Goal: Task Accomplishment & Management: Manage account settings

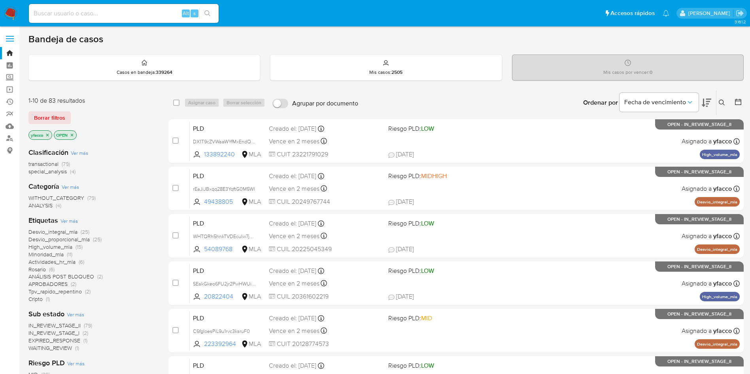
click at [137, 15] on input at bounding box center [124, 13] width 190 height 10
paste input "WarkWBgxbU94uDOaBuY7L9NP"
type input "WarkWBgxbU94uDOaBuY7L9NP"
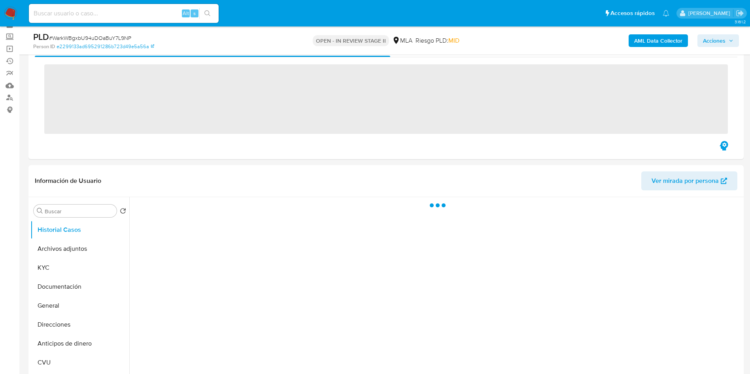
scroll to position [59, 0]
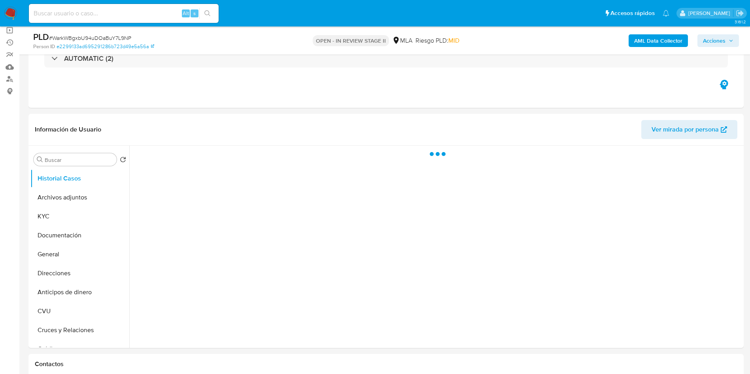
select select "10"
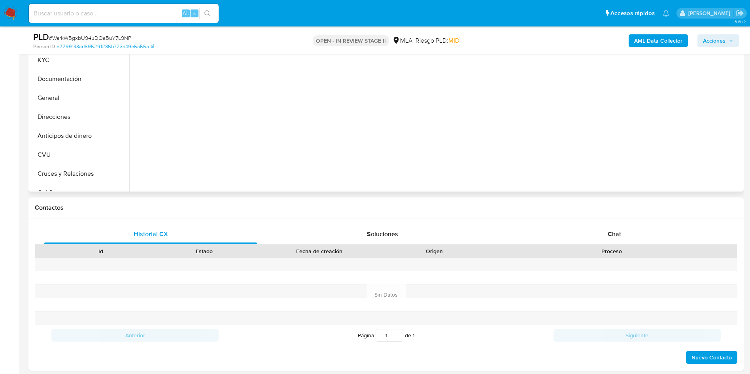
scroll to position [237, 0]
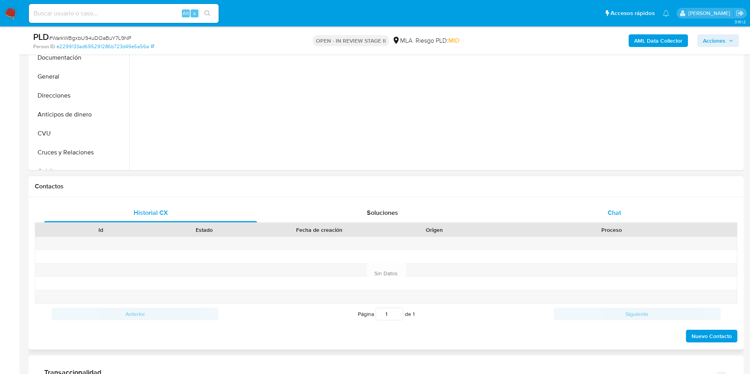
click at [581, 213] on div "Chat" at bounding box center [614, 213] width 213 height 19
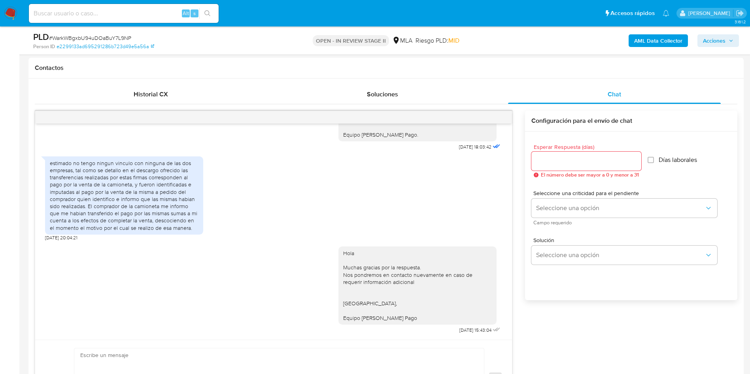
scroll to position [119, 0]
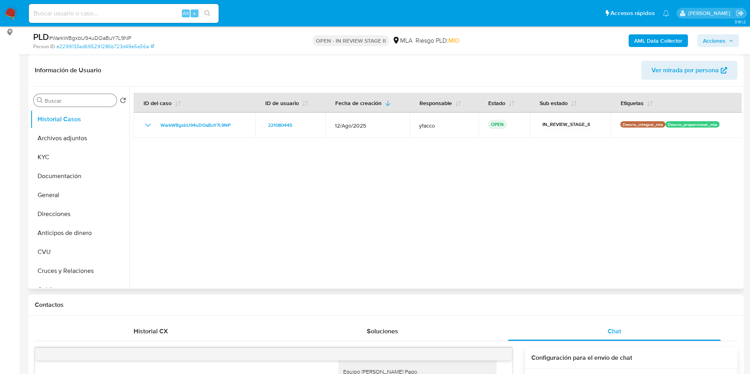
click at [74, 102] on input "Buscar" at bounding box center [79, 100] width 69 height 7
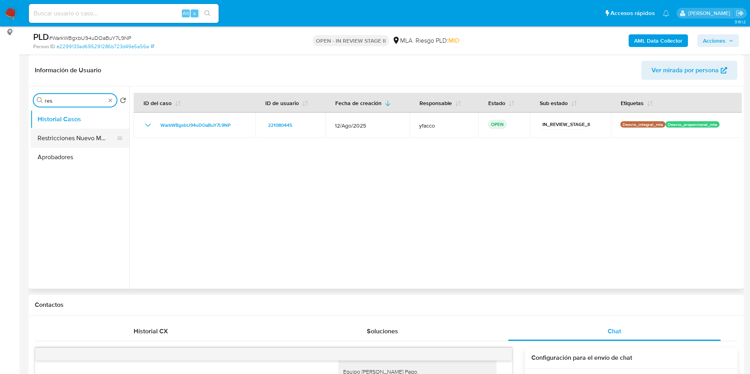
type input "res"
click at [60, 135] on button "Restricciones Nuevo Mundo" at bounding box center [76, 138] width 92 height 19
click at [70, 144] on button "Restricciones Nuevo Mundo" at bounding box center [76, 138] width 92 height 19
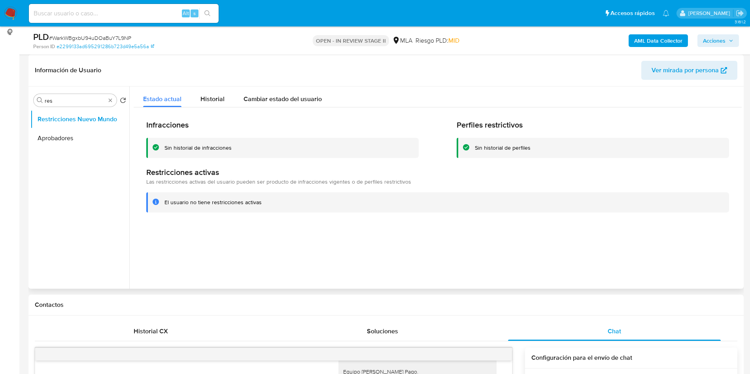
scroll to position [0, 0]
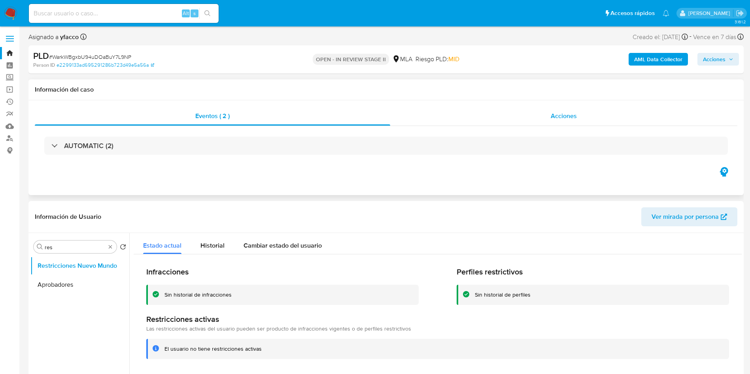
click at [553, 119] on span "Acciones" at bounding box center [564, 115] width 26 height 9
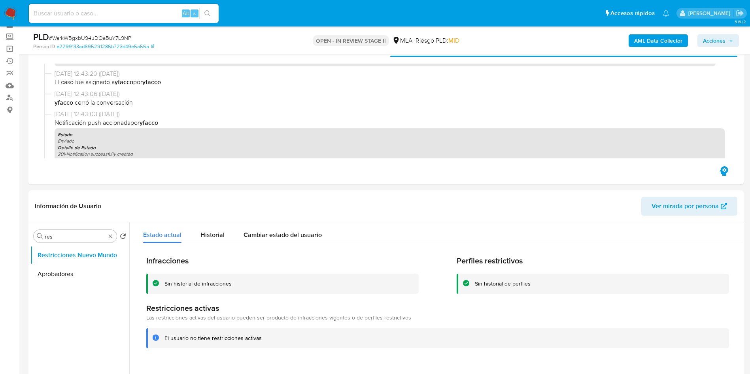
scroll to position [59, 0]
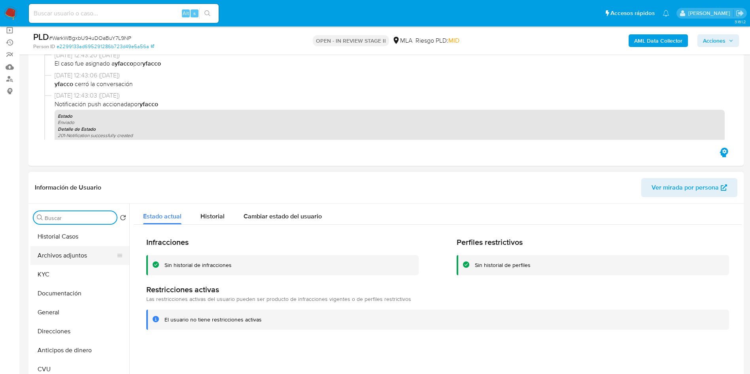
click at [62, 259] on button "Archivos adjuntos" at bounding box center [76, 255] width 92 height 19
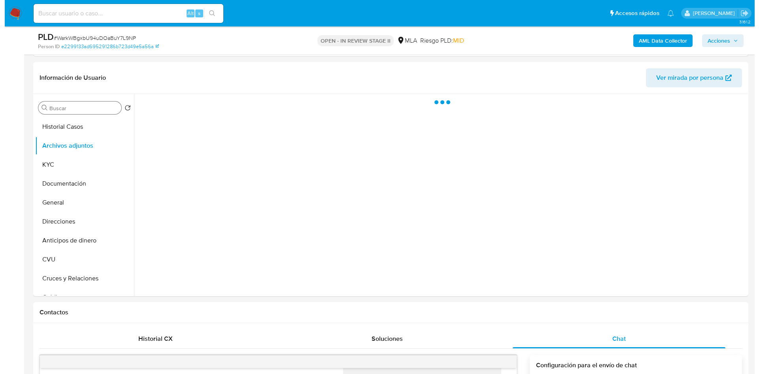
scroll to position [178, 0]
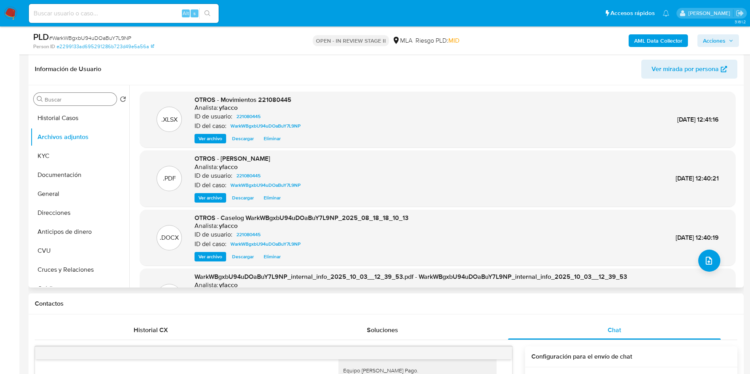
click at [207, 258] on span "Ver archivo" at bounding box center [210, 257] width 24 height 8
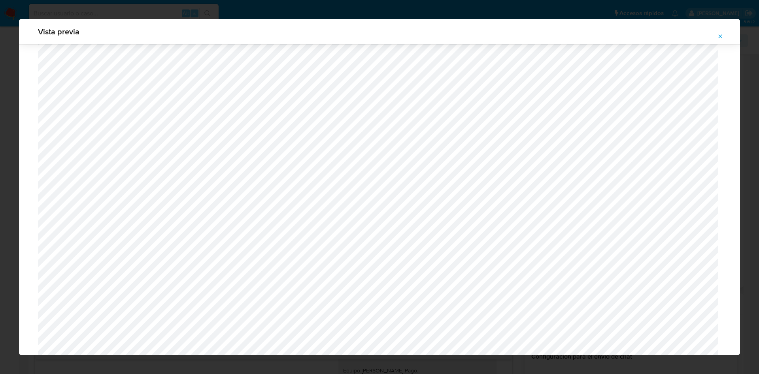
scroll to position [716, 0]
click at [722, 35] on icon "Attachment preview" at bounding box center [720, 36] width 6 height 6
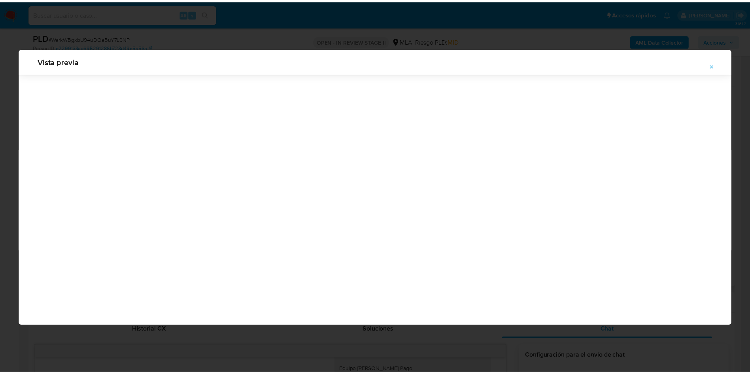
scroll to position [0, 0]
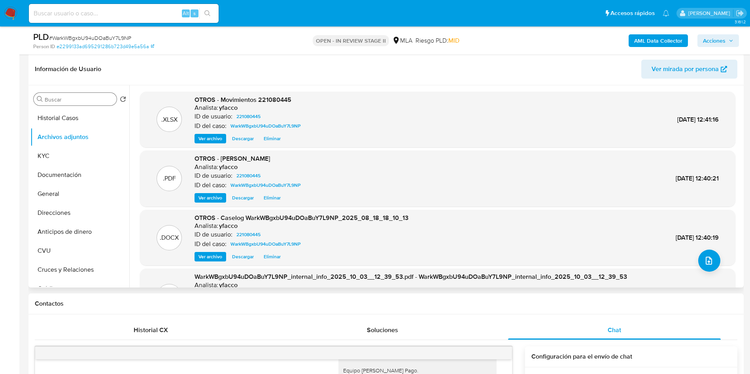
click at [709, 46] on span "Acciones" at bounding box center [714, 40] width 23 height 13
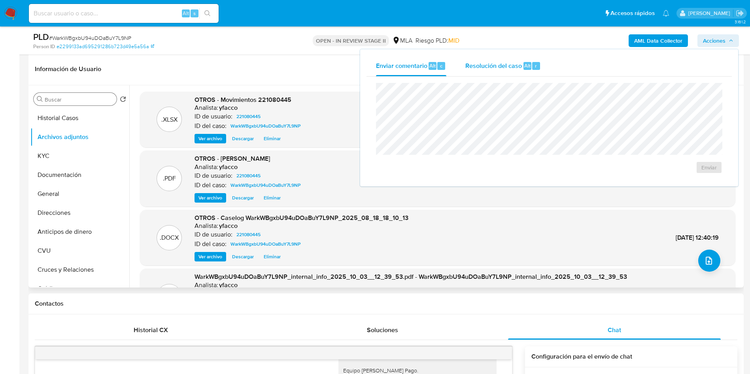
click at [467, 71] on div "Resolución del caso Alt r" at bounding box center [502, 66] width 75 height 21
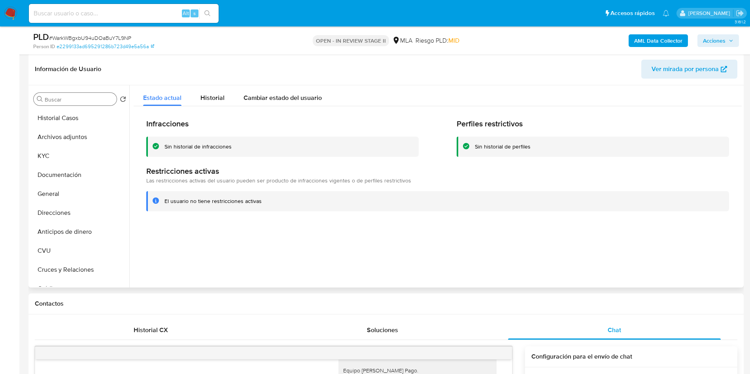
click at [707, 36] on span "Acciones" at bounding box center [714, 40] width 23 height 13
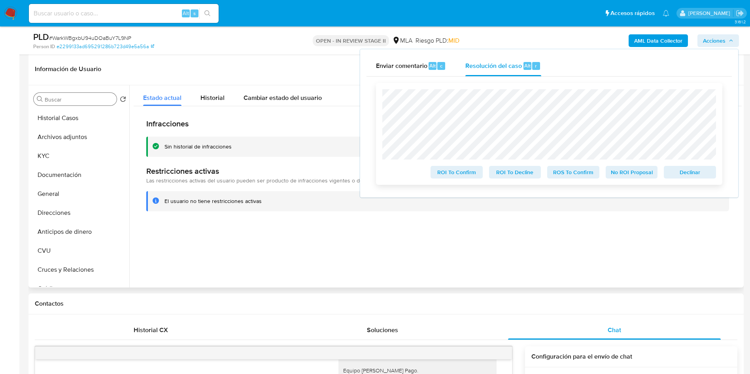
click at [624, 175] on span "No ROI Proposal" at bounding box center [631, 172] width 41 height 11
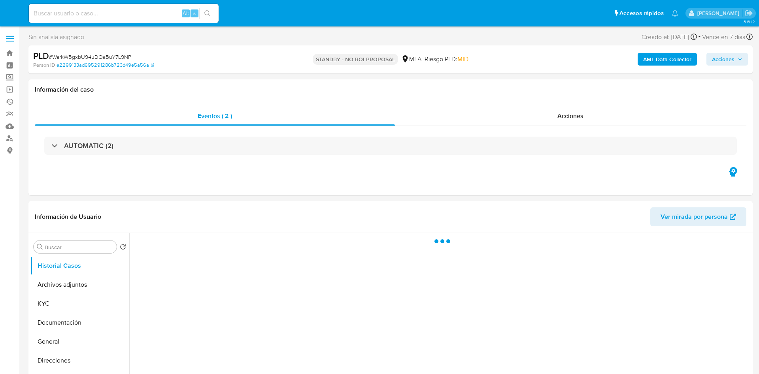
select select "10"
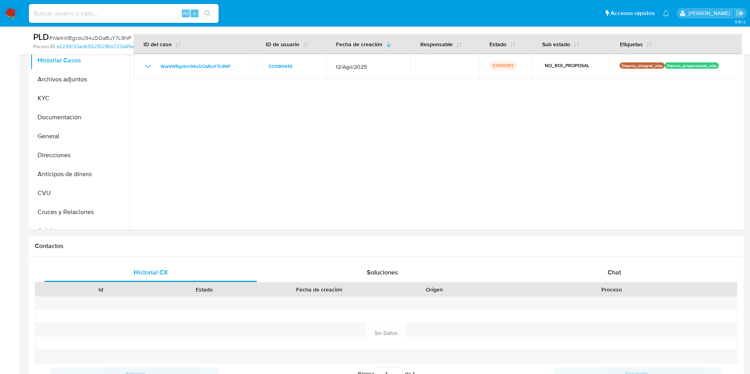
scroll to position [178, 0]
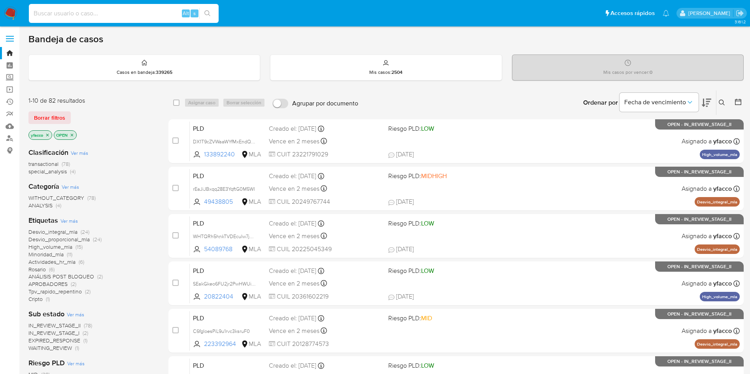
click at [55, 16] on input at bounding box center [124, 13] width 190 height 10
paste input "pmNgnRQPAr4ovUS3WP3ICD9D"
type input "pmNgnRQPAr4ovUS3WP3ICD9D"
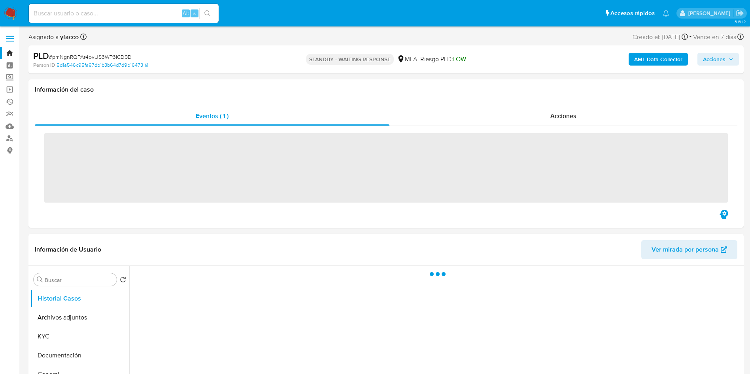
scroll to position [59, 0]
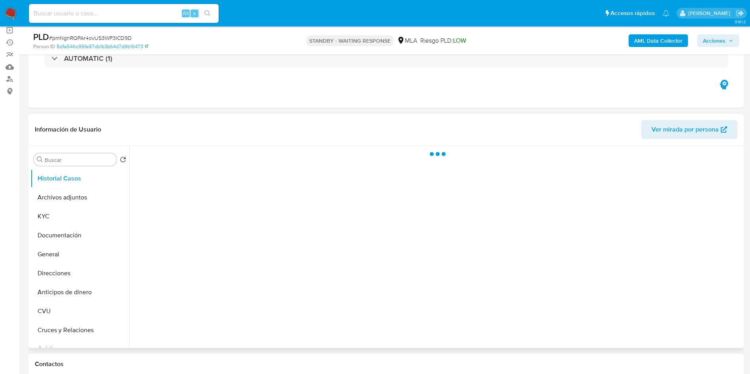
select select "10"
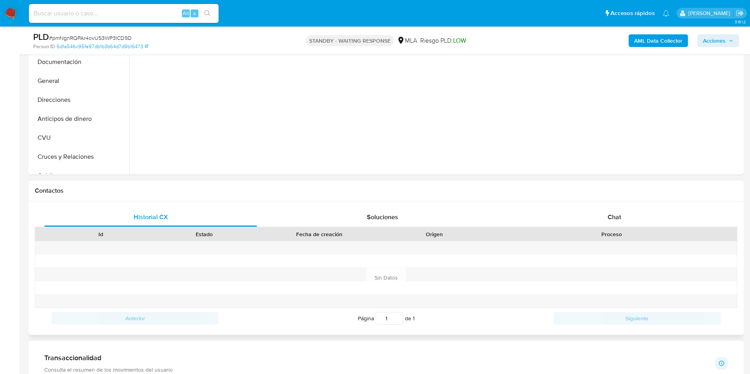
scroll to position [237, 0]
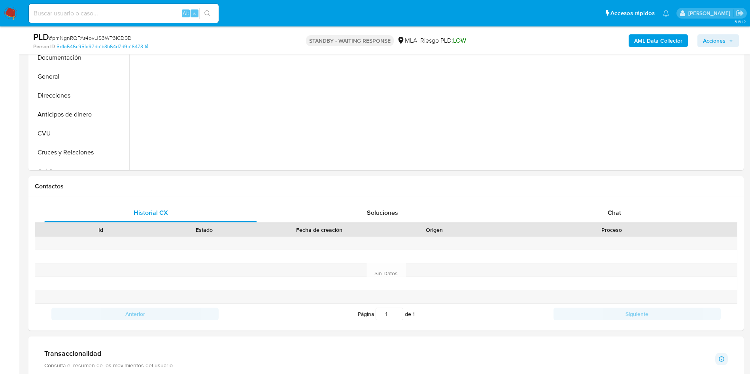
click at [130, 18] on input at bounding box center [124, 13] width 190 height 10
paste input "kkXfG6YSYU9YdwUKkkOc3bYY"
type input "kkXfG6YSYU9YdwUKkkOc3bYY"
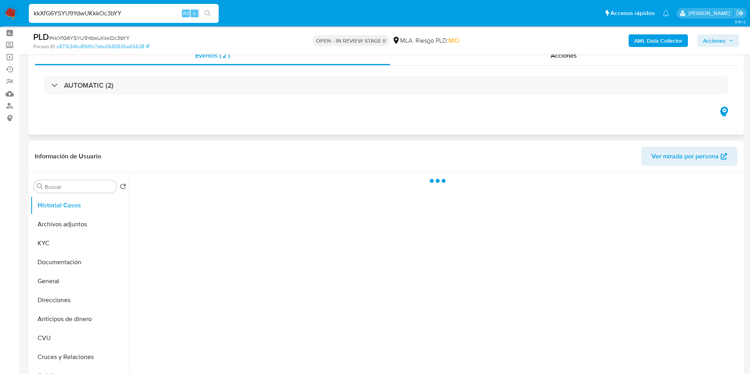
scroll to position [59, 0]
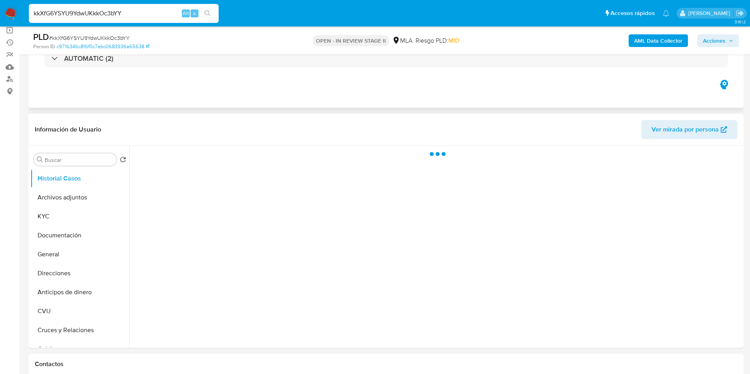
select select "10"
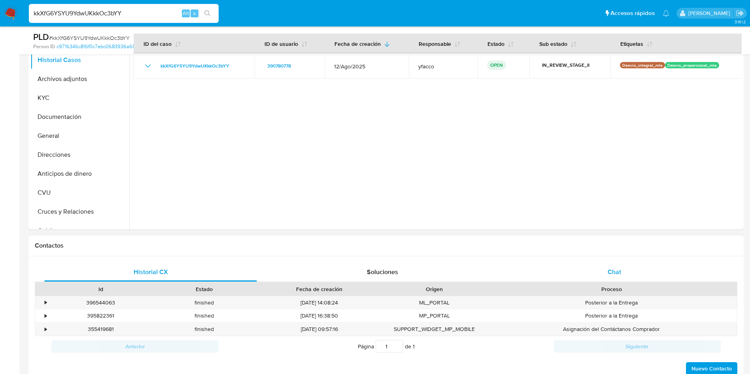
click at [602, 266] on div "Chat" at bounding box center [614, 272] width 213 height 19
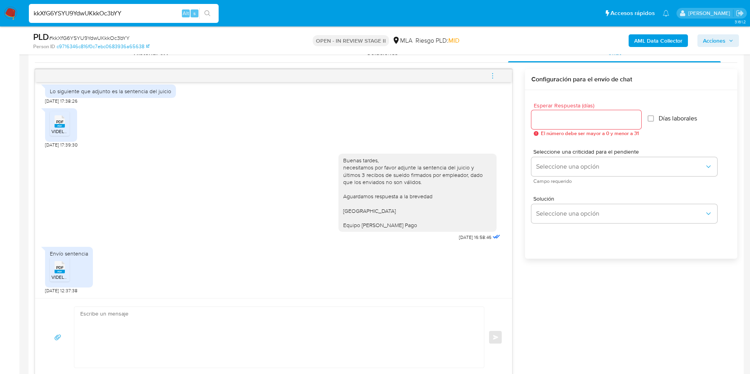
scroll to position [415, 0]
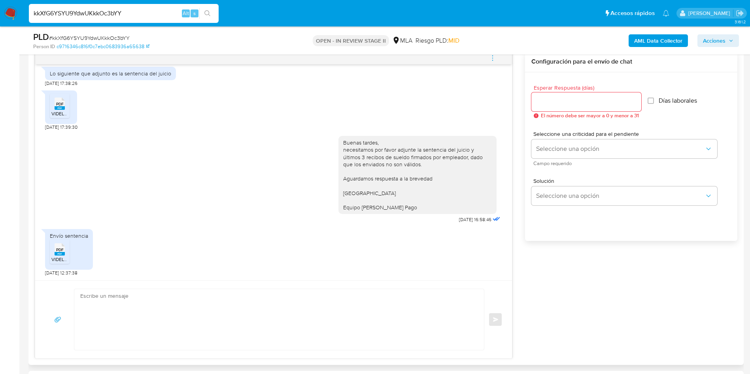
click at [54, 251] on div "PDF PDF" at bounding box center [59, 248] width 17 height 15
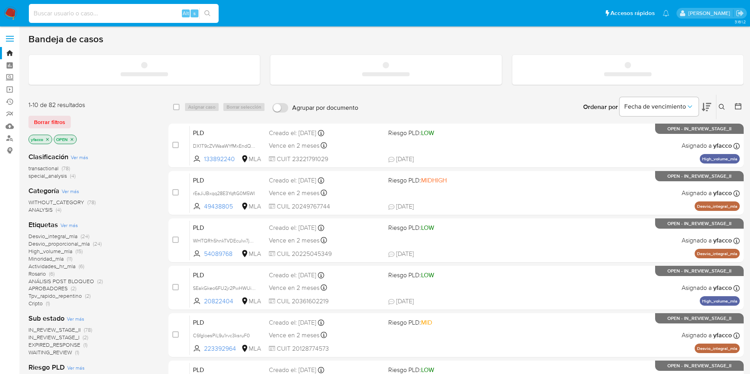
click at [142, 17] on input at bounding box center [124, 13] width 190 height 10
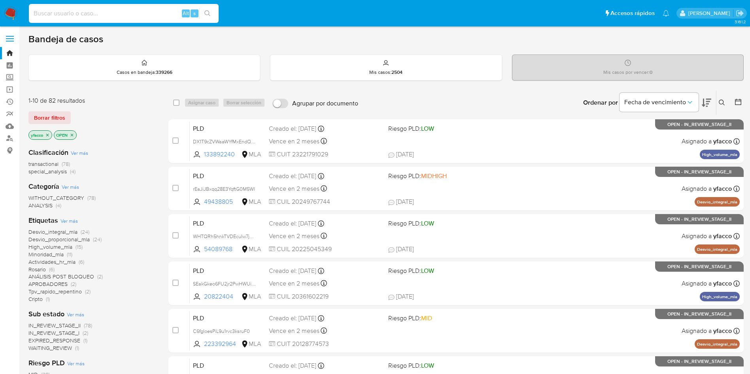
paste input "e5QLIB2eTB2AO1p0ADhEQJxs"
type input "e5QLIB2eTB2AO1p0ADhEQJxs"
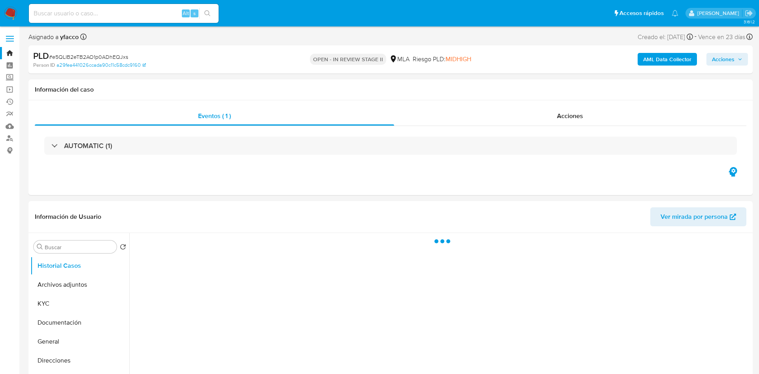
select select "10"
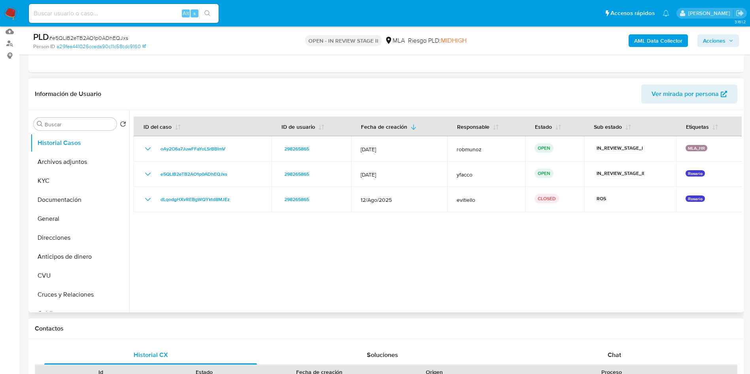
scroll to position [178, 0]
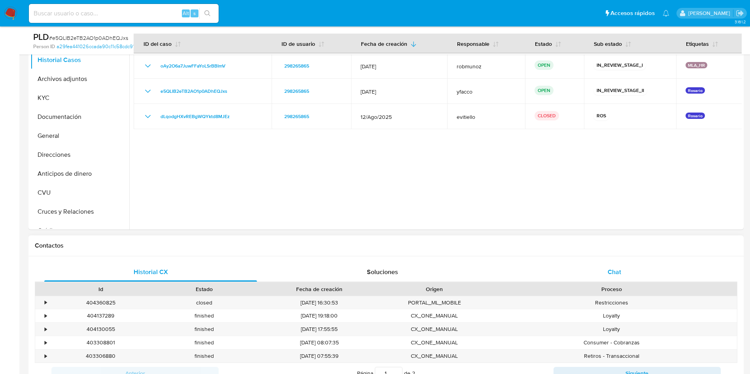
click at [617, 263] on div "Chat" at bounding box center [614, 272] width 213 height 19
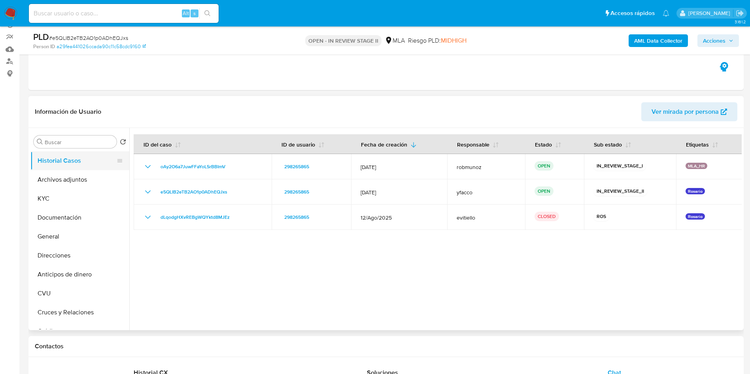
scroll to position [59, 0]
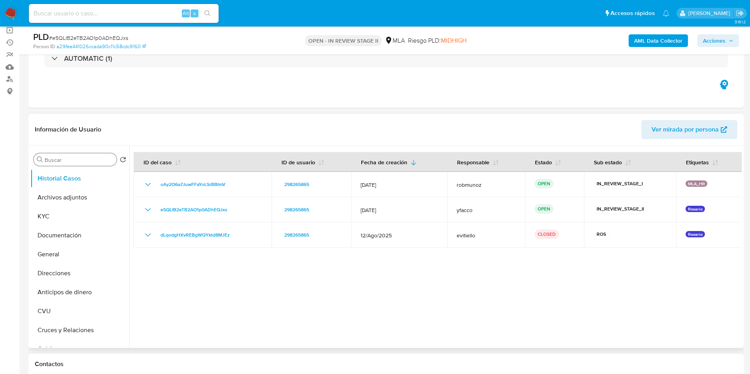
click at [78, 156] on div "Buscar" at bounding box center [75, 159] width 83 height 13
click at [78, 162] on input "Buscar" at bounding box center [79, 160] width 69 height 7
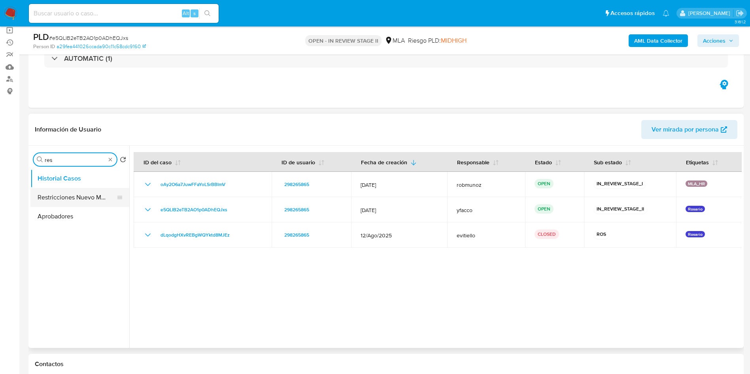
type input "res"
click at [74, 199] on button "Restricciones Nuevo Mundo" at bounding box center [76, 197] width 92 height 19
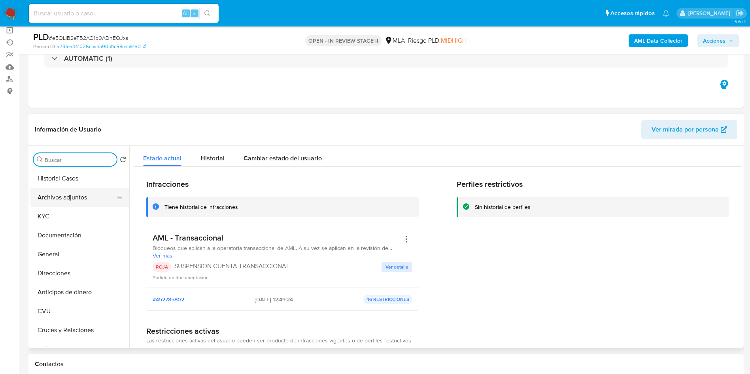
click at [64, 197] on button "Archivos adjuntos" at bounding box center [76, 197] width 92 height 19
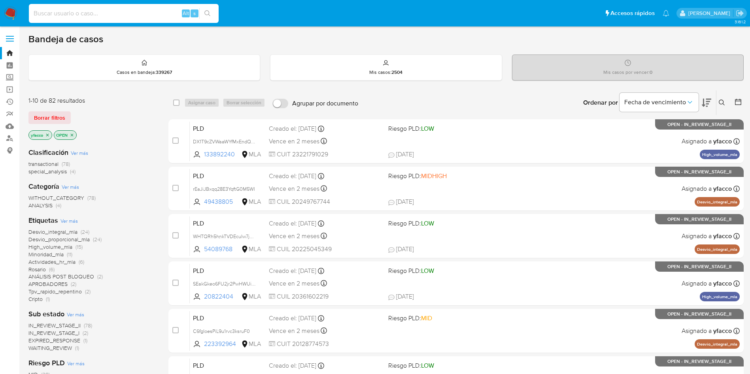
click at [155, 17] on input at bounding box center [124, 13] width 190 height 10
paste input "e5QLIB2eTB2AO1p0ADhEQJxs"
type input "e5QLIB2eTB2AO1p0ADhEQJxs"
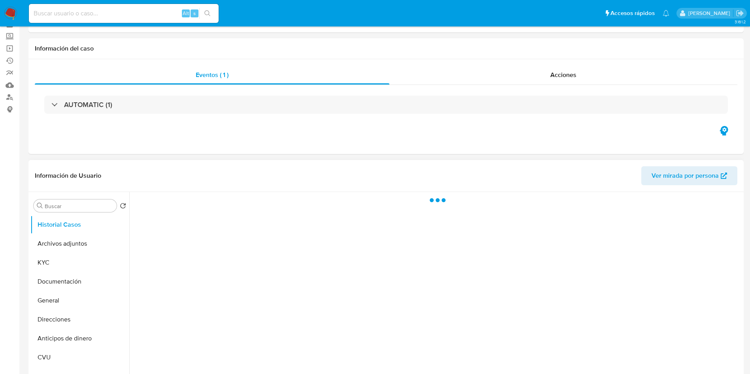
scroll to position [59, 0]
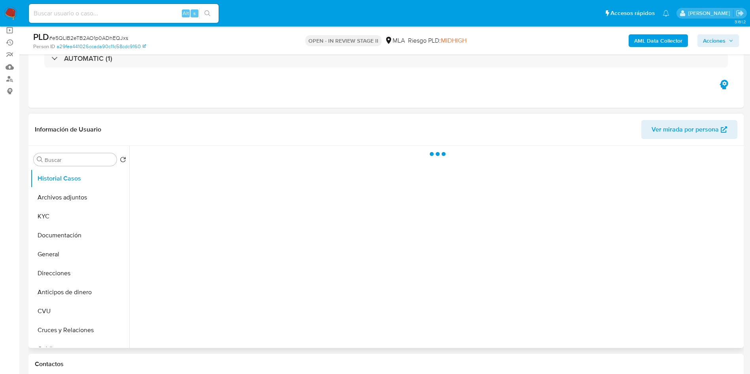
select select "10"
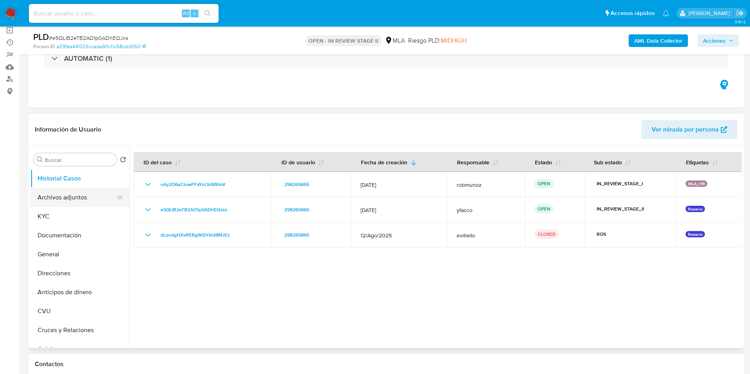
click at [98, 201] on button "Archivos adjuntos" at bounding box center [76, 197] width 92 height 19
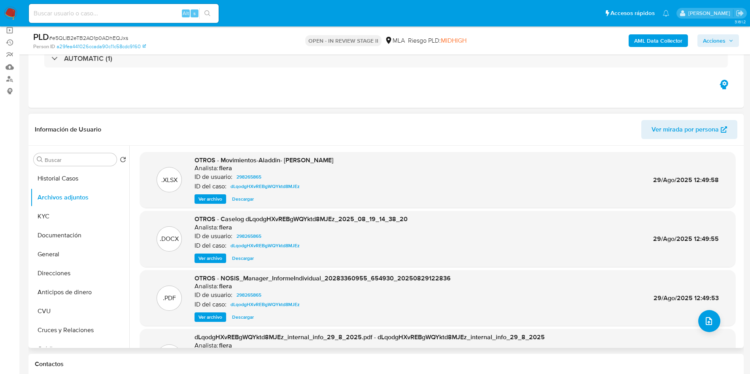
click at [218, 261] on span "Ver archivo" at bounding box center [210, 259] width 24 height 8
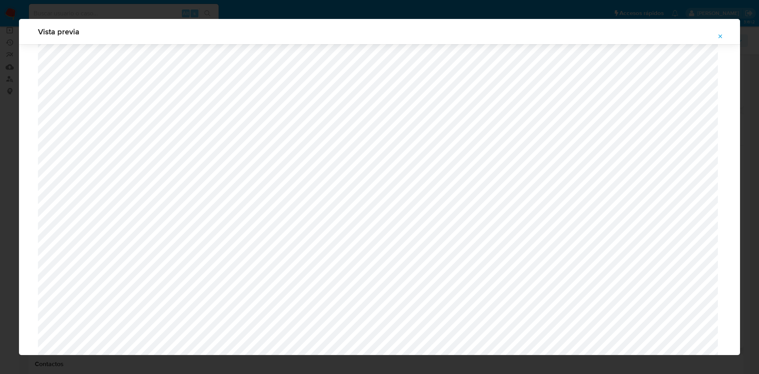
scroll to position [340, 0]
click at [718, 34] on icon "Attachment preview" at bounding box center [720, 36] width 6 height 6
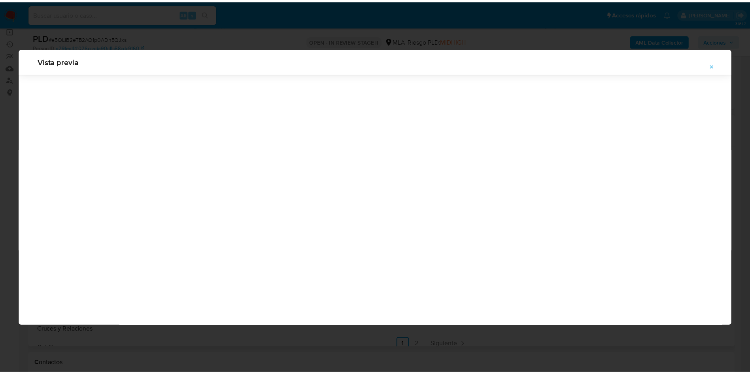
scroll to position [0, 0]
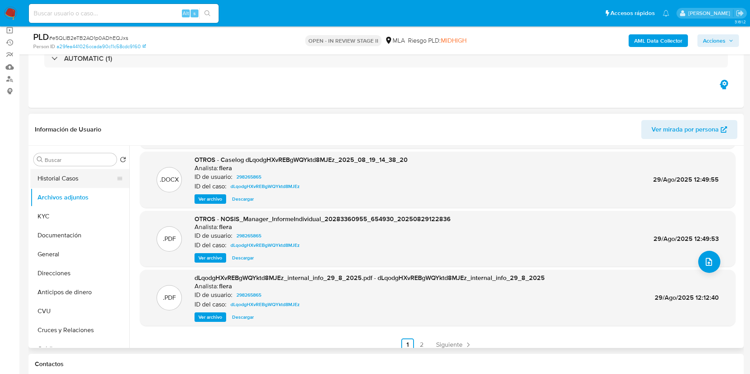
click at [39, 178] on button "Historial Casos" at bounding box center [76, 178] width 92 height 19
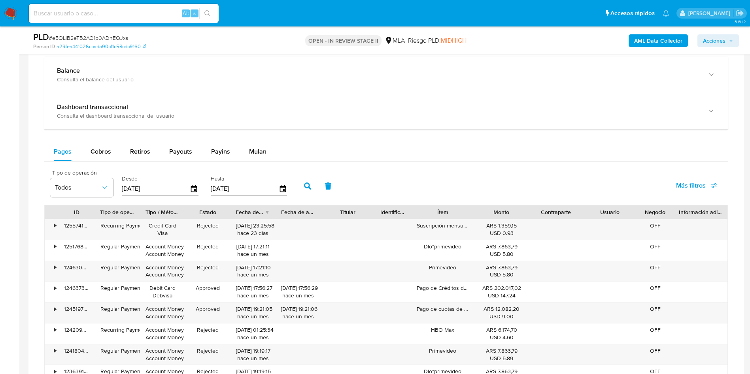
scroll to position [593, 0]
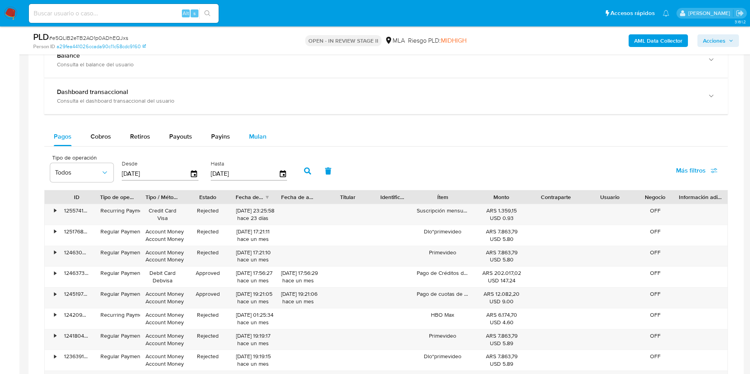
click at [253, 132] on span "Mulan" at bounding box center [257, 136] width 17 height 9
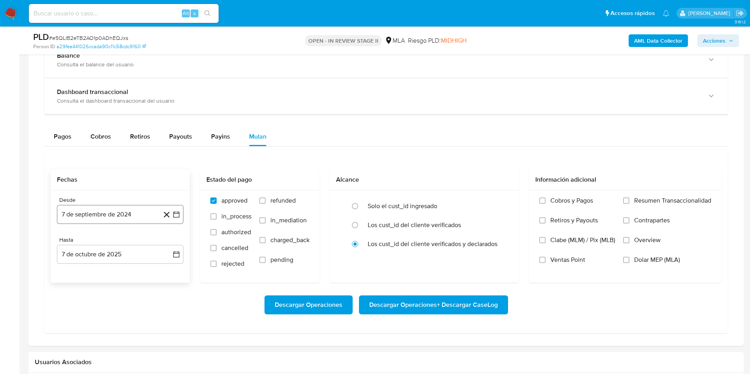
click at [125, 211] on button "7 de septiembre de 2024" at bounding box center [120, 214] width 126 height 19
click at [128, 240] on span "septiembre 2024" at bounding box center [116, 243] width 48 height 8
click at [121, 241] on span "2024" at bounding box center [115, 243] width 15 height 8
click at [121, 242] on span "septiembre 2024" at bounding box center [116, 243] width 48 height 8
click at [170, 245] on icon "Año siguiente" at bounding box center [167, 242] width 9 height 9
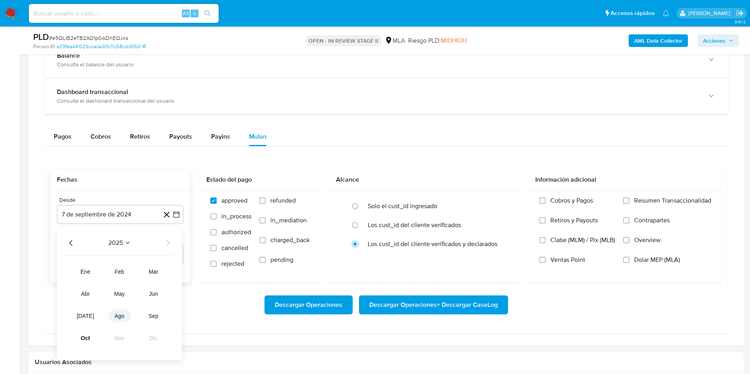
click at [125, 314] on button "ago" at bounding box center [119, 316] width 22 height 13
click at [134, 275] on button "1" at bounding box center [136, 272] width 13 height 13
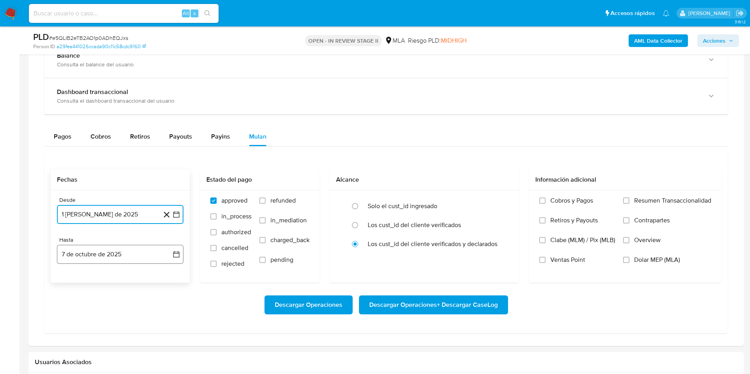
click at [124, 260] on button "7 de octubre de 2025" at bounding box center [120, 254] width 126 height 19
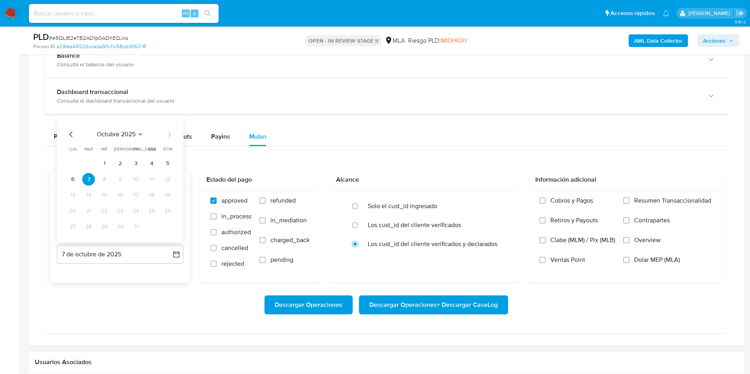
click at [73, 136] on icon "Mes anterior" at bounding box center [70, 134] width 9 height 9
click at [169, 226] on button "31" at bounding box center [167, 227] width 13 height 13
click at [275, 201] on span "refunded" at bounding box center [282, 201] width 25 height 8
click at [266, 201] on input "refunded" at bounding box center [262, 201] width 6 height 6
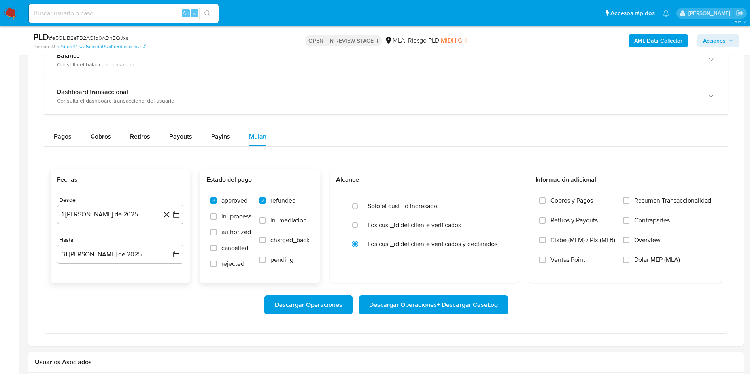
checkbox input "true"
click at [653, 259] on span "Dolar MEP (MLA)" at bounding box center [657, 260] width 46 height 8
click at [629, 259] on input "Dolar MEP (MLA)" at bounding box center [626, 260] width 6 height 6
click at [401, 303] on span "Descargar Operaciones + Descargar CaseLog" at bounding box center [433, 304] width 128 height 17
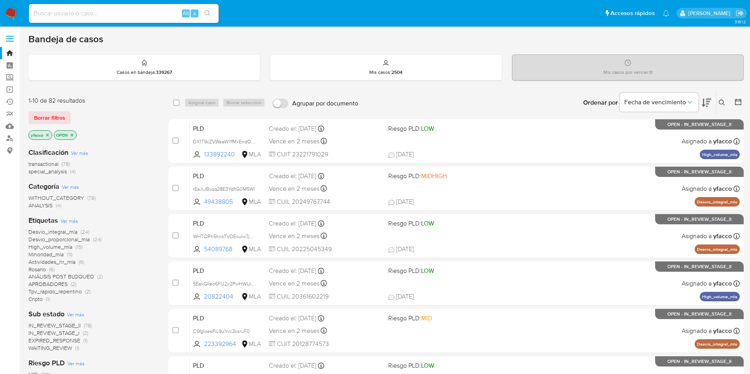
click at [166, 17] on input at bounding box center [124, 13] width 190 height 10
paste input "7GCdBeQoQAxh3SrIQBScE3zC"
type input "7GCdBeQoQAxh3SrIQBScE3zC"
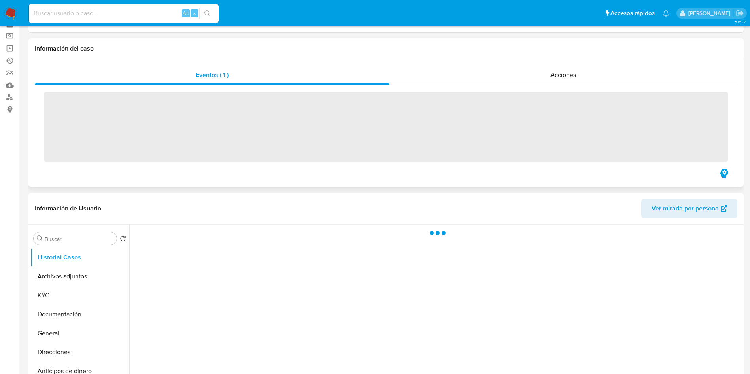
scroll to position [59, 0]
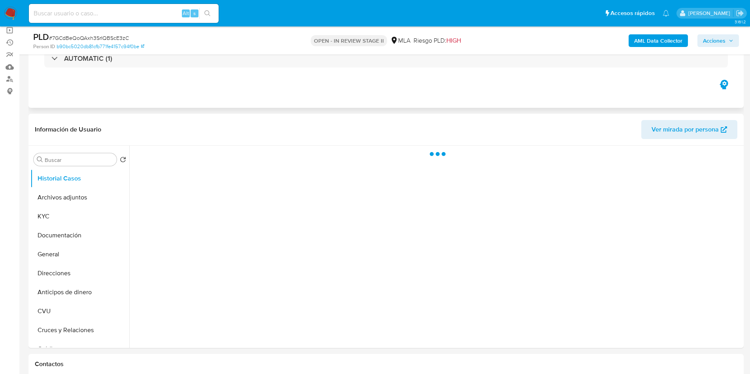
select select "10"
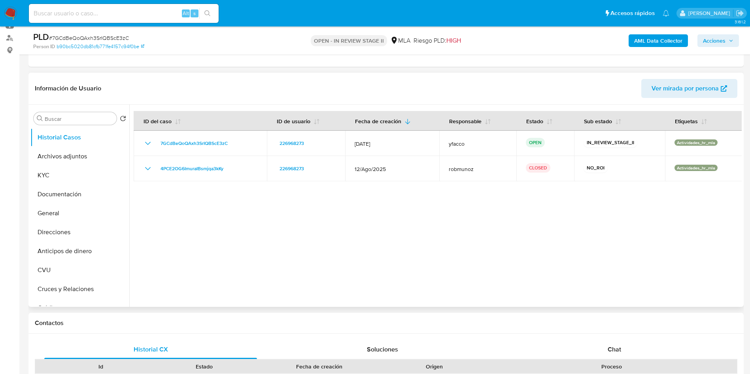
scroll to position [119, 0]
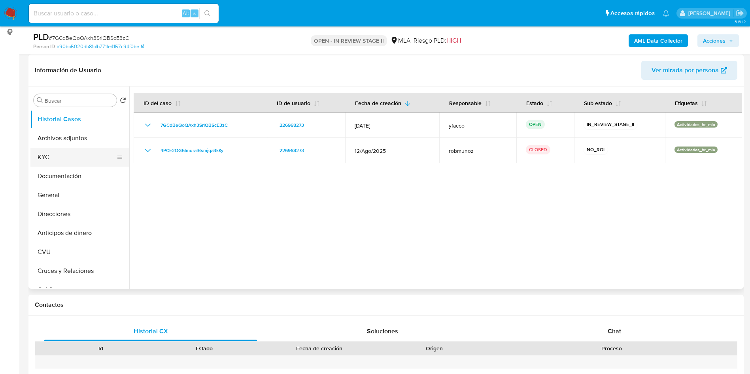
click at [87, 150] on button "KYC" at bounding box center [76, 157] width 92 height 19
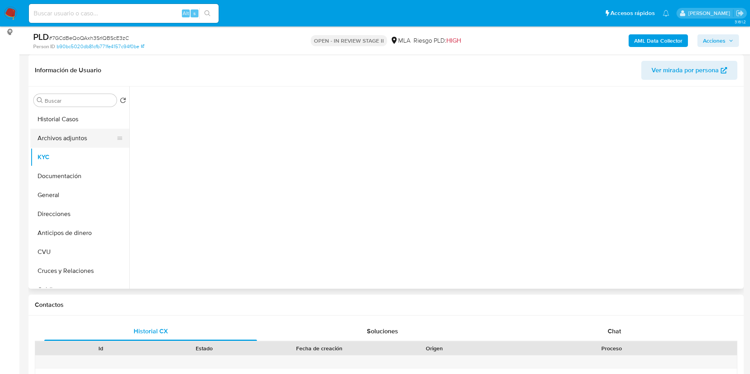
click at [84, 141] on button "Archivos adjuntos" at bounding box center [76, 138] width 92 height 19
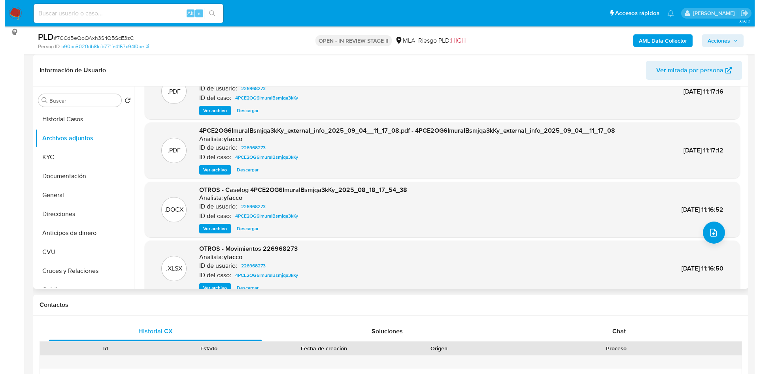
scroll to position [44, 0]
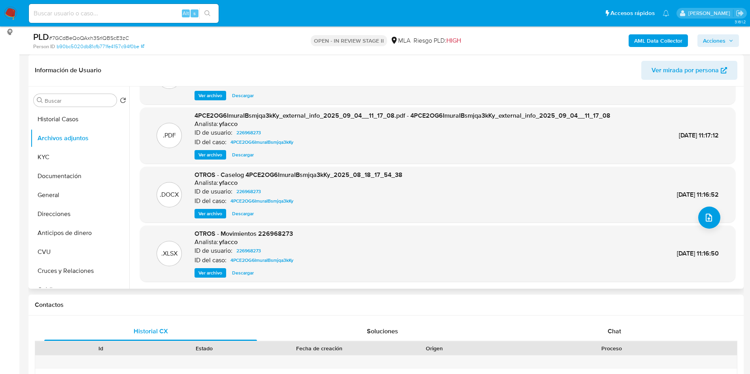
click at [216, 213] on span "Ver archivo" at bounding box center [210, 214] width 24 height 8
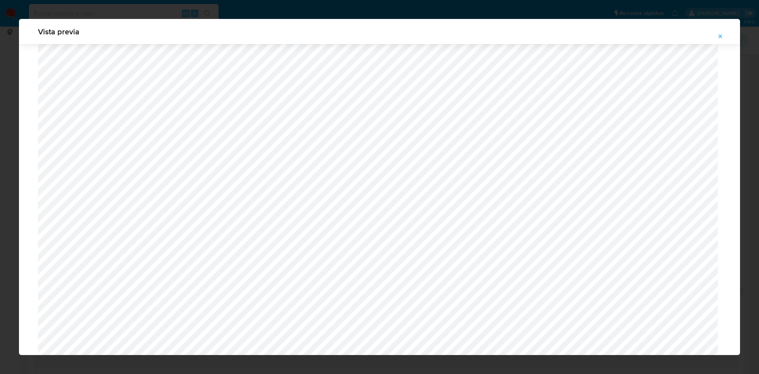
scroll to position [340, 0]
click at [728, 38] on button "Attachment preview" at bounding box center [719, 36] width 17 height 13
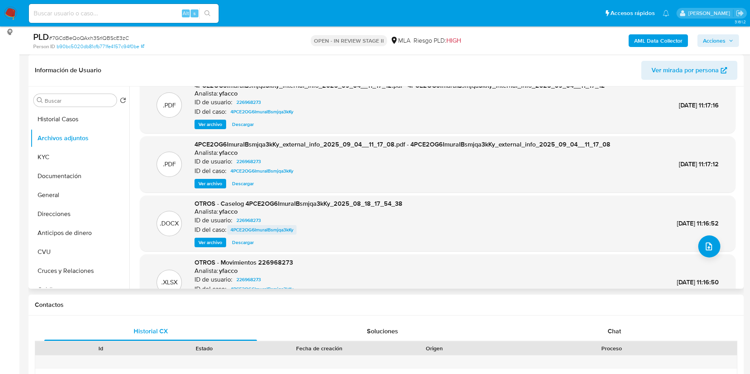
scroll to position [0, 0]
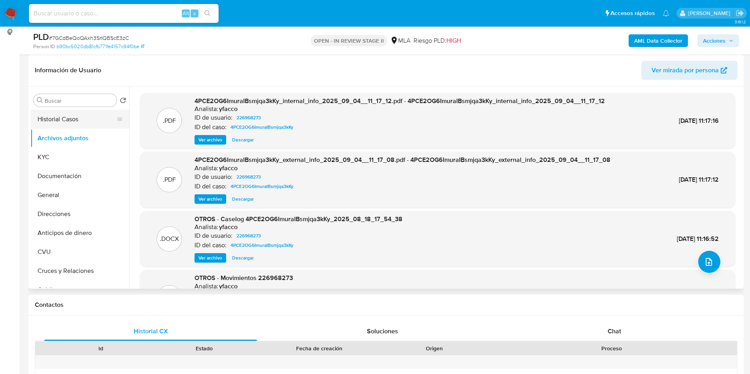
click at [73, 122] on button "Historial Casos" at bounding box center [76, 119] width 92 height 19
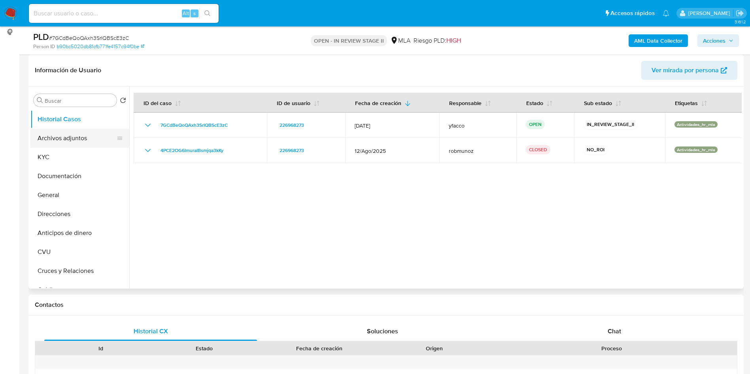
click at [51, 135] on button "Archivos adjuntos" at bounding box center [76, 138] width 92 height 19
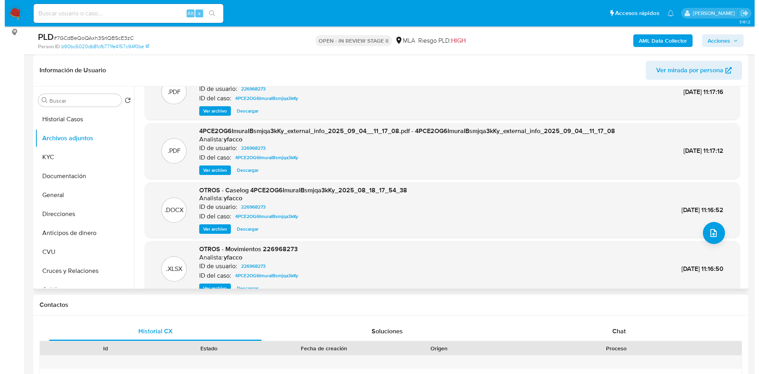
scroll to position [44, 0]
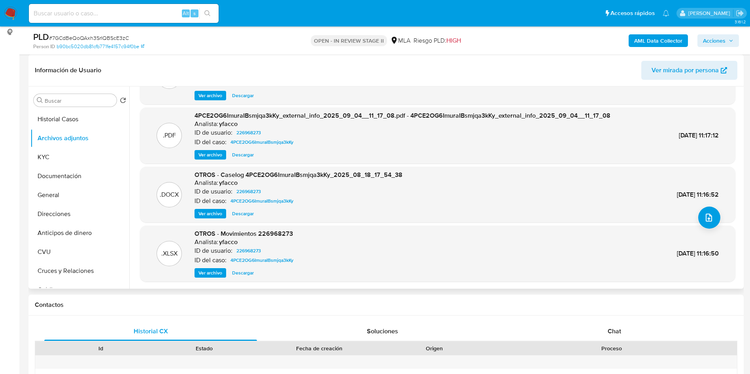
click at [204, 213] on span "Ver archivo" at bounding box center [210, 214] width 24 height 8
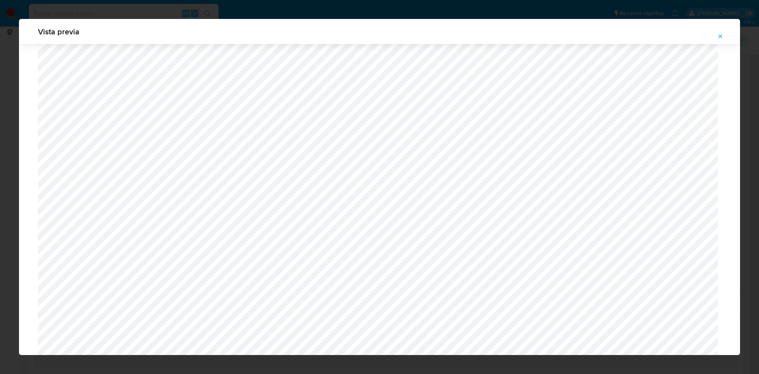
scroll to position [221, 0]
click at [722, 35] on icon "Attachment preview" at bounding box center [720, 36] width 6 height 6
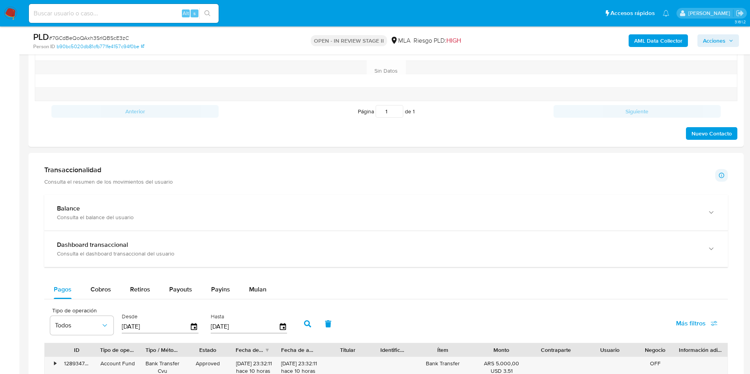
scroll to position [534, 0]
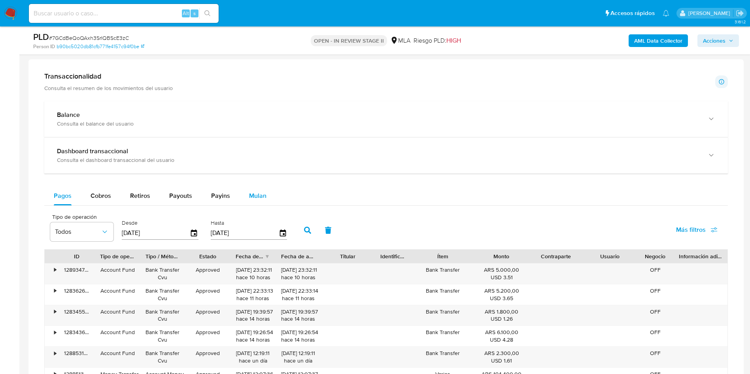
click at [263, 187] on div "Mulan" at bounding box center [257, 196] width 17 height 19
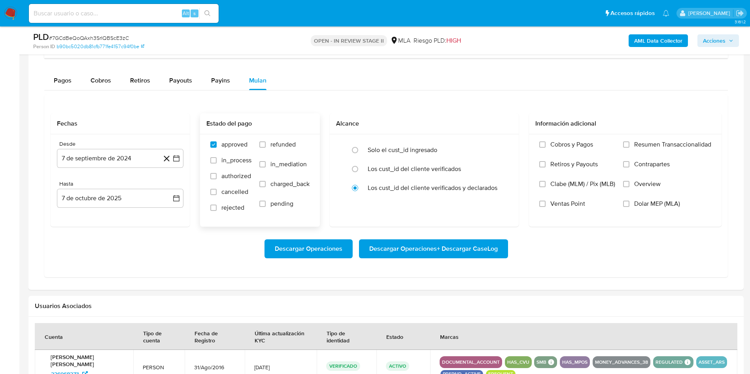
scroll to position [652, 0]
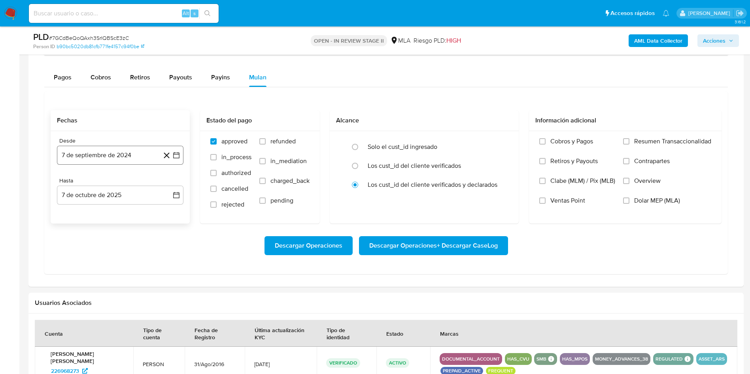
click at [141, 159] on button "7 de septiembre de 2024" at bounding box center [120, 155] width 126 height 19
click at [119, 187] on span "septiembre 2024" at bounding box center [116, 184] width 48 height 8
click at [162, 181] on div "2024" at bounding box center [119, 183] width 106 height 9
click at [166, 183] on icon "Año siguiente" at bounding box center [167, 183] width 9 height 9
click at [121, 264] on tr "ene feb mar abr may jun jul ago sep oct nov dic" at bounding box center [119, 245] width 90 height 79
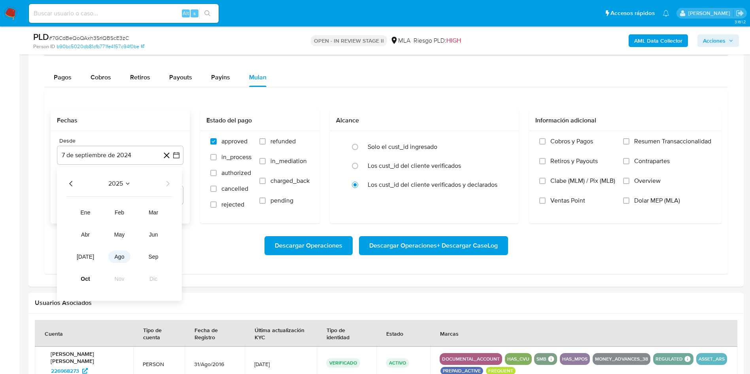
click at [121, 262] on button "ago" at bounding box center [119, 257] width 22 height 13
click at [135, 213] on button "1" at bounding box center [136, 213] width 13 height 13
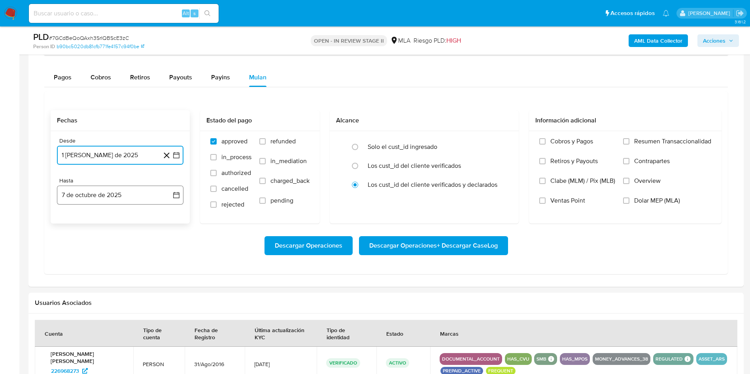
click at [119, 200] on button "7 de octubre de 2025" at bounding box center [120, 195] width 126 height 19
click at [70, 222] on icon "Mes anterior" at bounding box center [70, 223] width 9 height 9
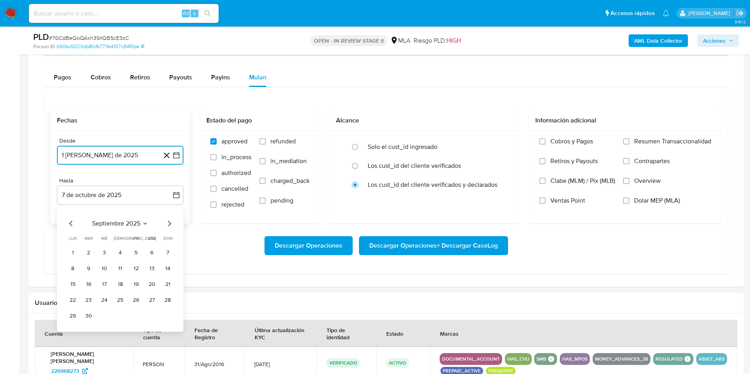
click at [70, 222] on icon "Mes anterior" at bounding box center [70, 223] width 9 height 9
click at [165, 317] on button "31" at bounding box center [167, 316] width 13 height 13
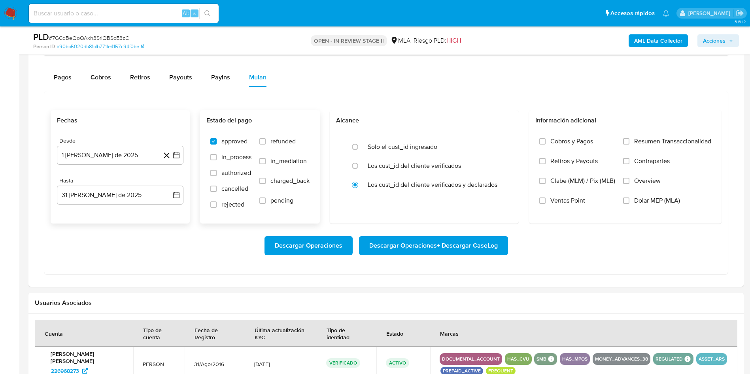
click at [294, 144] on span "refunded" at bounding box center [282, 142] width 25 height 8
click at [266, 144] on input "refunded" at bounding box center [262, 141] width 6 height 6
checkbox input "true"
click at [634, 197] on span "Dolar MEP (MLA)" at bounding box center [657, 201] width 46 height 8
click at [629, 198] on input "Dolar MEP (MLA)" at bounding box center [626, 201] width 6 height 6
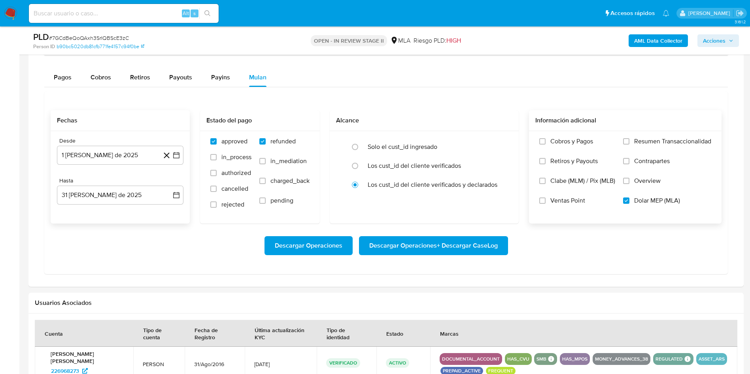
click at [387, 243] on span "Descargar Operaciones + Descargar CaseLog" at bounding box center [433, 245] width 128 height 17
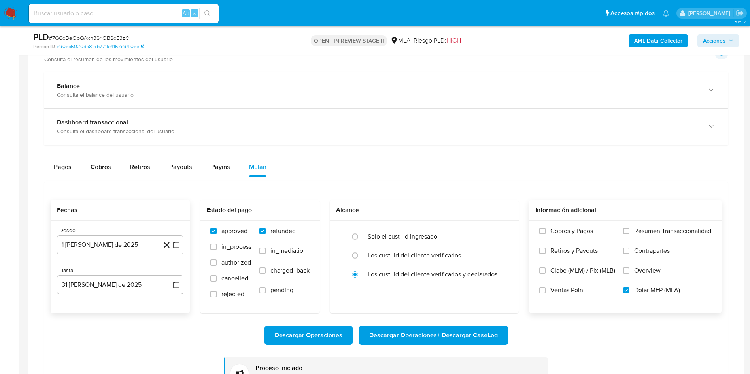
scroll to position [415, 0]
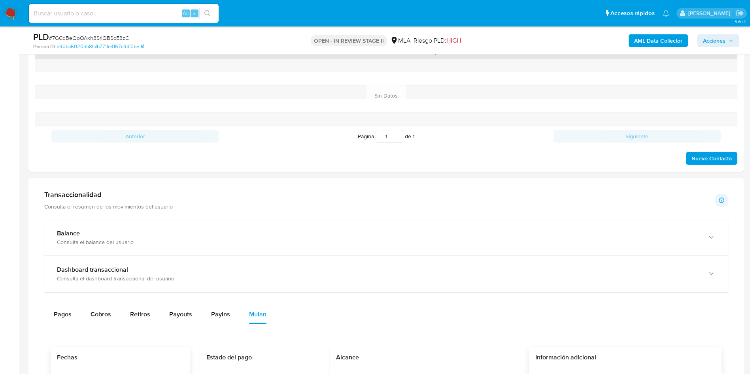
click at [6, 13] on img at bounding box center [10, 13] width 13 height 13
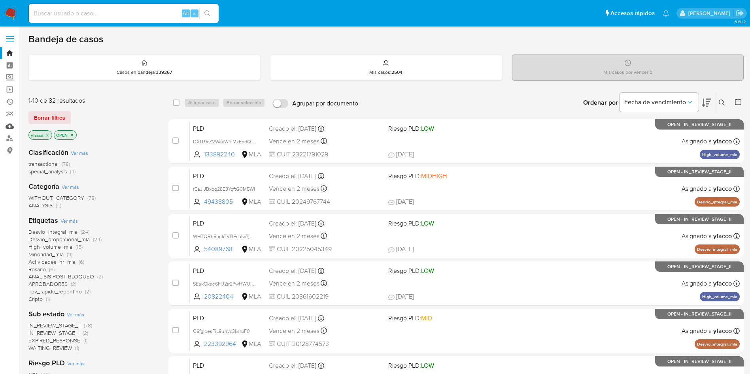
click at [7, 126] on link "Mulan" at bounding box center [47, 126] width 94 height 12
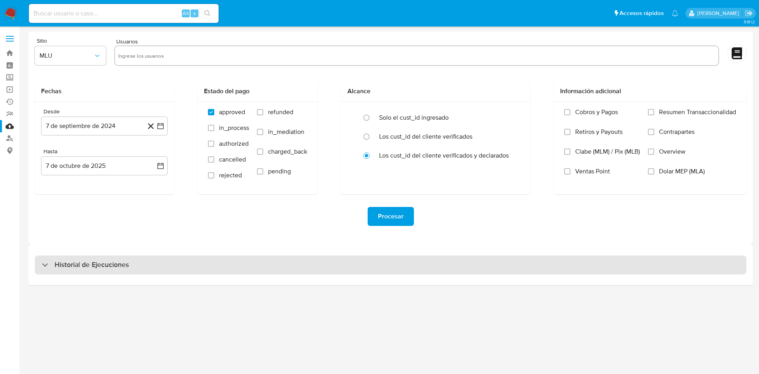
click at [116, 264] on h3 "Historial de Ejecuciones" at bounding box center [92, 264] width 74 height 9
select select "10"
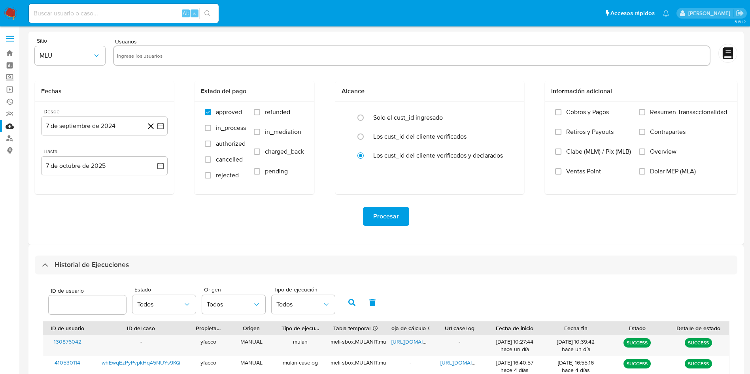
click at [83, 301] on input "number" at bounding box center [87, 305] width 77 height 10
type input "298265865"
click at [355, 307] on button "button" at bounding box center [351, 302] width 21 height 19
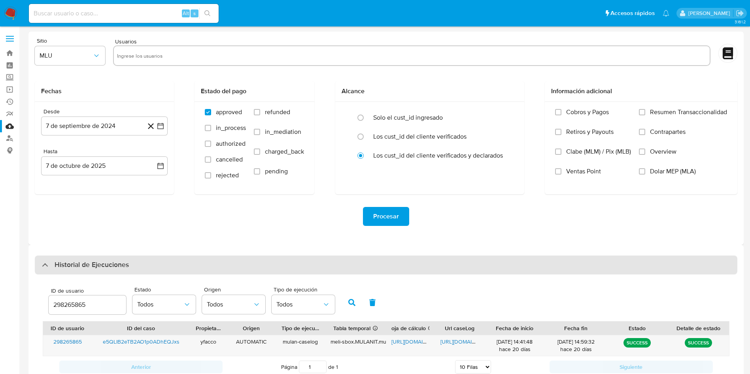
scroll to position [56, 0]
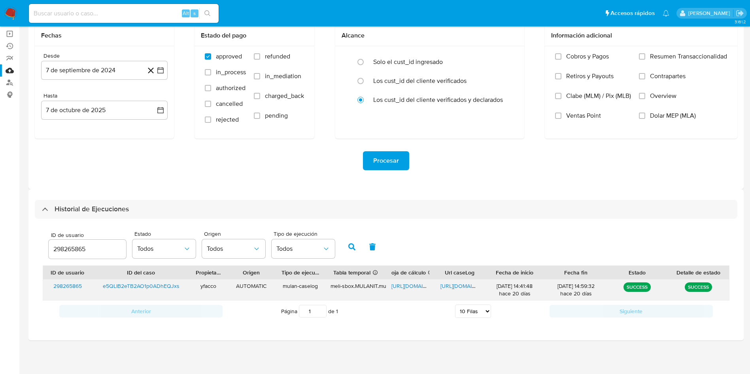
click at [421, 283] on span "https://docs.google.com/spreadsheets/d/1Taa3sFcsb1DFhcjfoeo7pIJVYpNiI8WPZVaAXR-…" at bounding box center [418, 286] width 55 height 8
click at [468, 287] on span "https://docs.google.com/document/d/1iOBEYIzrTBF4Ltt5HXTZN7Xo_1KQDHAojrWD2yVnPXs…" at bounding box center [467, 286] width 55 height 8
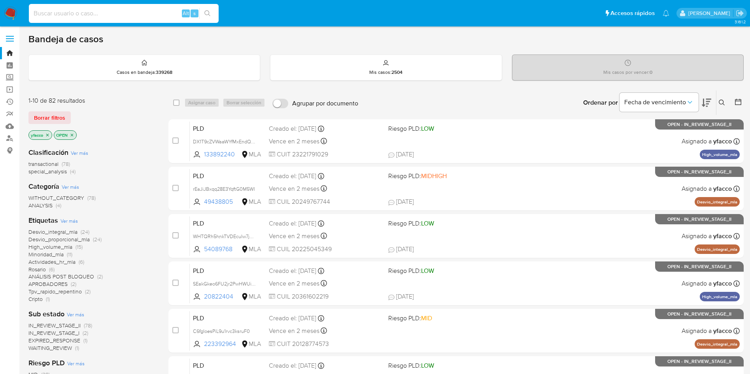
click at [98, 13] on input at bounding box center [124, 13] width 190 height 10
paste input "3o4Aq0ReARAkvTcmOxPmR8rV"
type input "3o4Aq0ReARAkvTcmOxPmR8rV"
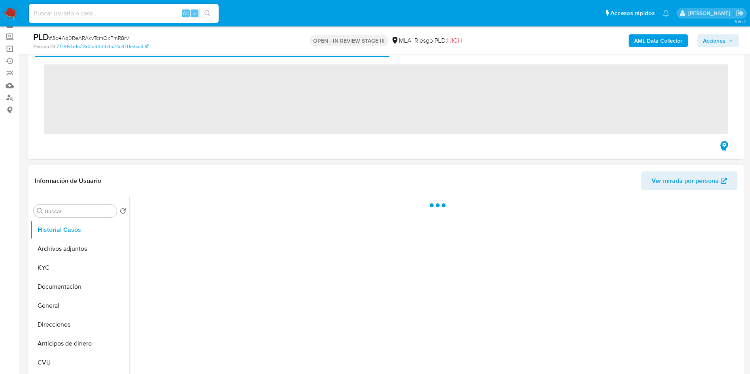
scroll to position [59, 0]
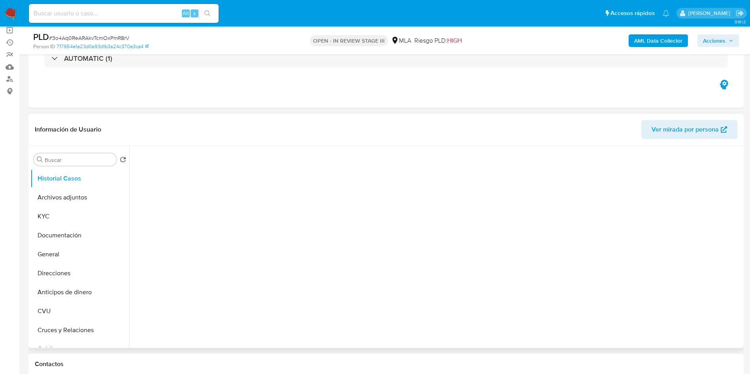
select select "10"
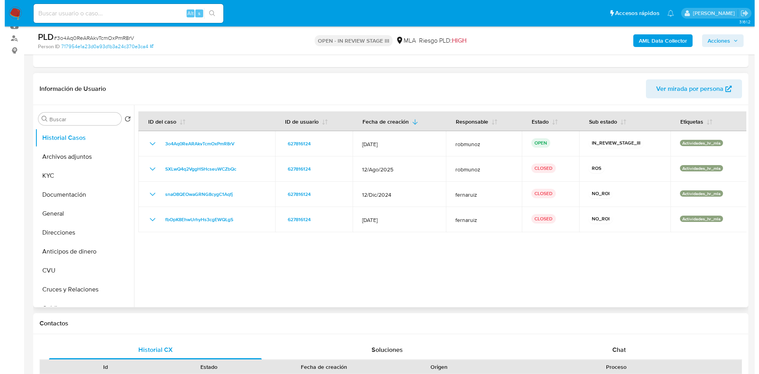
scroll to position [119, 0]
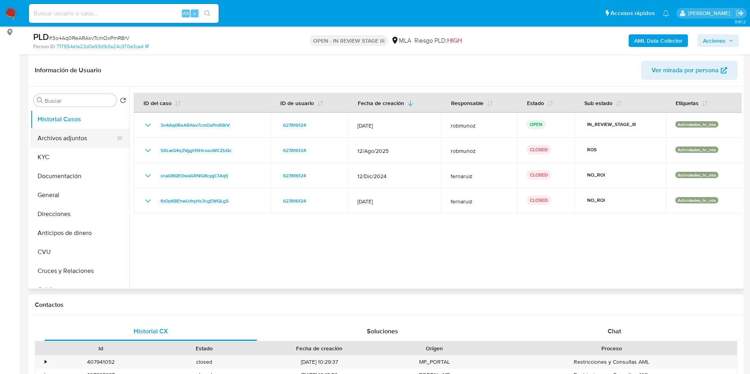
click at [71, 137] on button "Archivos adjuntos" at bounding box center [76, 138] width 92 height 19
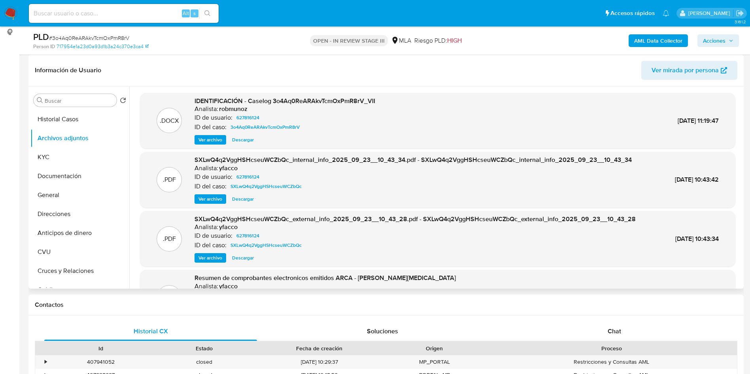
click at [215, 137] on span "Ver archivo" at bounding box center [210, 140] width 24 height 8
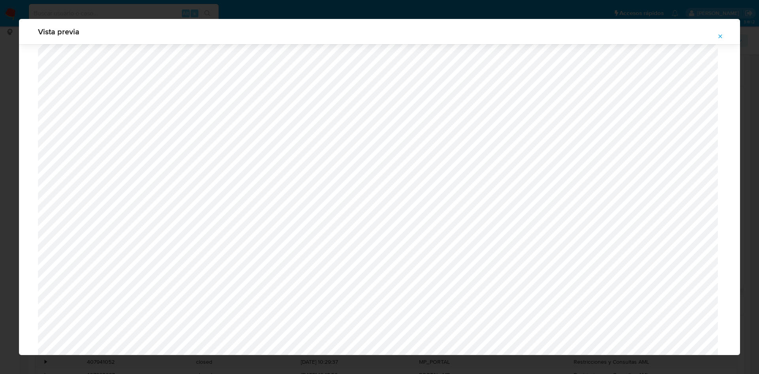
scroll to position [281, 0]
click at [721, 38] on icon "Attachment preview" at bounding box center [721, 36] width 4 height 4
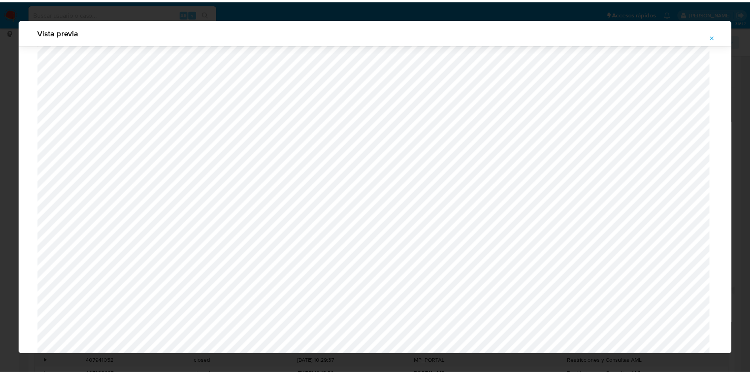
scroll to position [0, 0]
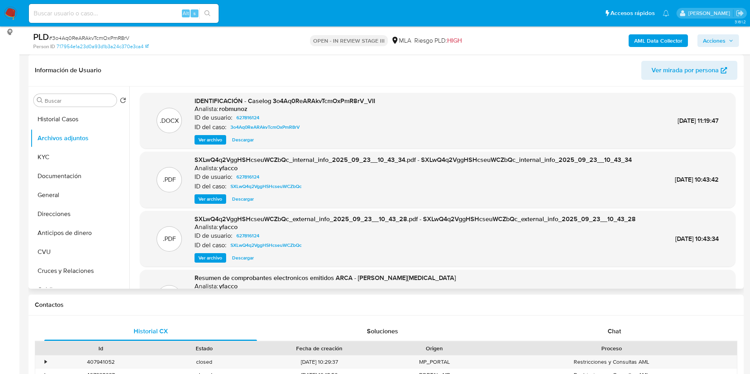
click at [217, 139] on span "Ver archivo" at bounding box center [210, 140] width 24 height 8
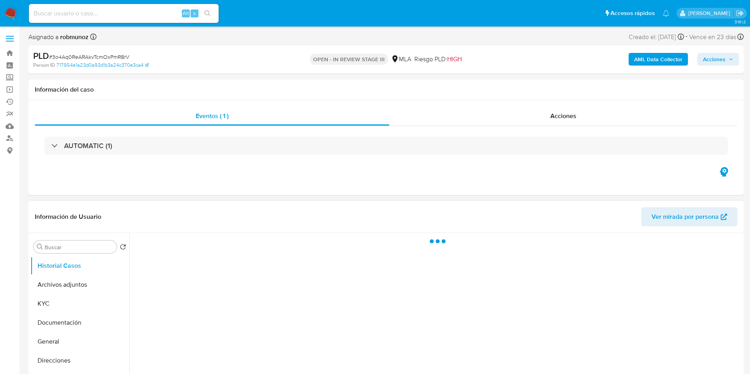
select select "10"
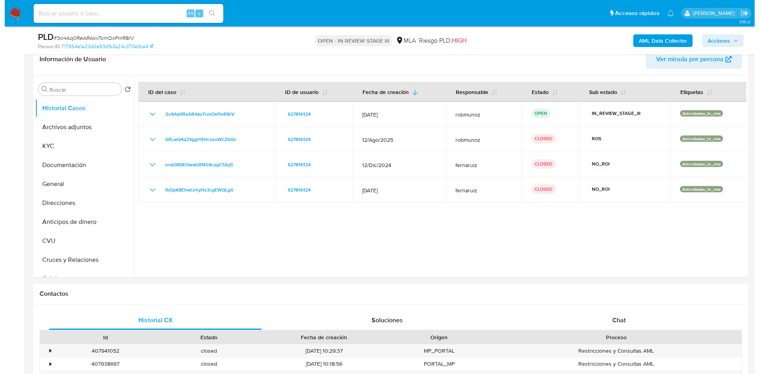
scroll to position [119, 0]
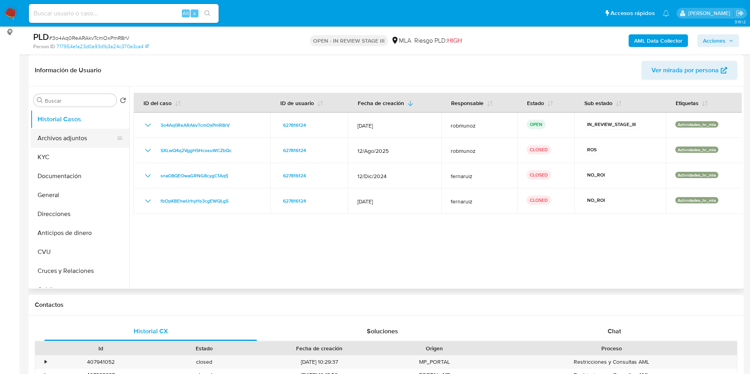
click at [50, 139] on button "Archivos adjuntos" at bounding box center [76, 138] width 92 height 19
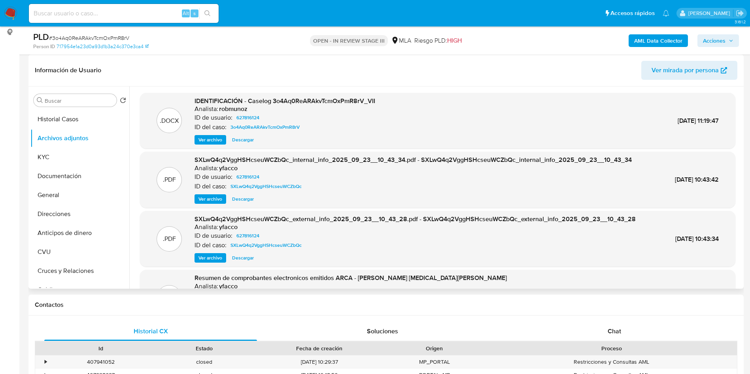
click at [204, 141] on span "Ver archivo" at bounding box center [210, 140] width 24 height 8
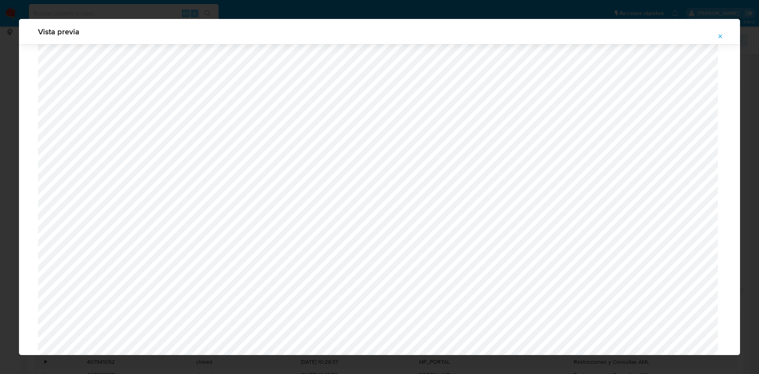
scroll to position [221, 0]
click at [723, 35] on icon "Attachment preview" at bounding box center [720, 36] width 6 height 6
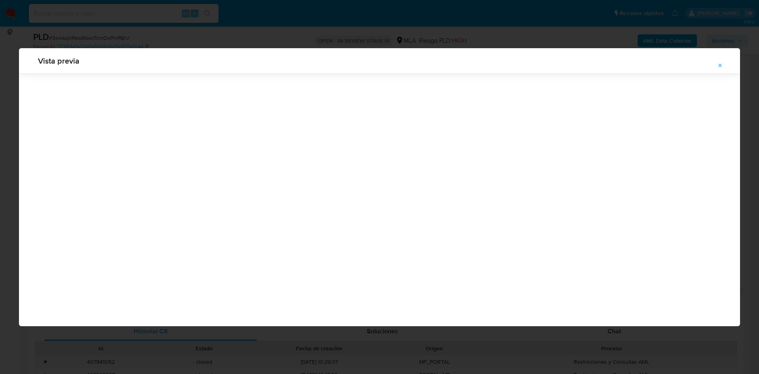
scroll to position [0, 0]
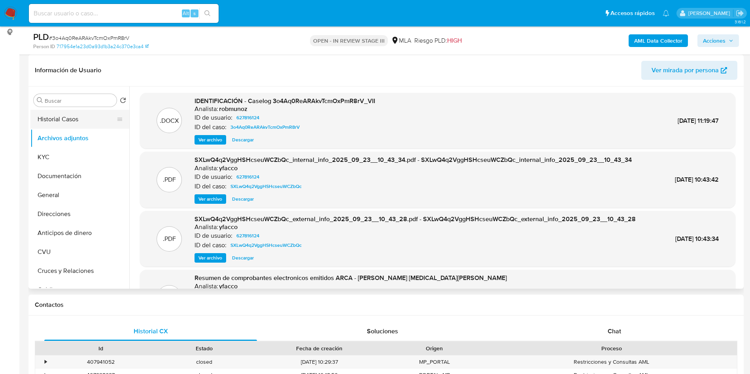
click at [56, 115] on button "Historial Casos" at bounding box center [76, 119] width 92 height 19
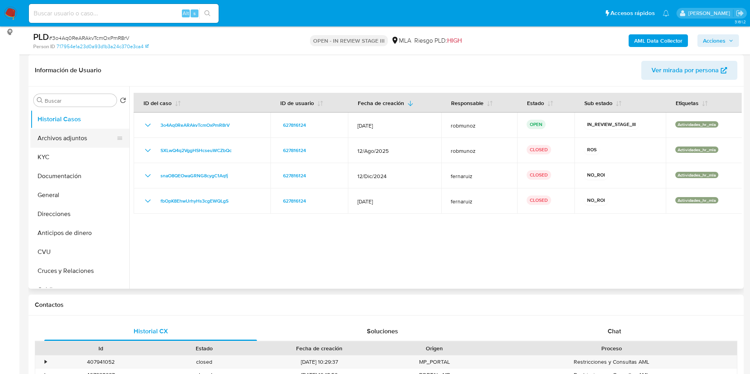
click at [77, 139] on button "Archivos adjuntos" at bounding box center [76, 138] width 92 height 19
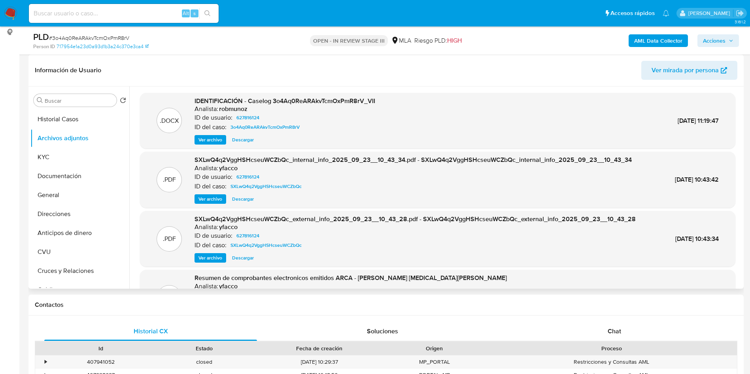
click at [214, 141] on span "Ver archivo" at bounding box center [210, 140] width 24 height 8
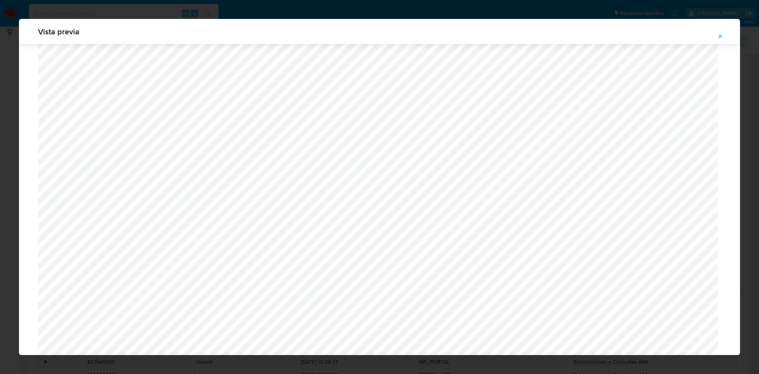
scroll to position [221, 0]
click at [720, 36] on icon "Attachment preview" at bounding box center [721, 36] width 4 height 4
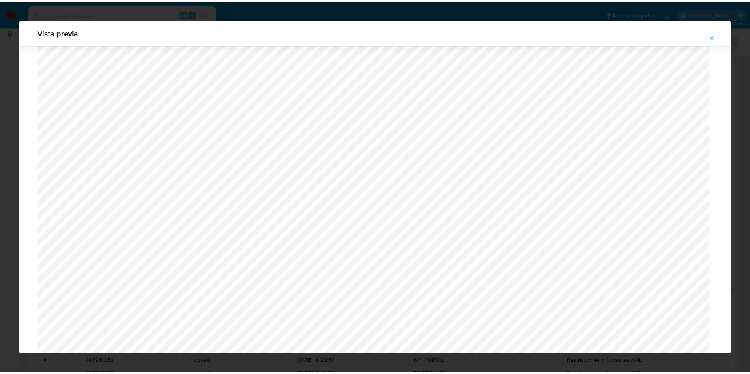
scroll to position [0, 0]
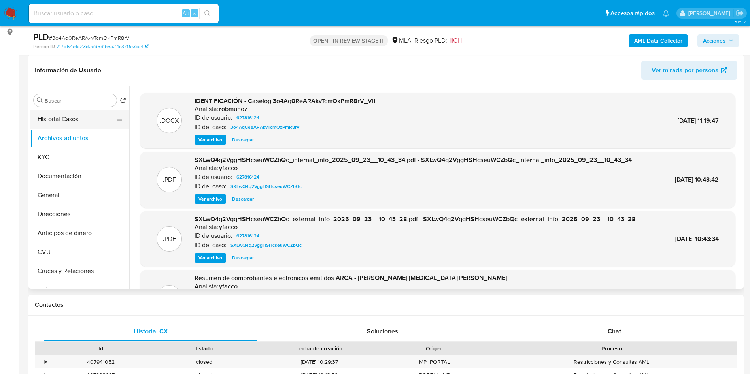
click at [82, 112] on button "Historial Casos" at bounding box center [76, 119] width 92 height 19
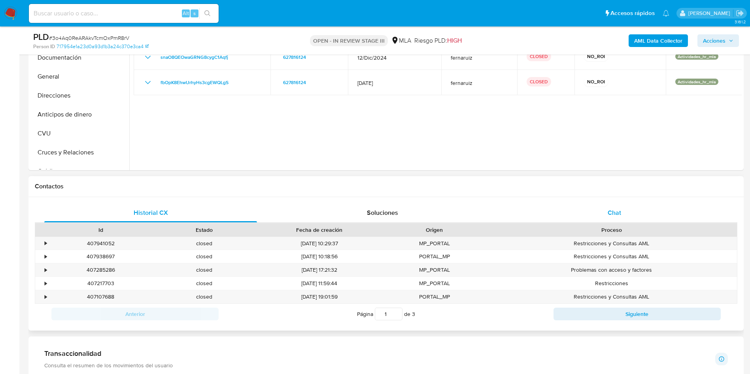
click at [621, 221] on div "Chat" at bounding box center [614, 213] width 213 height 19
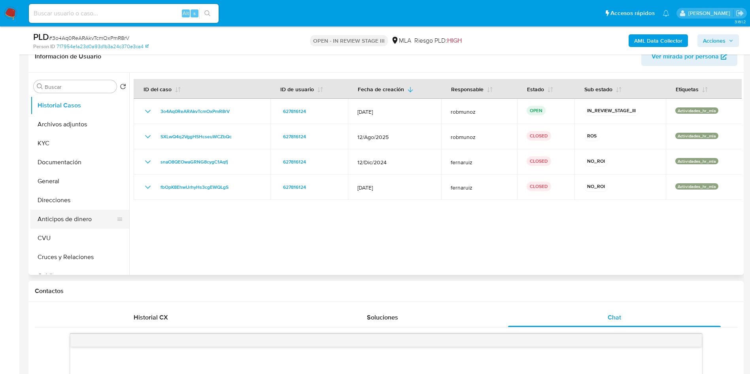
scroll to position [119, 0]
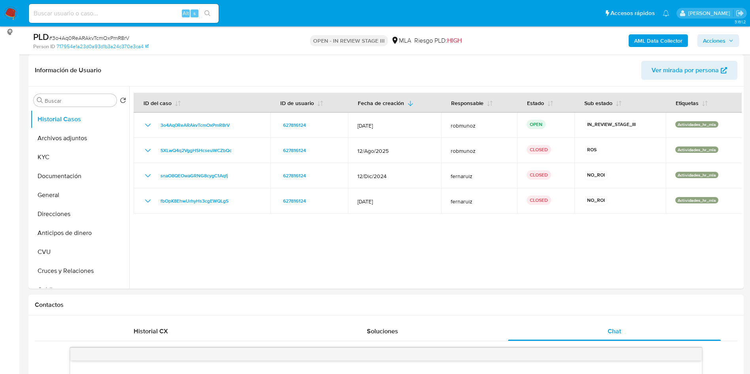
click at [119, 13] on input at bounding box center [124, 13] width 190 height 10
paste input "JgUWckTa23C7M0UhbmSzhLIS"
type input "JgUWckTa23C7M0UhbmSzhLIS"
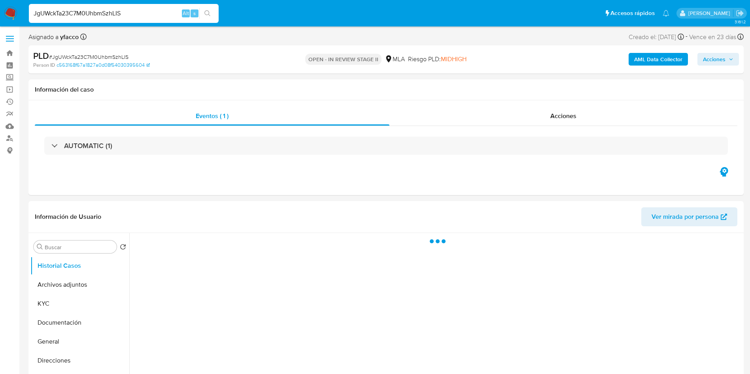
select select "10"
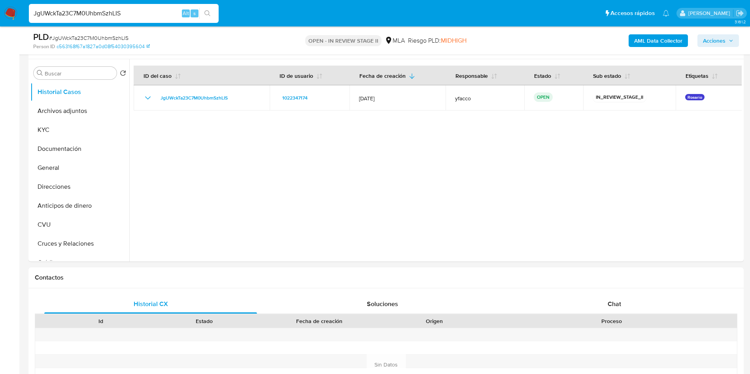
scroll to position [178, 0]
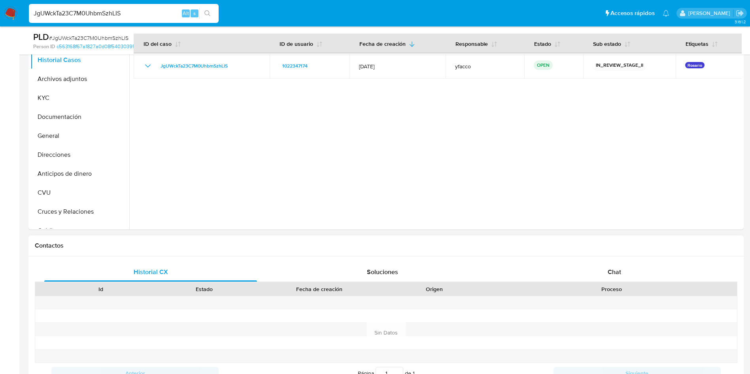
click at [624, 287] on div "Proceso" at bounding box center [612, 289] width 240 height 8
click at [621, 279] on div "Chat" at bounding box center [614, 272] width 213 height 19
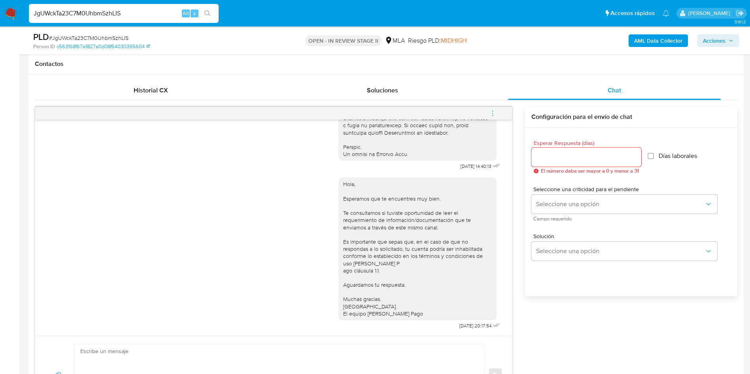
scroll to position [356, 0]
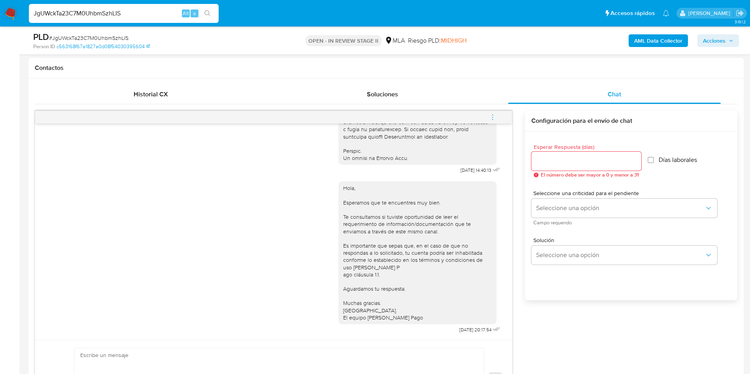
click at [495, 116] on icon "menu-action" at bounding box center [492, 117] width 7 height 7
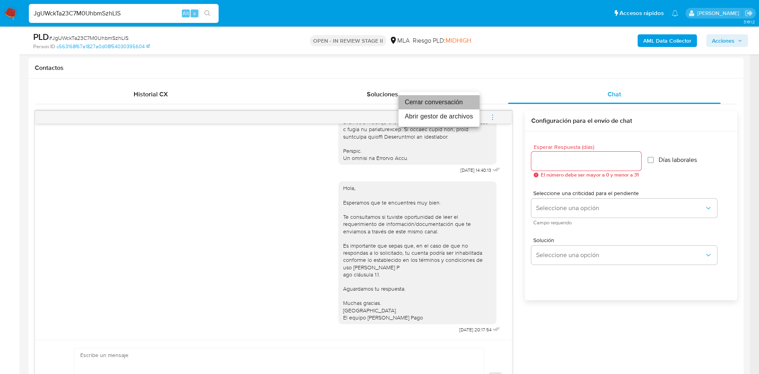
click at [405, 100] on li "Cerrar conversación" at bounding box center [438, 102] width 81 height 14
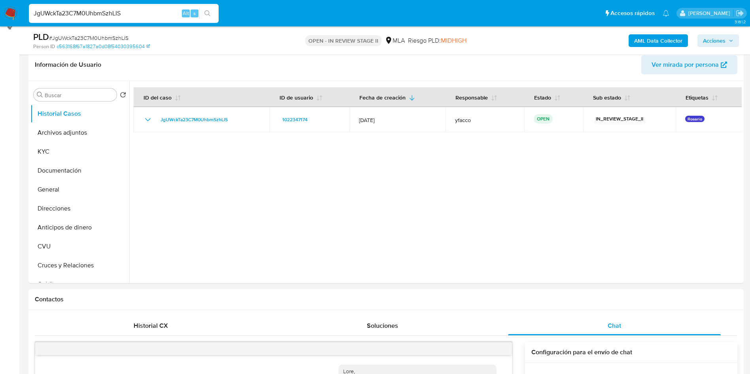
scroll to position [119, 0]
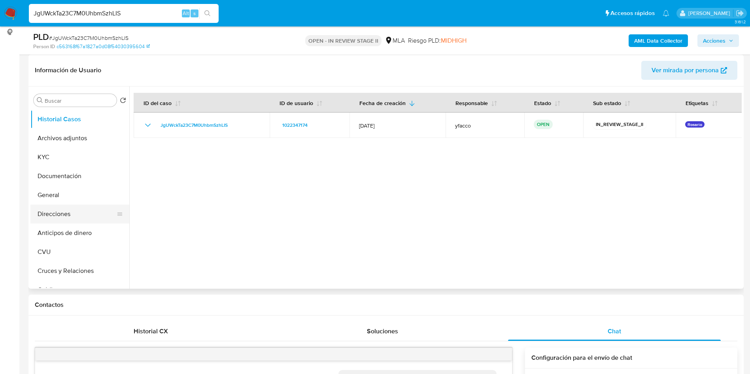
click at [58, 205] on button "Direcciones" at bounding box center [76, 214] width 92 height 19
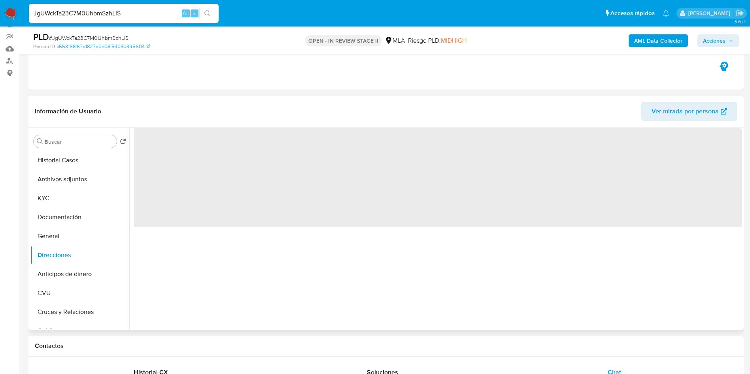
scroll to position [59, 0]
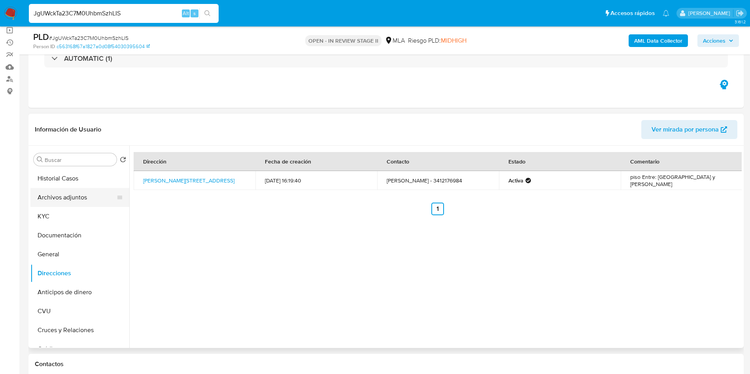
click at [58, 194] on button "Archivos adjuntos" at bounding box center [76, 197] width 92 height 19
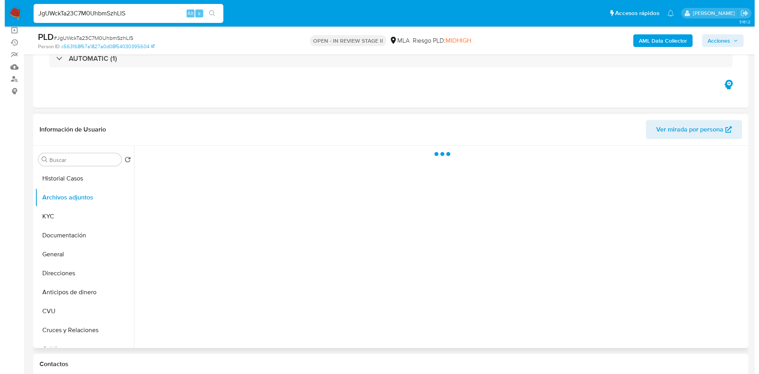
scroll to position [119, 0]
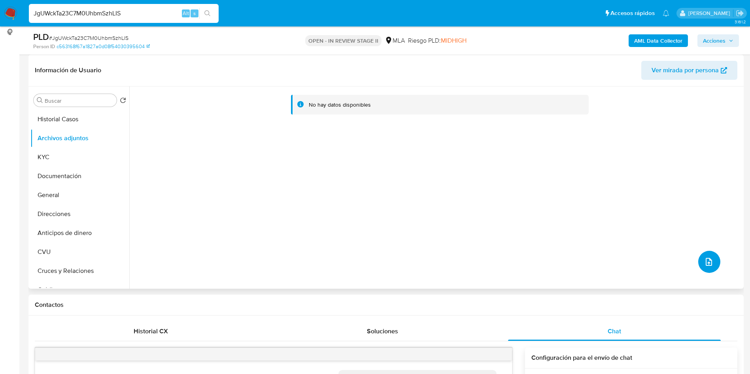
click at [704, 267] on button "upload-file" at bounding box center [709, 262] width 22 height 22
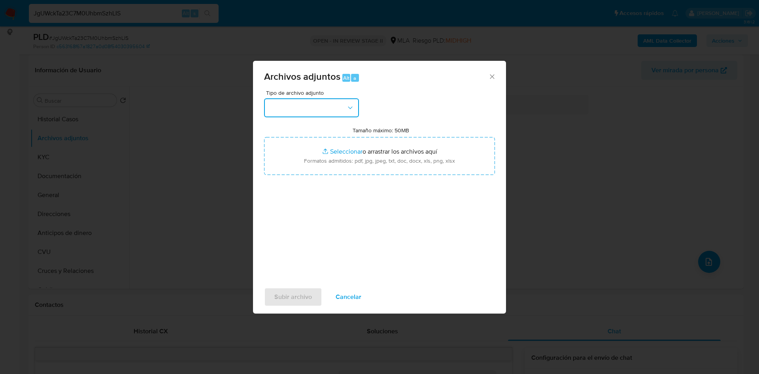
click at [316, 109] on button "button" at bounding box center [311, 107] width 95 height 19
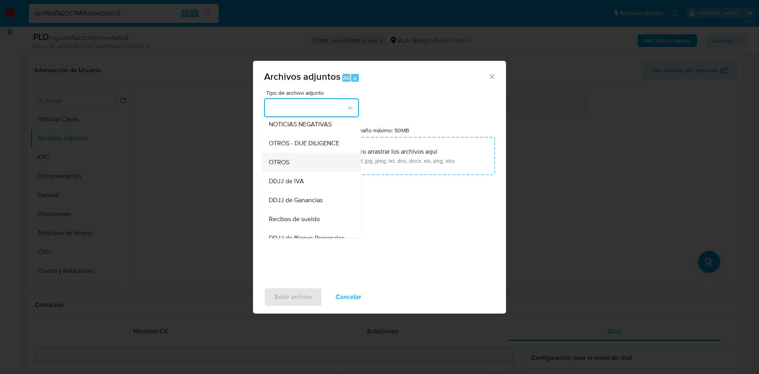
click at [290, 172] on div "OTROS" at bounding box center [309, 162] width 81 height 19
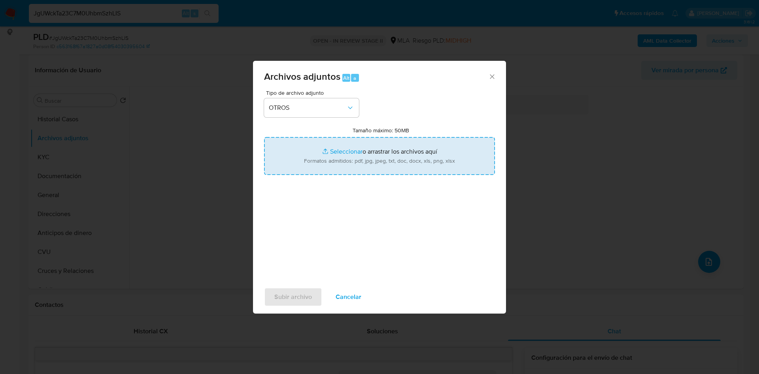
click at [336, 149] on input "Tamaño máximo: 50MB Seleccionar archivos" at bounding box center [379, 156] width 231 height 38
type input "C:\fakepath\Movimientos 1022347174.xlsx"
click at [338, 150] on input "Tamaño máximo: 50MB Seleccionar archivos" at bounding box center [379, 156] width 231 height 38
type input "C:\fakepath\Caselog JgUWckTa23C7M0UhbmSzhLIS_2025_09_17_23_57_27.docx"
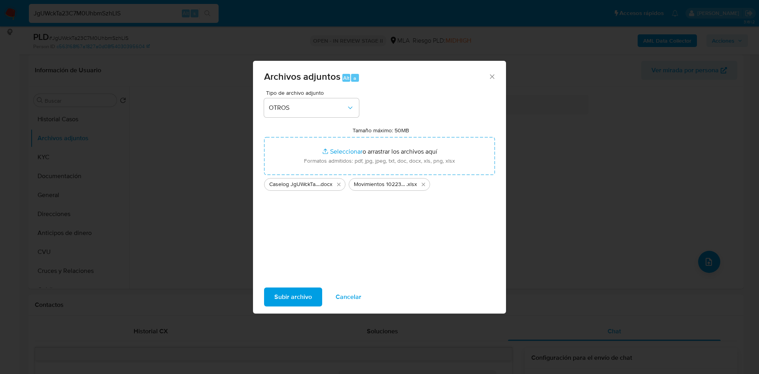
click at [297, 296] on span "Subir archivo" at bounding box center [293, 297] width 38 height 17
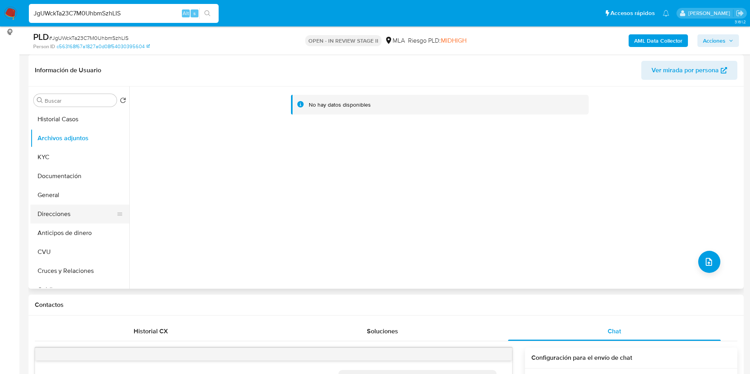
click at [71, 219] on button "Direcciones" at bounding box center [76, 214] width 92 height 19
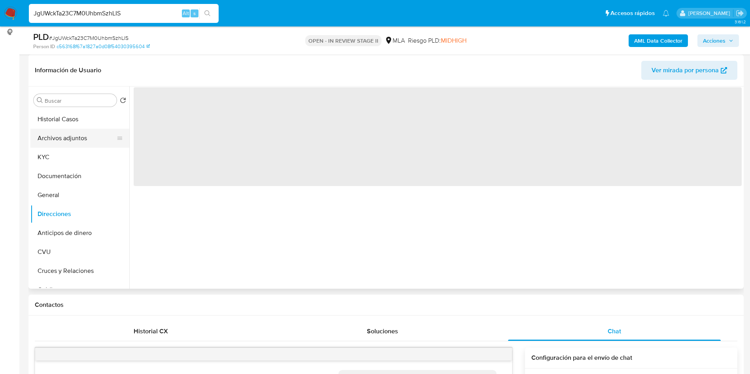
click at [76, 140] on button "Archivos adjuntos" at bounding box center [76, 138] width 92 height 19
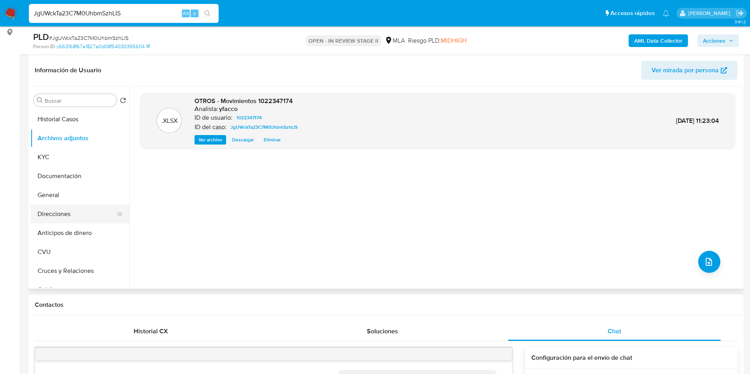
click at [57, 217] on button "Direcciones" at bounding box center [76, 214] width 92 height 19
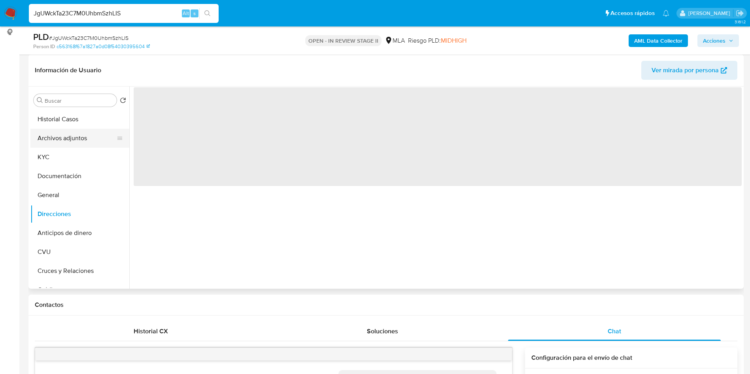
click at [64, 142] on button "Archivos adjuntos" at bounding box center [76, 138] width 92 height 19
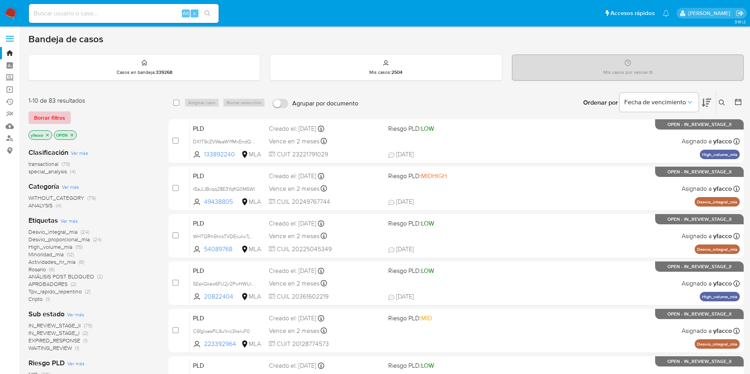
click at [53, 118] on span "Borrar filtros" at bounding box center [49, 117] width 31 height 11
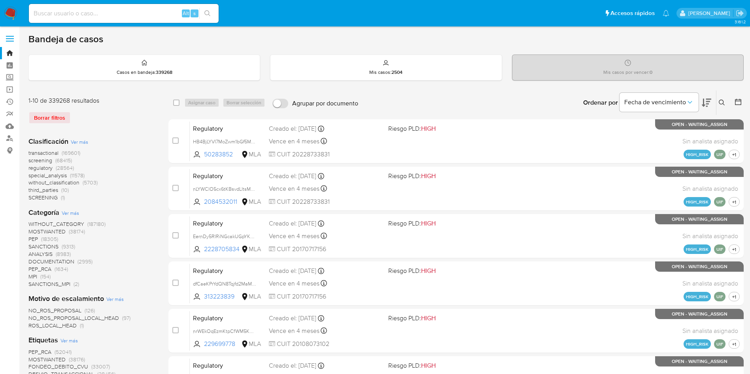
click at [719, 100] on icon at bounding box center [722, 103] width 6 height 6
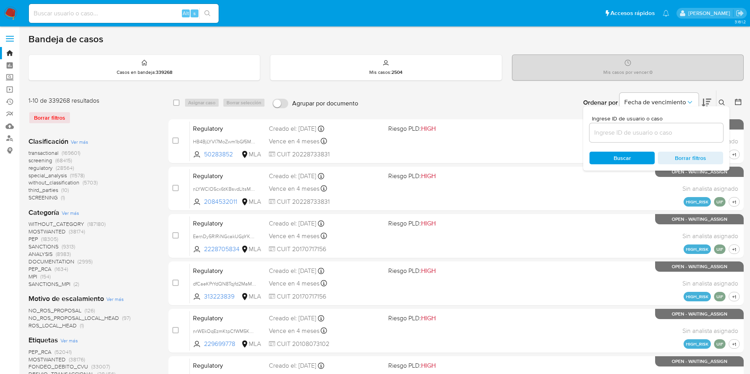
click at [643, 132] on input at bounding box center [656, 133] width 134 height 10
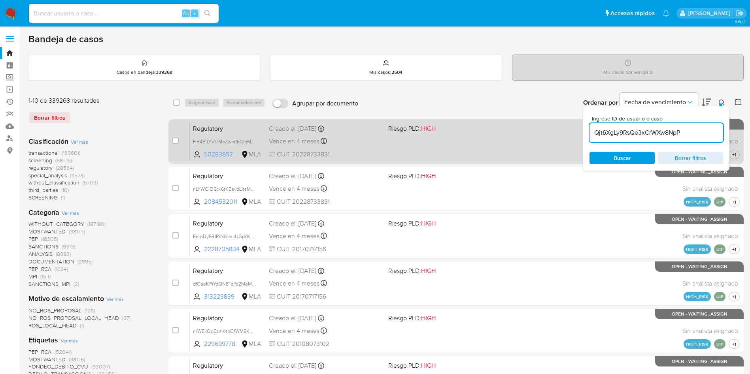
type input "Qjt6XgLy9RsQe3xCrWXw8NpP"
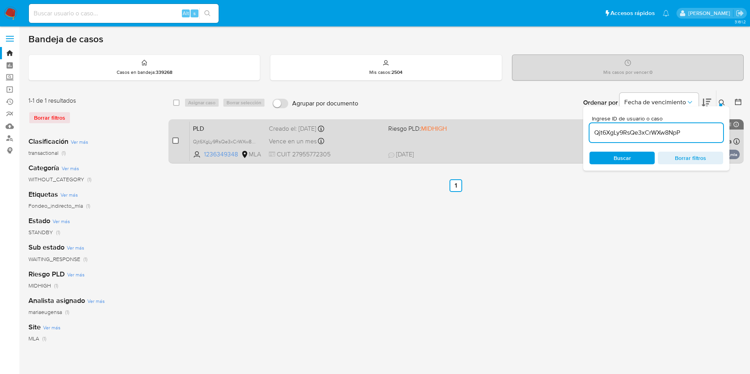
click at [178, 143] on input "checkbox" at bounding box center [175, 141] width 6 height 6
checkbox input "true"
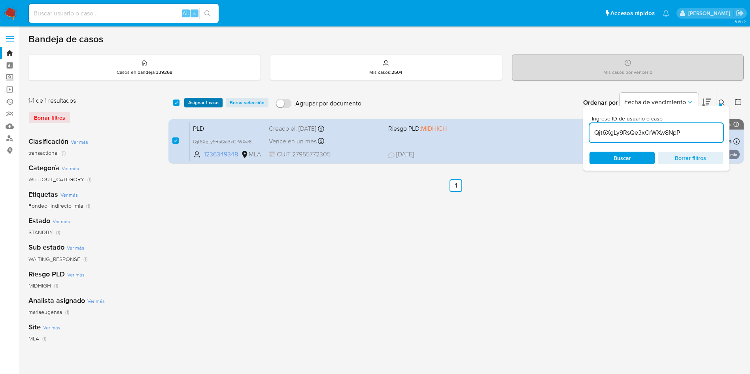
click at [200, 100] on span "Asignar 1 caso" at bounding box center [203, 103] width 30 height 8
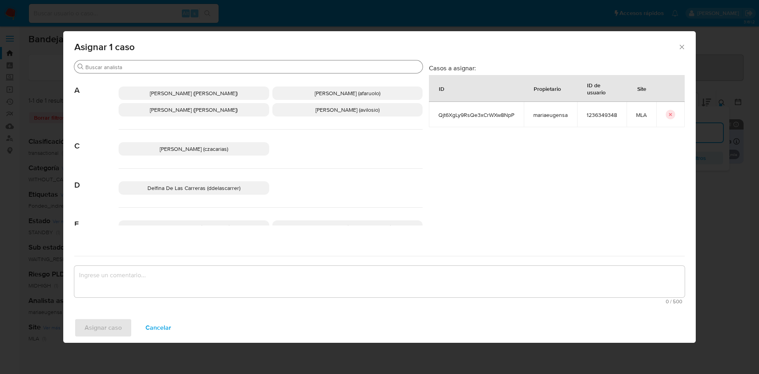
click at [129, 62] on div "Buscar" at bounding box center [248, 66] width 348 height 13
click at [127, 63] on div "Buscar" at bounding box center [248, 66] width 348 height 13
click at [130, 72] on div "Buscar" at bounding box center [248, 66] width 348 height 13
click at [130, 66] on input "Buscar" at bounding box center [252, 67] width 334 height 7
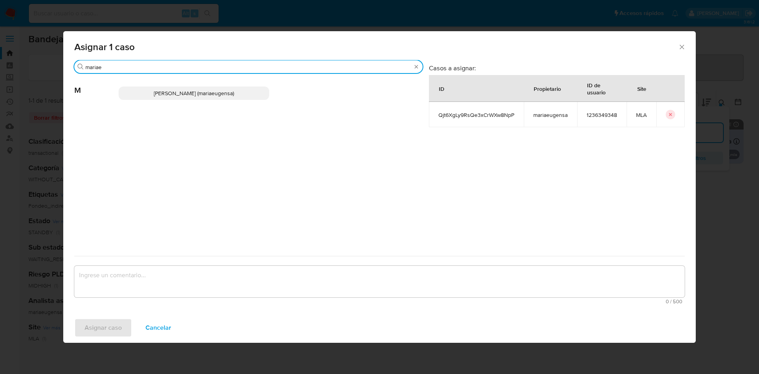
type input "mariae"
click at [174, 93] on span "Maria Eugenia Sanchez (mariaeugensa)" at bounding box center [194, 93] width 80 height 8
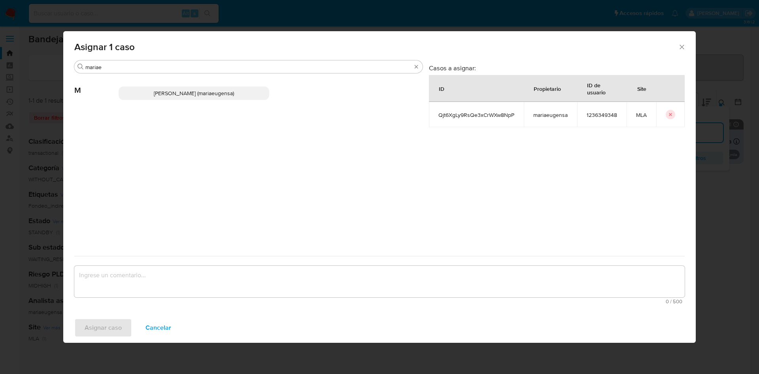
click at [196, 100] on div "Maria Eugenia Sanchez (mariaeugensa)" at bounding box center [271, 93] width 304 height 39
click at [191, 92] on span "Maria Eugenia Sanchez (mariaeugensa)" at bounding box center [194, 93] width 80 height 8
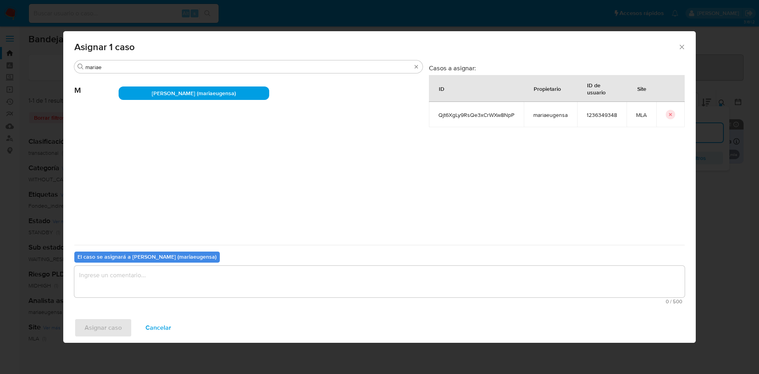
click at [117, 282] on textarea "assign-modal" at bounding box center [379, 282] width 610 height 32
click at [97, 327] on span "Asignar caso" at bounding box center [103, 327] width 37 height 17
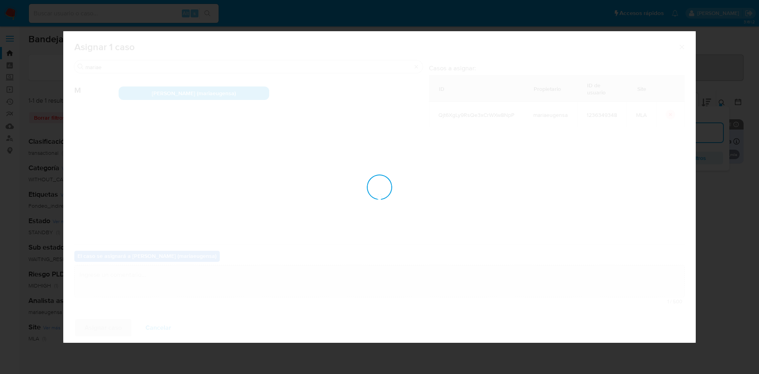
checkbox input "false"
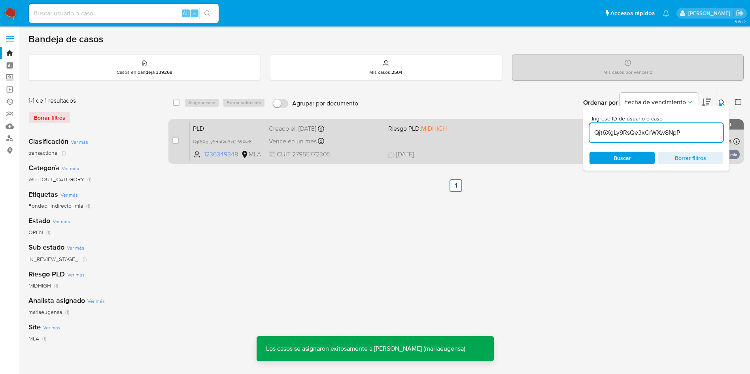
click at [362, 135] on div "PLD Qjt6XgLy9RsQe3xCrWXw8NpP 1236349348 MLA Riesgo PLD: MIDHIGH Creado el: 12/0…" at bounding box center [465, 141] width 550 height 40
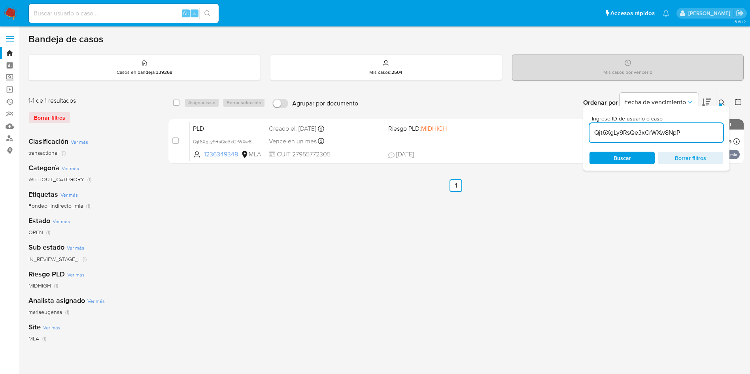
click at [697, 130] on input "Qjt6XgLy9RsQe3xCrWXw8NpP" at bounding box center [656, 133] width 134 height 10
paste input "RvNXpSddTOIlMbO43HQCgPLn"
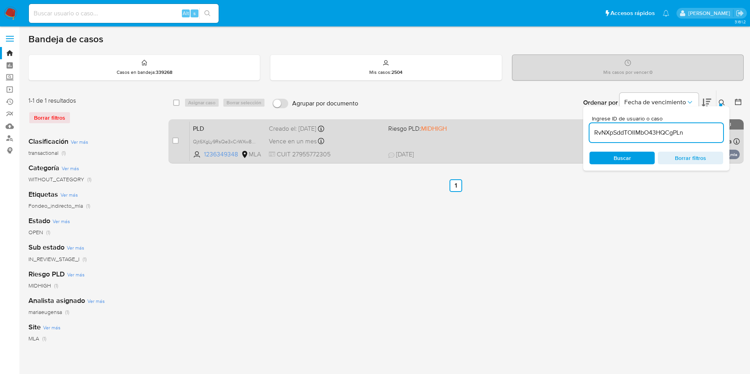
type input "RvNXpSddTOIlMbO43HQCgPLn"
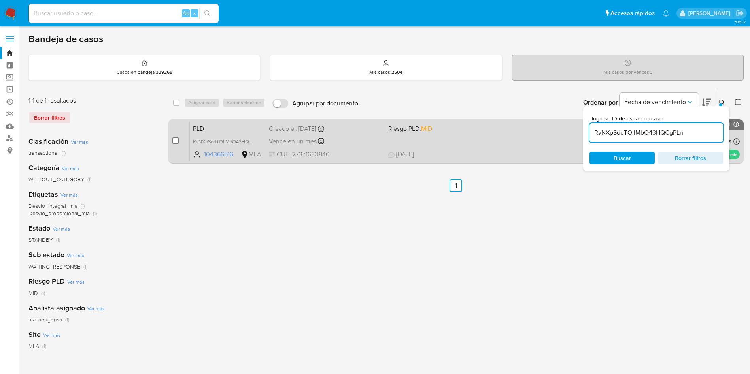
click at [176, 139] on input "checkbox" at bounding box center [175, 141] width 6 height 6
checkbox input "true"
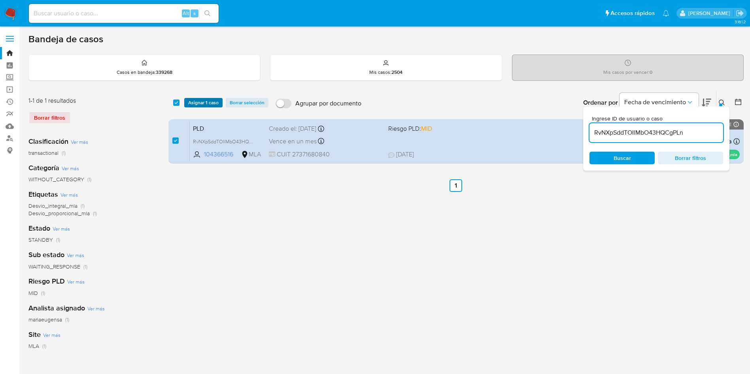
click at [189, 101] on span "Asignar 1 caso" at bounding box center [203, 103] width 30 height 8
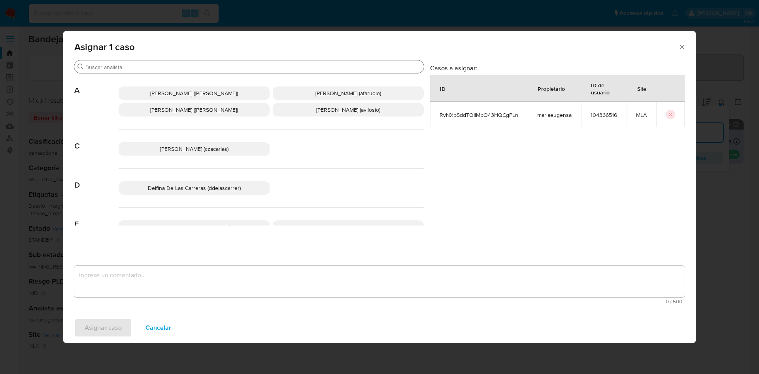
click at [139, 68] on input "Buscar" at bounding box center [252, 67] width 335 height 7
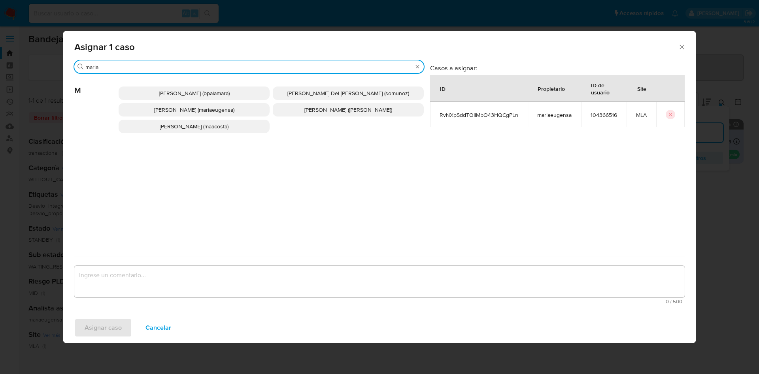
type input "maria"
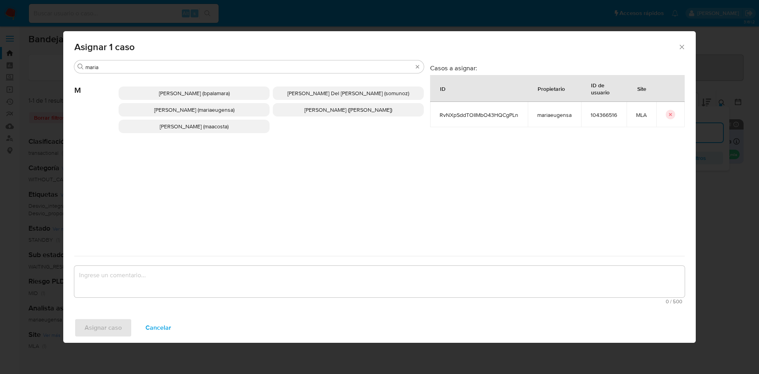
click at [215, 111] on span "Maria Eugenia Sanchez (mariaeugensa)" at bounding box center [194, 110] width 80 height 8
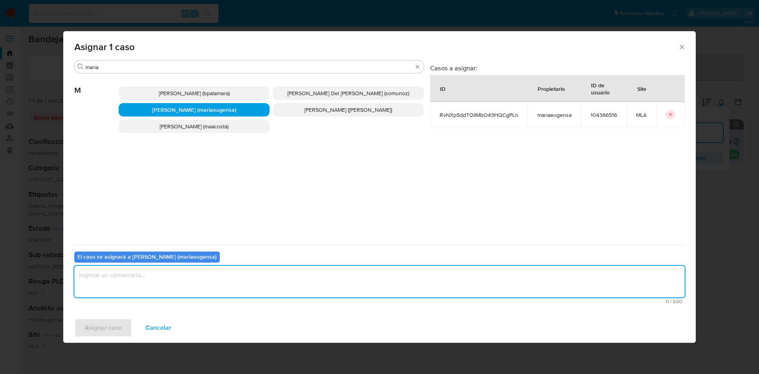
click at [135, 283] on textarea "assign-modal" at bounding box center [379, 282] width 610 height 32
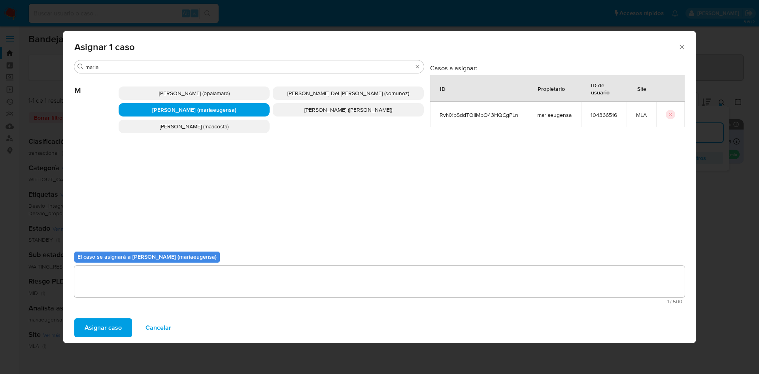
click at [106, 327] on span "Asignar caso" at bounding box center [103, 327] width 37 height 17
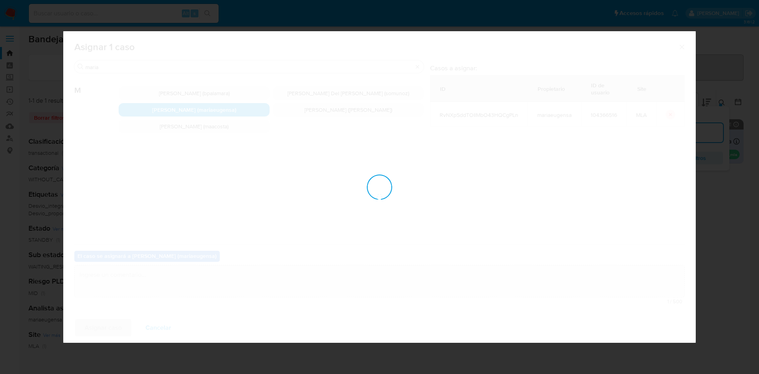
checkbox input "false"
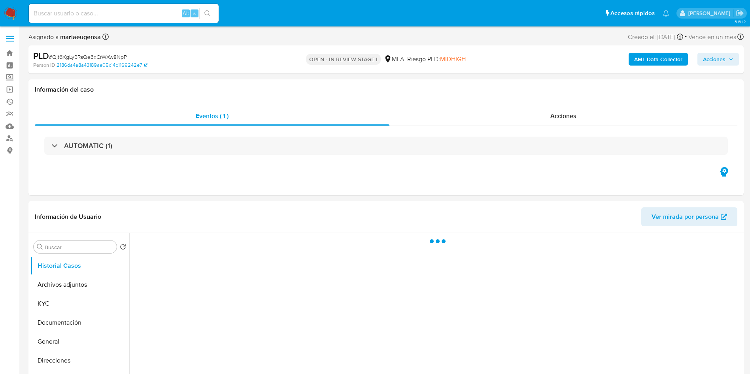
select select "10"
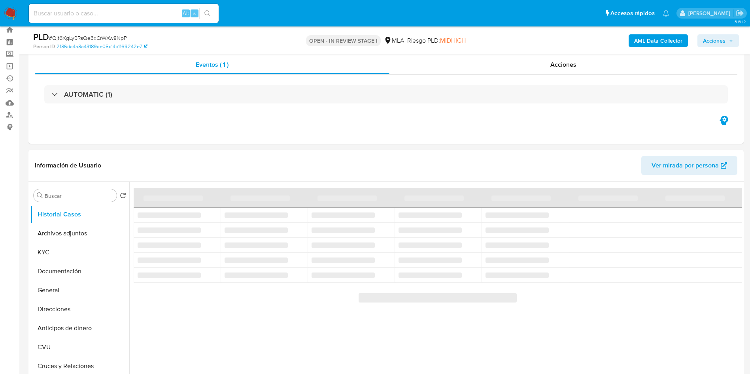
scroll to position [59, 0]
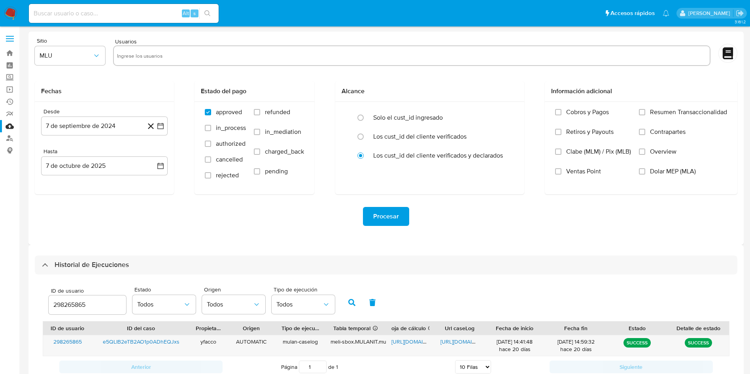
select select "10"
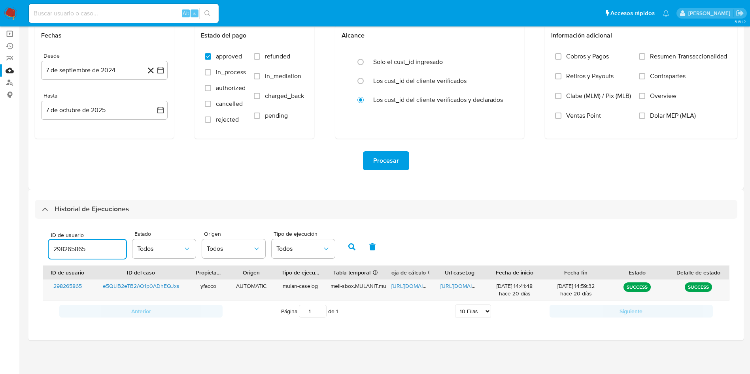
drag, startPoint x: 104, startPoint y: 248, endPoint x: 0, endPoint y: 216, distance: 108.7
click at [0, 233] on section "Bandeja Tablero Screening Búsqueda en Listas Watchlist Herramientas Operaciones…" at bounding box center [375, 159] width 750 height 430
type input "1022347174"
click at [349, 251] on button "button" at bounding box center [351, 247] width 21 height 19
click at [417, 285] on span "[URL][DOMAIN_NAME]" at bounding box center [418, 286] width 55 height 8
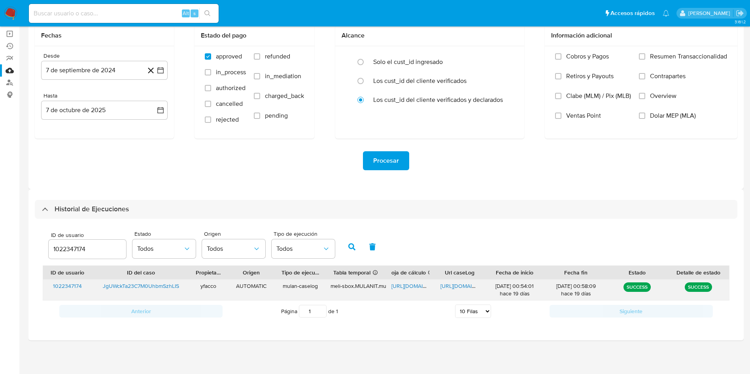
click at [451, 287] on span "[URL][DOMAIN_NAME]" at bounding box center [467, 286] width 55 height 8
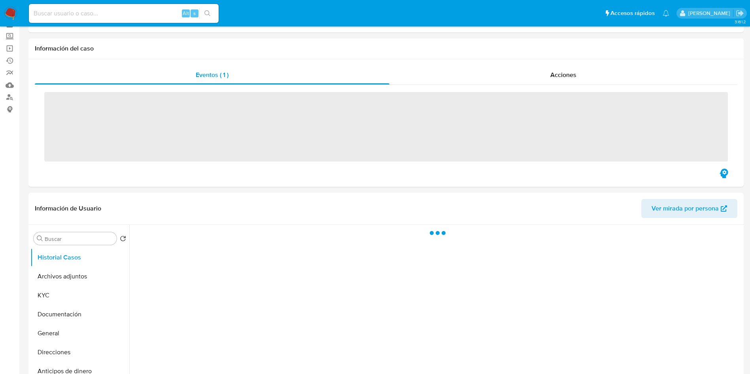
scroll to position [59, 0]
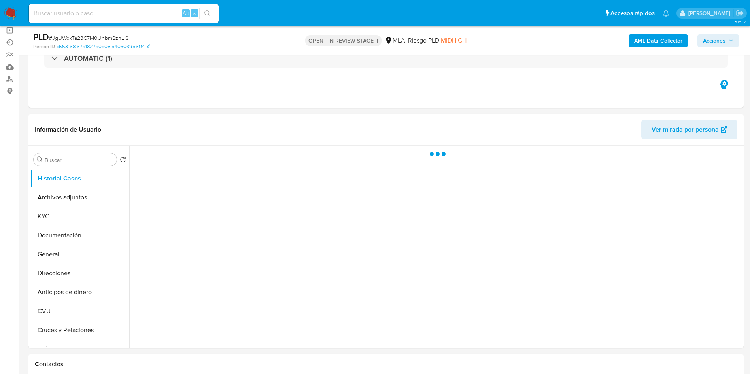
select select "10"
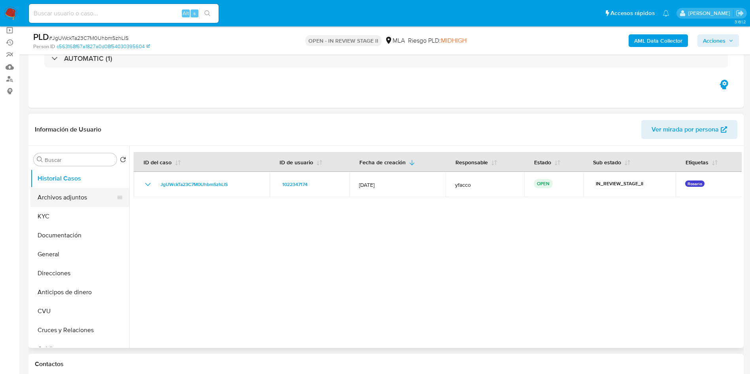
click at [66, 191] on button "Archivos adjuntos" at bounding box center [76, 197] width 92 height 19
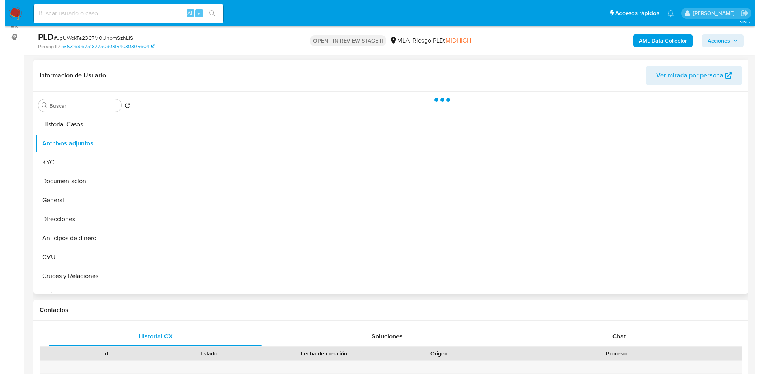
scroll to position [119, 0]
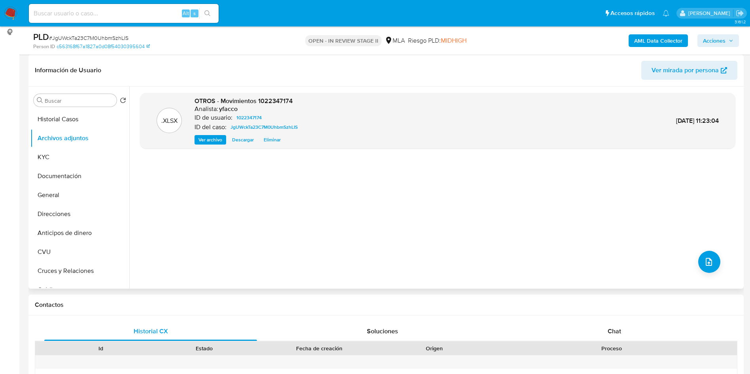
click at [717, 265] on div ".XLSX OTROS - Movimientos 1022347174 Analista: yfacco ID de usuario: 1022347174…" at bounding box center [437, 188] width 595 height 190
click at [711, 264] on button "upload-file" at bounding box center [709, 262] width 22 height 22
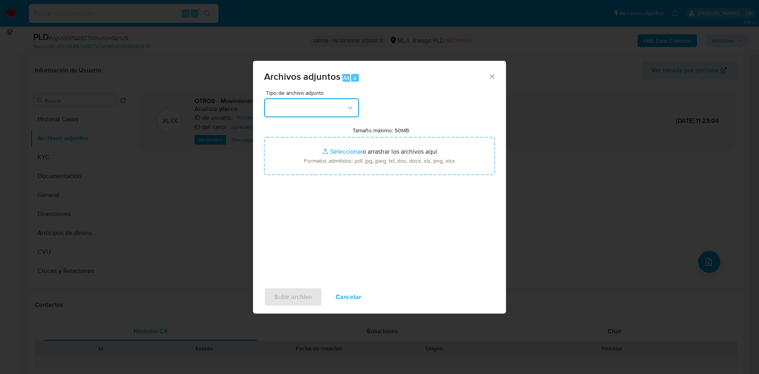
click at [341, 108] on button "button" at bounding box center [311, 107] width 95 height 19
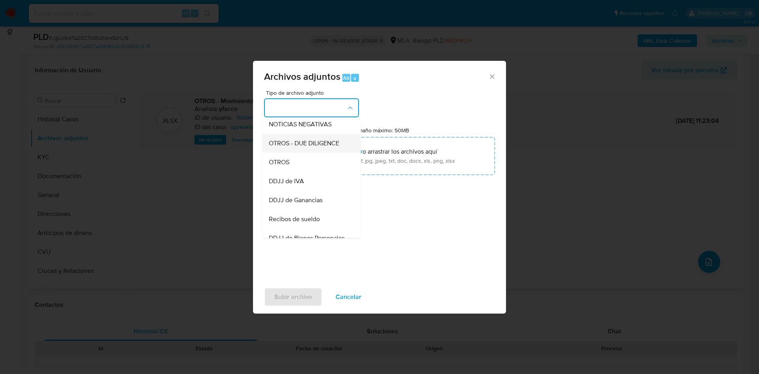
click at [283, 153] on div "OTROS - DUE DILIGENCE" at bounding box center [309, 143] width 81 height 19
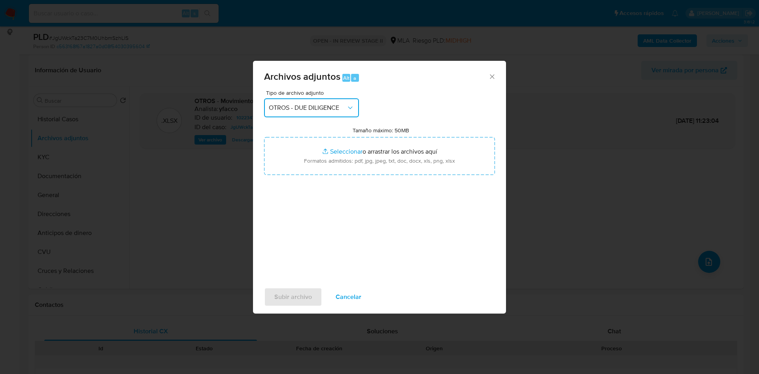
click at [299, 105] on span "OTROS - DUE DILIGENCE" at bounding box center [307, 108] width 77 height 8
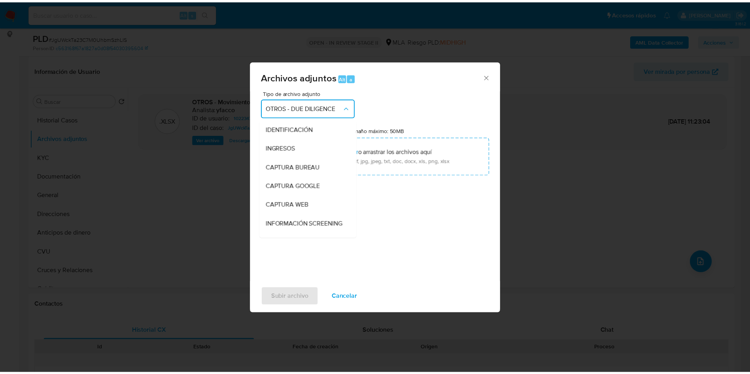
scroll to position [95, 0]
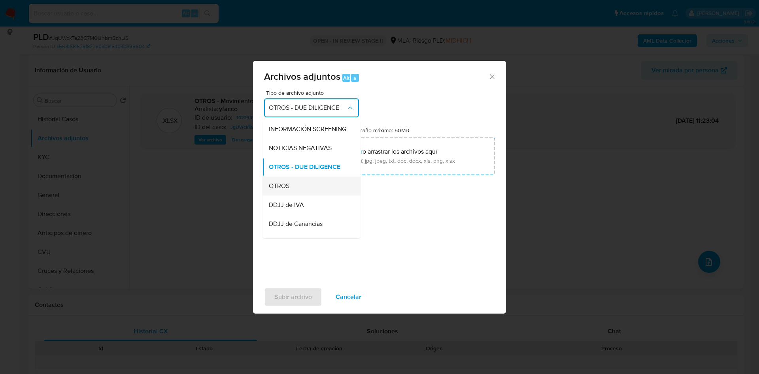
click at [293, 196] on div "OTROS" at bounding box center [309, 186] width 81 height 19
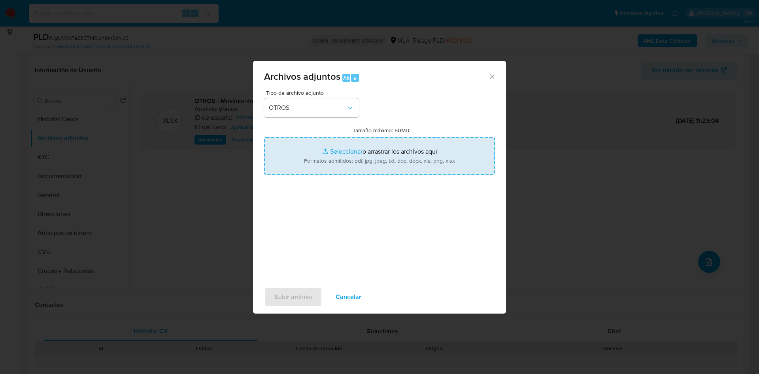
click at [340, 146] on input "Tamaño máximo: 50MB Seleccionar archivos" at bounding box center [379, 156] width 231 height 38
type input "C:\fakepath\Caselog JgUWckTa23C7M0UhbmSzhLIS_2025_09_17_23_57_27.docx"
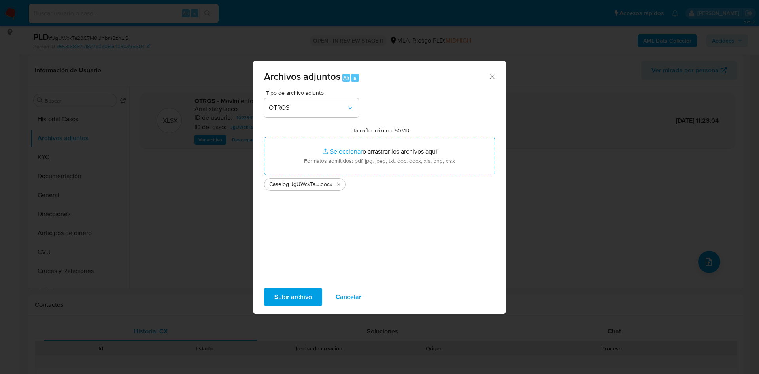
click at [284, 299] on span "Subir archivo" at bounding box center [293, 297] width 38 height 17
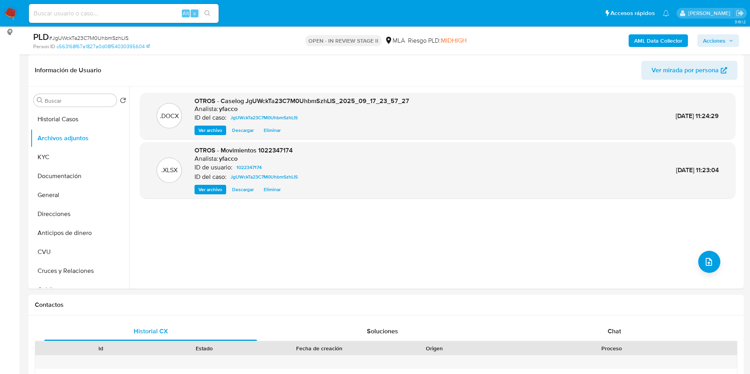
click at [639, 42] on b "AML Data Collector" at bounding box center [658, 40] width 48 height 13
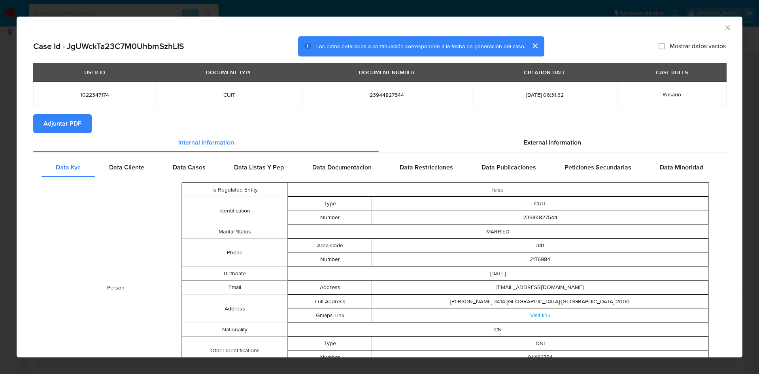
click at [75, 119] on span "Adjuntar PDF" at bounding box center [62, 123] width 38 height 17
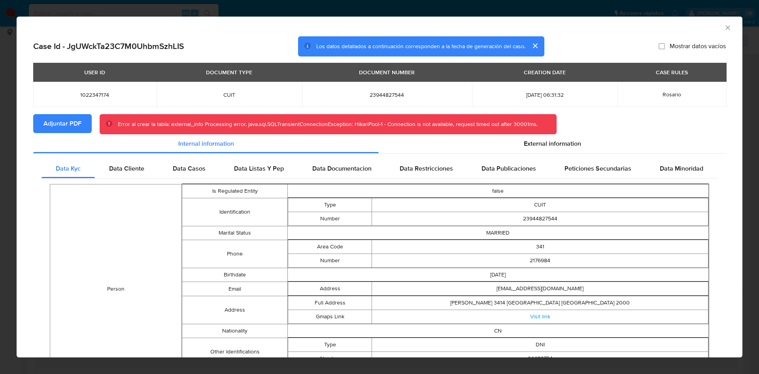
click at [724, 26] on icon "Cerrar ventana" at bounding box center [728, 28] width 8 height 8
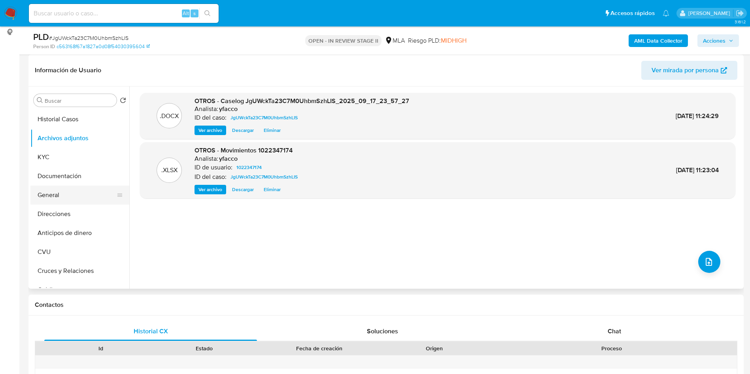
click at [57, 204] on button "General" at bounding box center [76, 195] width 92 height 19
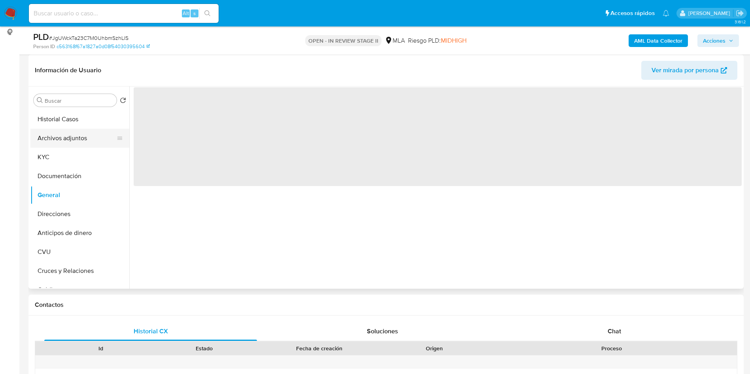
click at [58, 138] on button "Archivos adjuntos" at bounding box center [76, 138] width 92 height 19
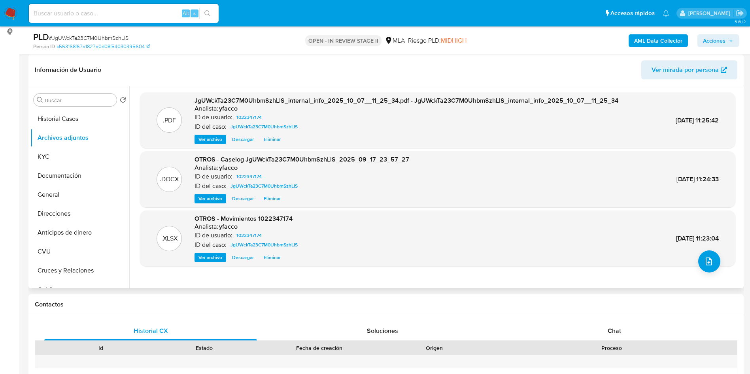
scroll to position [119, 0]
click at [643, 42] on b "AML Data Collector" at bounding box center [658, 40] width 48 height 13
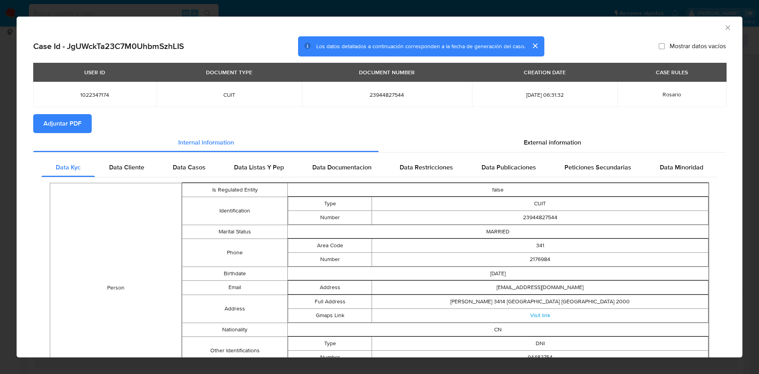
click at [49, 127] on span "Adjuntar PDF" at bounding box center [62, 123] width 38 height 17
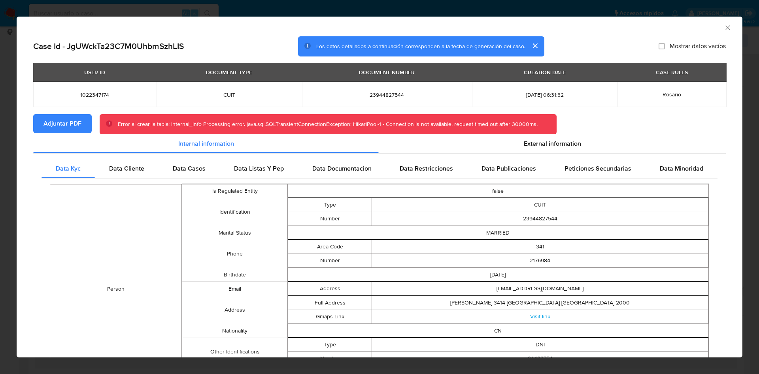
click at [724, 28] on icon "Cerrar ventana" at bounding box center [728, 28] width 8 height 8
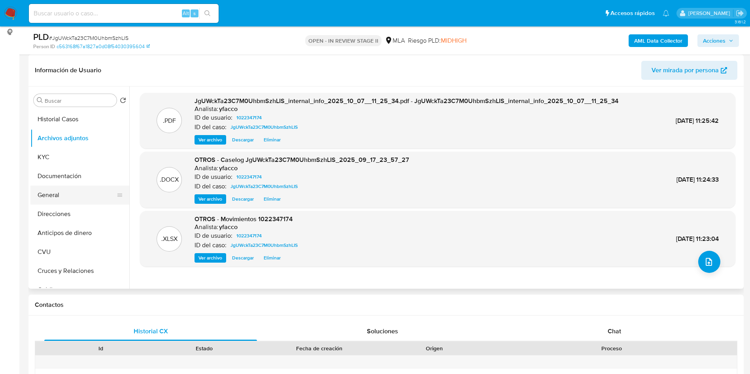
drag, startPoint x: 75, startPoint y: 205, endPoint x: 71, endPoint y: 192, distance: 13.0
click at [75, 205] on button "Direcciones" at bounding box center [79, 214] width 99 height 19
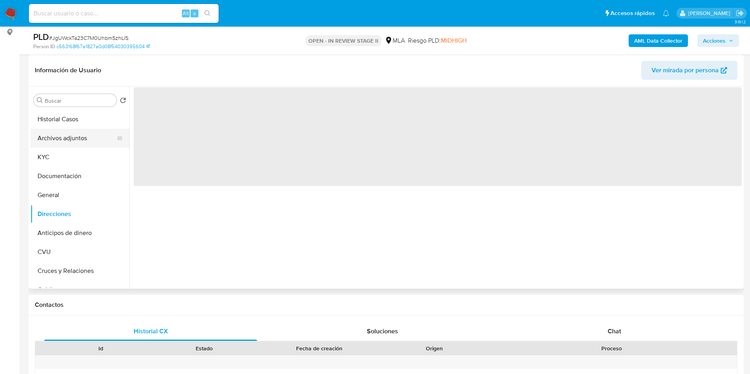
click at [65, 135] on button "Archivos adjuntos" at bounding box center [76, 138] width 92 height 19
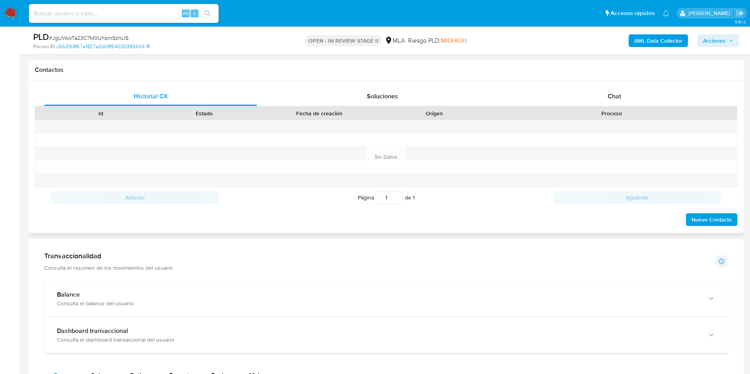
scroll to position [356, 0]
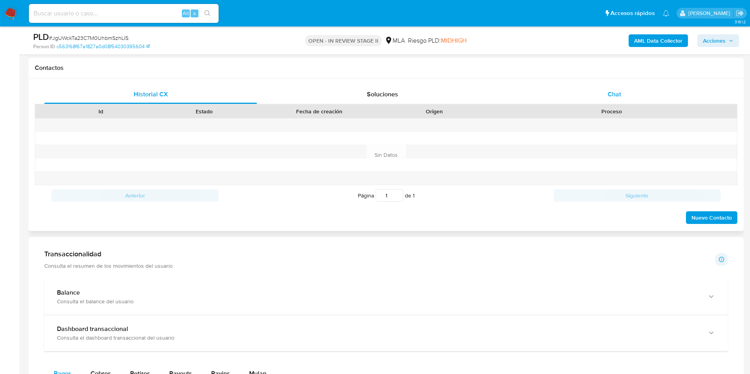
click at [609, 98] on span "Chat" at bounding box center [613, 94] width 13 height 9
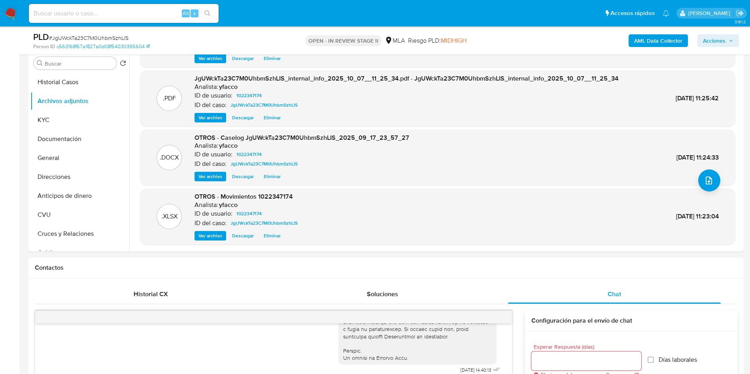
scroll to position [59, 0]
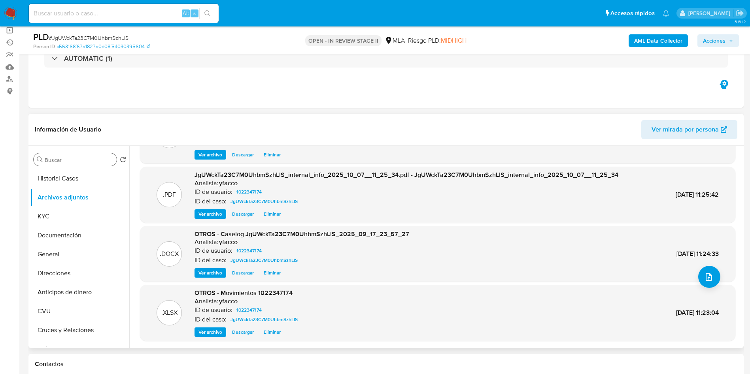
click at [97, 157] on input "Buscar" at bounding box center [79, 160] width 69 height 7
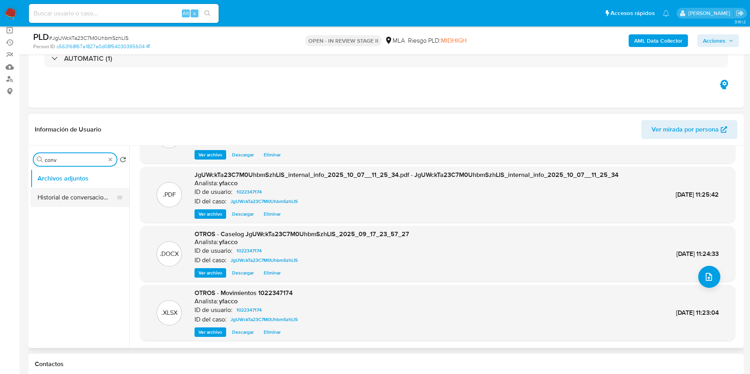
type input "conv"
click at [74, 193] on button "Historial de conversaciones" at bounding box center [76, 197] width 92 height 19
click at [58, 197] on button "Historial de conversaciones" at bounding box center [76, 197] width 92 height 19
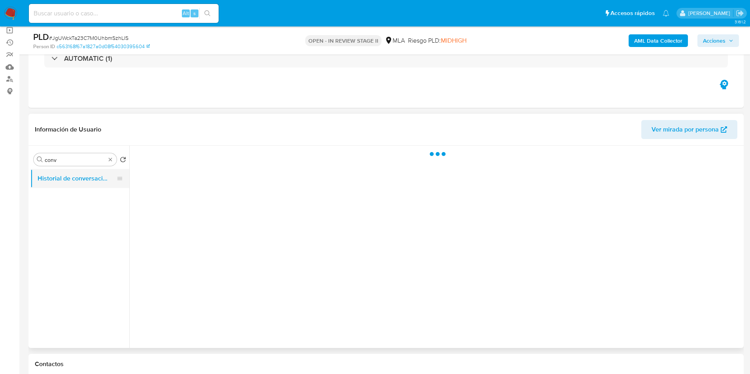
scroll to position [0, 0]
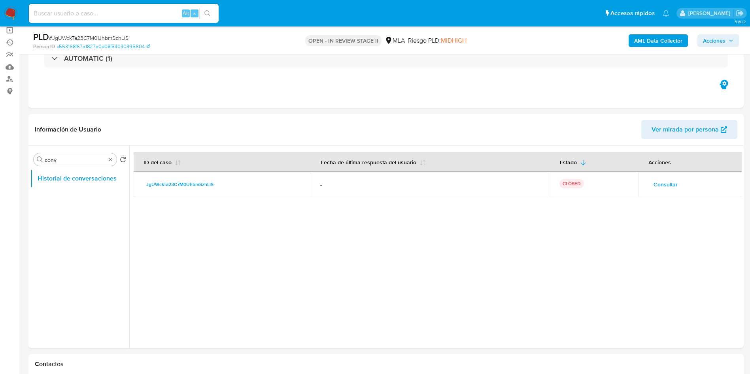
click at [716, 35] on span "Acciones" at bounding box center [714, 40] width 23 height 13
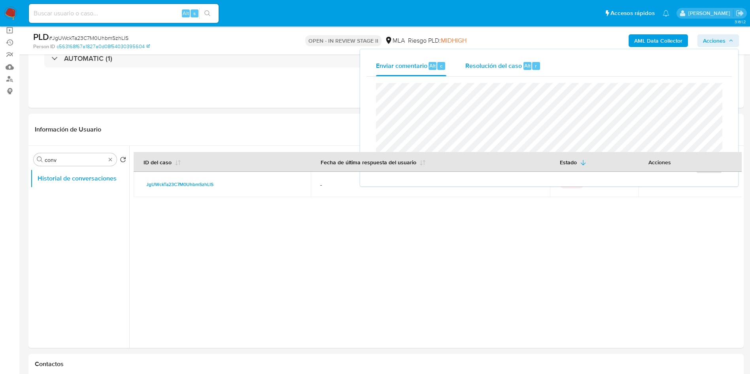
click at [520, 70] on div "Resolución del caso Alt r" at bounding box center [502, 66] width 75 height 21
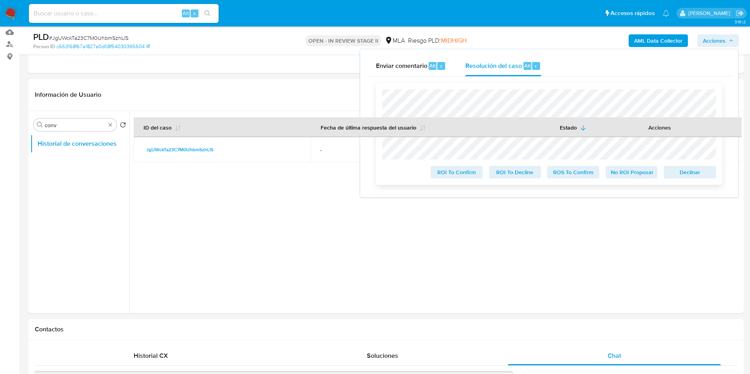
scroll to position [119, 0]
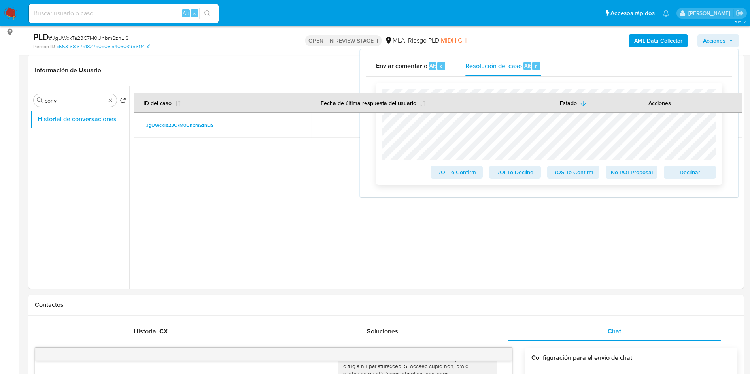
click at [621, 172] on span "No ROI Proposal" at bounding box center [631, 172] width 41 height 11
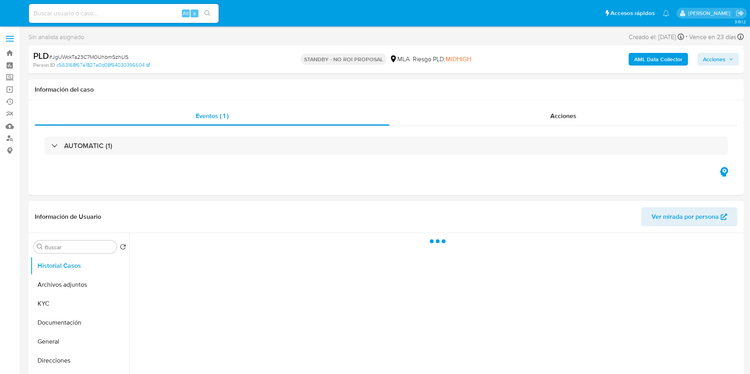
select select "10"
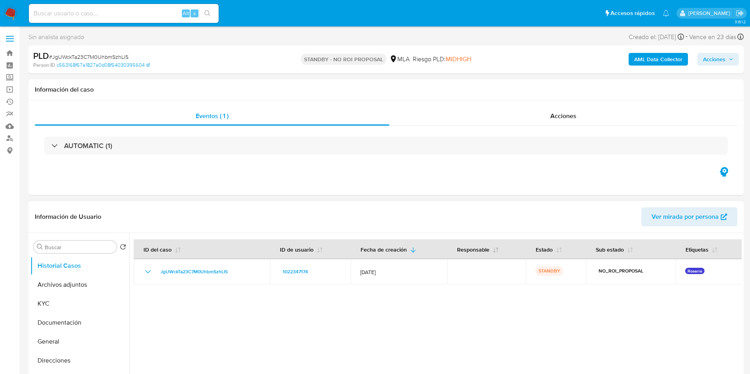
scroll to position [119, 0]
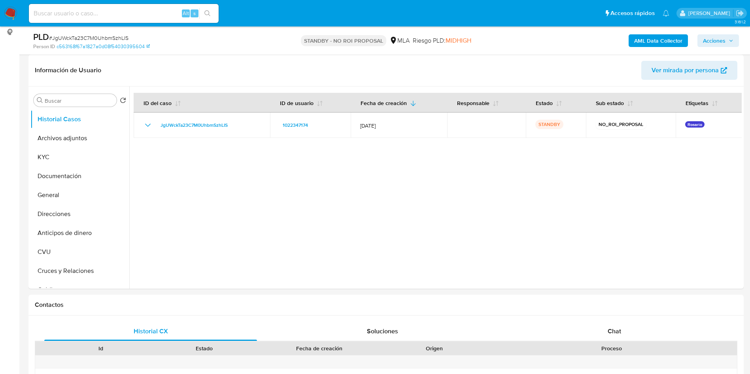
click at [90, 21] on div "Alt s" at bounding box center [124, 13] width 190 height 19
click at [90, 18] on input at bounding box center [124, 13] width 190 height 10
paste input "WcfiQR3PfyJCUKNiqOzxZ6Dp"
type input "WcfiQR3PfyJCUKNiqOzxZ6Dp"
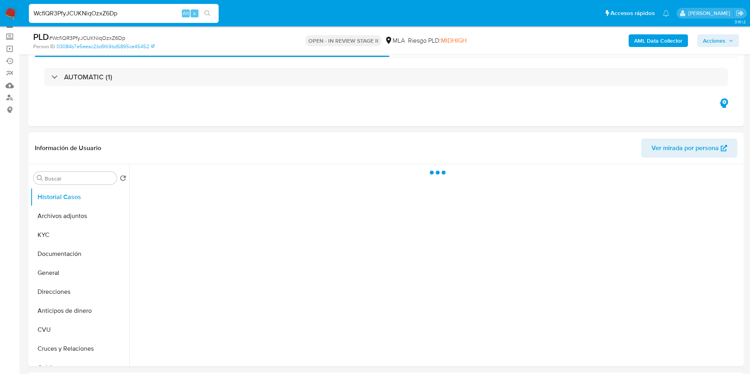
scroll to position [59, 0]
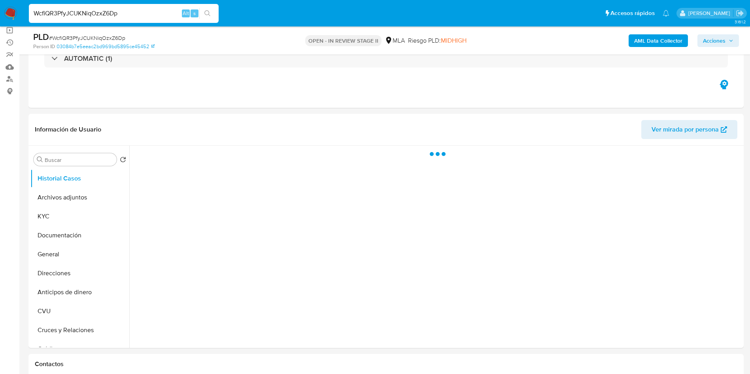
select select "10"
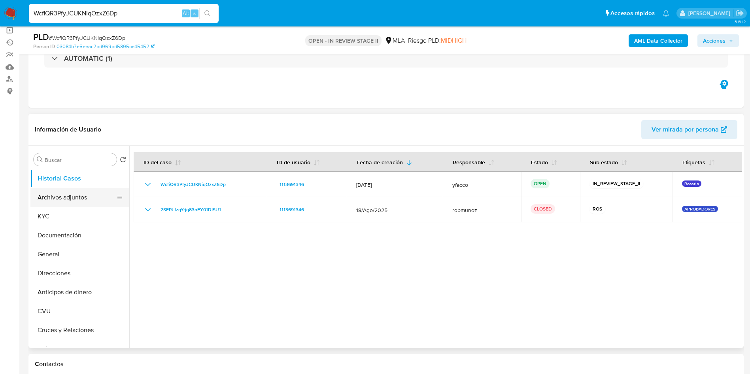
click at [42, 188] on button "Archivos adjuntos" at bounding box center [76, 197] width 92 height 19
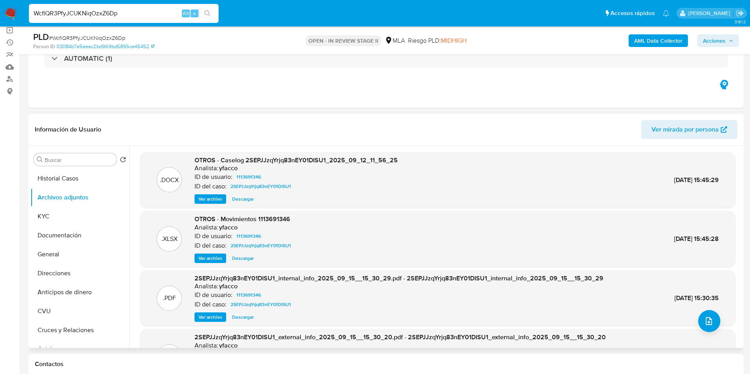
click at [205, 200] on span "Ver archivo" at bounding box center [210, 199] width 24 height 8
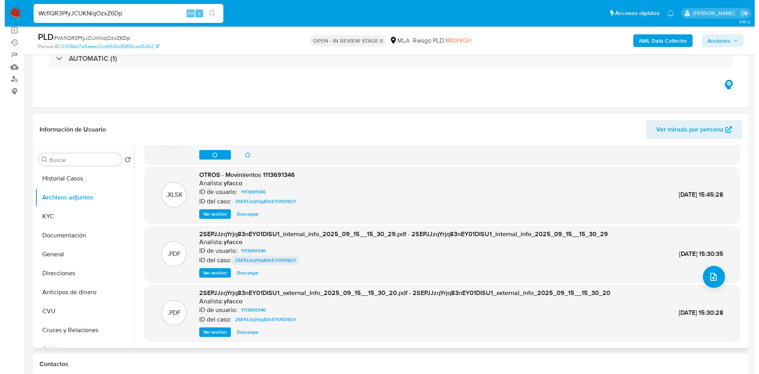
scroll to position [0, 0]
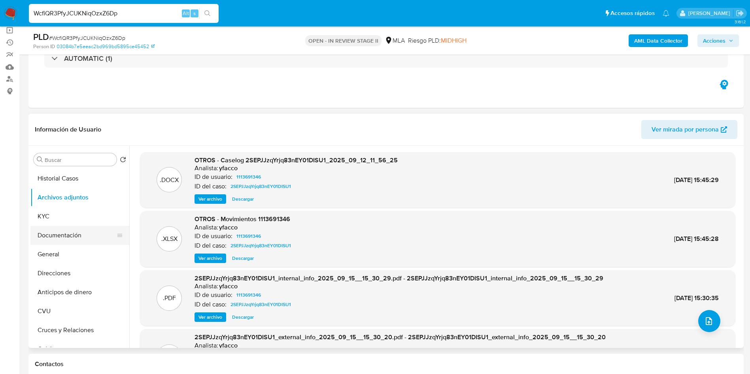
click at [71, 238] on button "Documentación" at bounding box center [76, 235] width 92 height 19
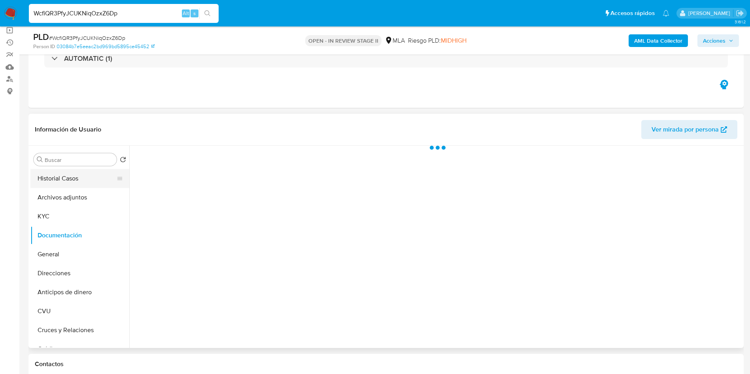
click at [68, 187] on button "Historial Casos" at bounding box center [76, 178] width 92 height 19
click at [76, 196] on button "Archivos adjuntos" at bounding box center [76, 197] width 92 height 19
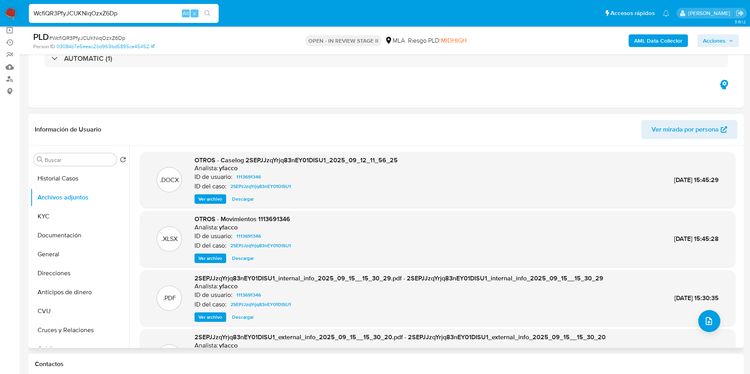
click at [204, 200] on span "Ver archivo" at bounding box center [210, 199] width 24 height 8
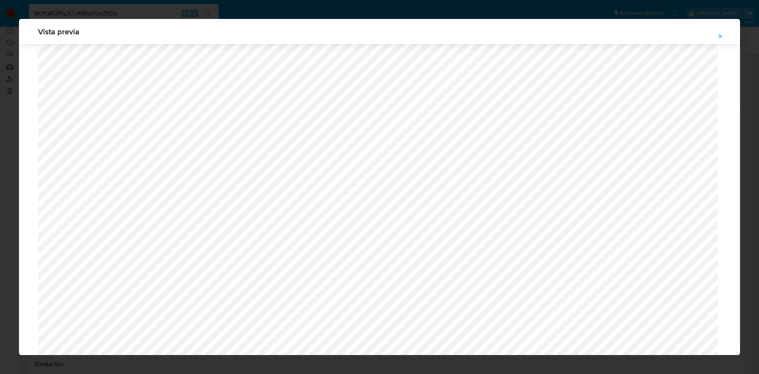
scroll to position [281, 0]
click at [719, 32] on span "Attachment preview" at bounding box center [720, 36] width 6 height 11
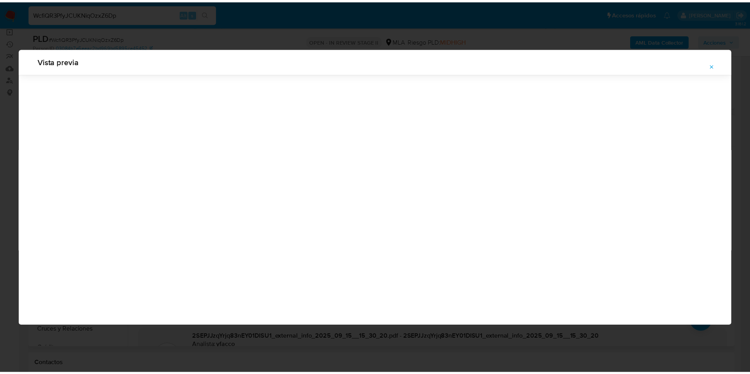
scroll to position [0, 0]
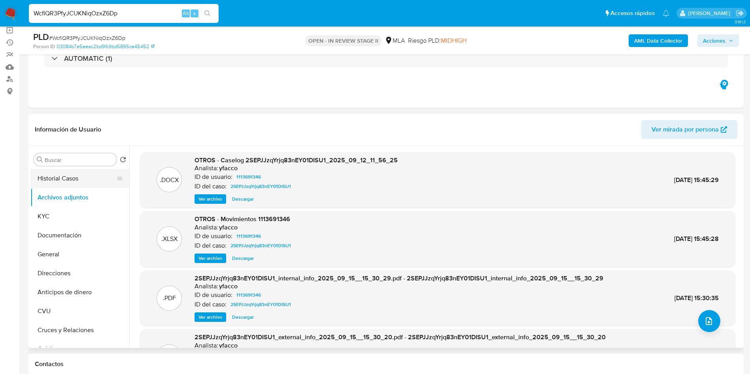
click at [52, 184] on button "Historial Casos" at bounding box center [76, 178] width 92 height 19
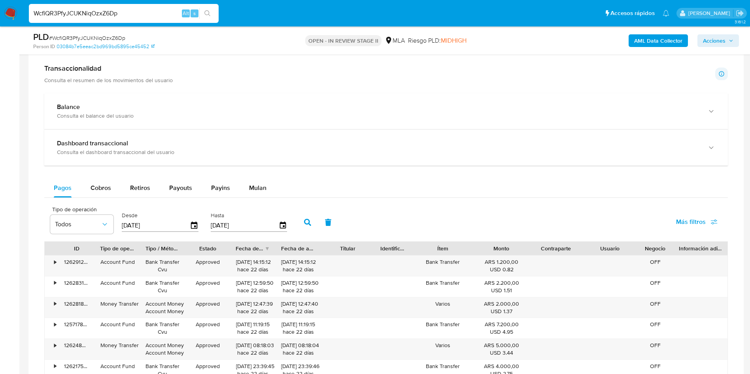
scroll to position [534, 0]
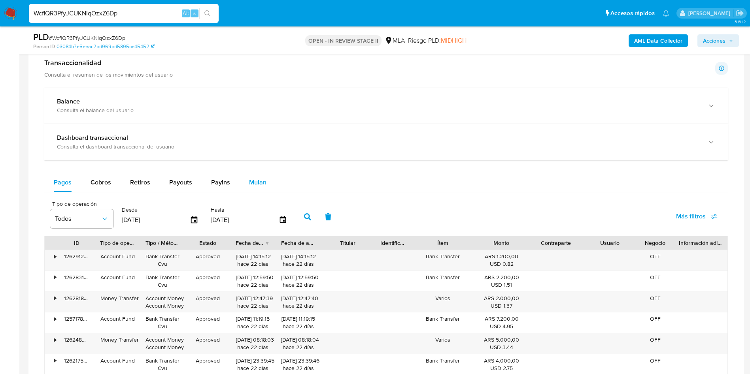
click at [256, 183] on span "Mulan" at bounding box center [257, 182] width 17 height 9
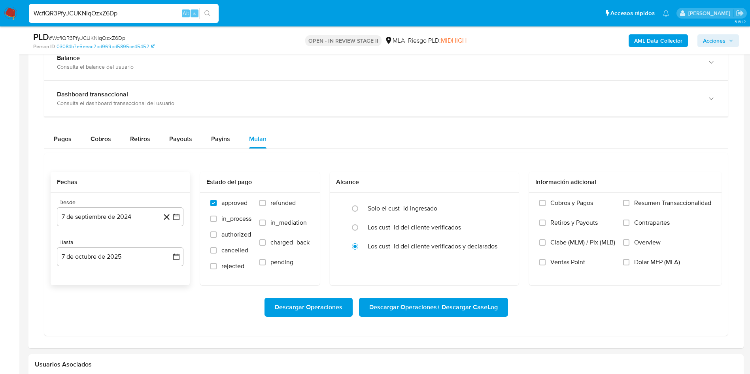
scroll to position [593, 0]
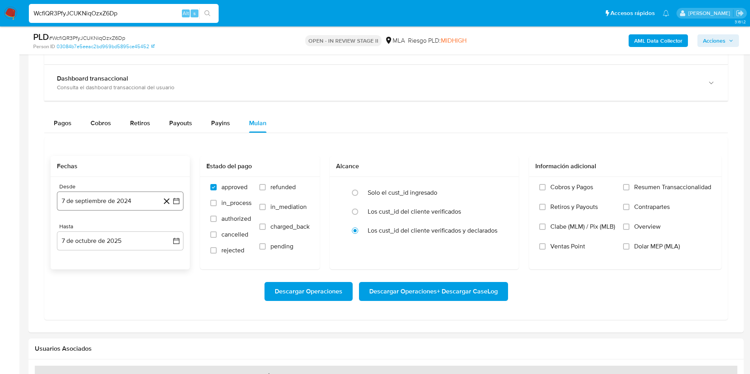
click at [118, 192] on button "7 de septiembre de 2024" at bounding box center [120, 201] width 126 height 19
click at [118, 225] on div "septiembre 2024 septiembre 2024 lun lunes mar martes mié miércoles jue jueves v…" at bounding box center [120, 283] width 126 height 141
click at [104, 228] on span "septiembre 2024" at bounding box center [116, 230] width 48 height 8
click at [167, 230] on icon "Año siguiente" at bounding box center [167, 229] width 9 height 9
click at [119, 301] on span "ago" at bounding box center [120, 303] width 10 height 6
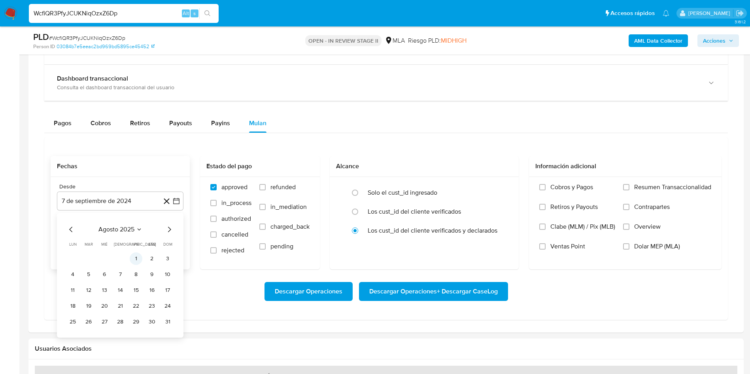
click at [140, 259] on button "1" at bounding box center [136, 259] width 13 height 13
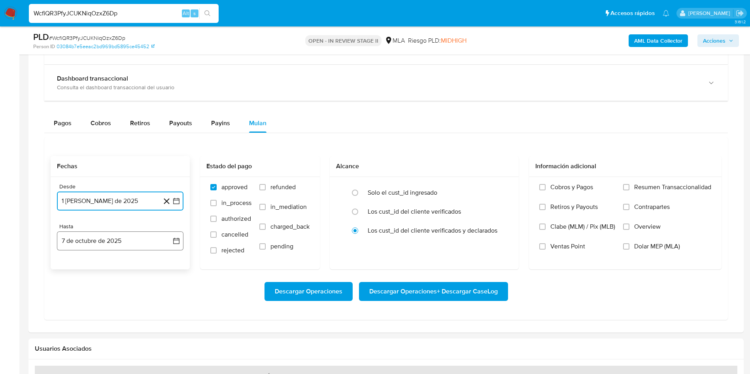
click at [121, 246] on button "7 de octubre de 2025" at bounding box center [120, 241] width 126 height 19
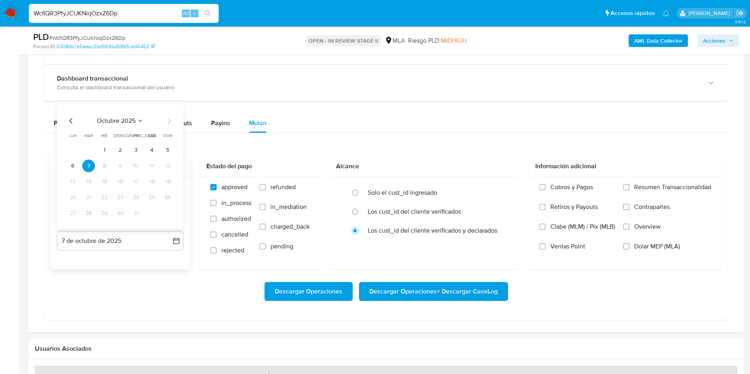
click at [73, 119] on icon "Mes anterior" at bounding box center [70, 120] width 9 height 9
click at [168, 209] on button "31" at bounding box center [167, 213] width 13 height 13
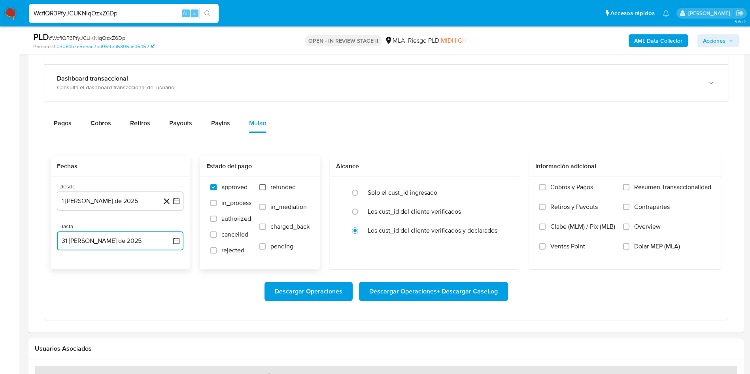
click at [259, 186] on input "refunded" at bounding box center [262, 187] width 6 height 6
checkbox input "true"
click at [630, 246] on label "Dolar MEP (MLA)" at bounding box center [667, 253] width 88 height 20
click at [629, 246] on input "Dolar MEP (MLA)" at bounding box center [626, 246] width 6 height 6
click at [430, 290] on span "Descargar Operaciones + Descargar CaseLog" at bounding box center [433, 291] width 128 height 17
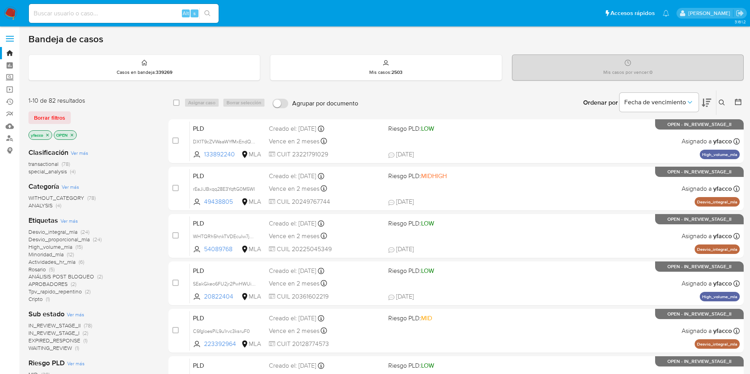
click at [101, 10] on input at bounding box center [124, 13] width 190 height 10
paste input "THFtYl6rAHC66ehNxYsnvotM"
type input "THFtYl6rAHC66ehNxYsnvotM"
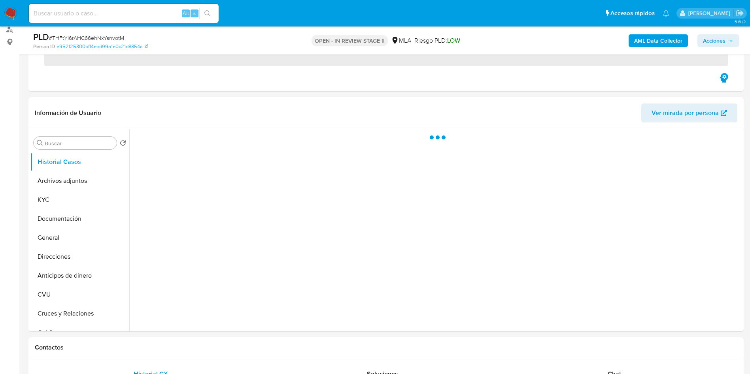
scroll to position [119, 0]
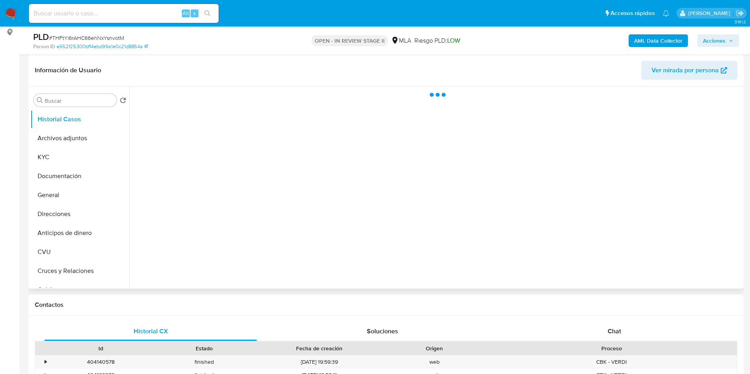
select select "10"
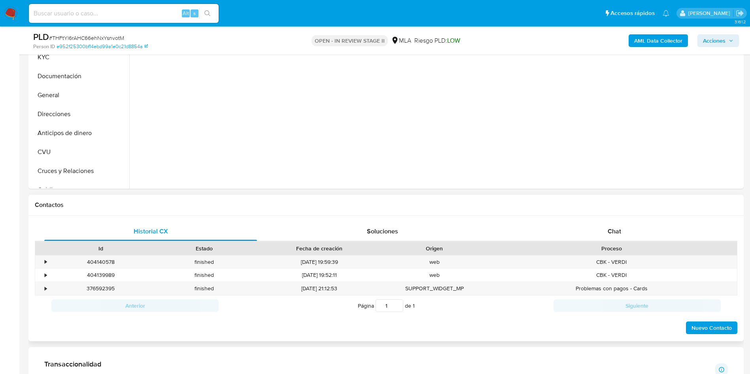
scroll to position [237, 0]
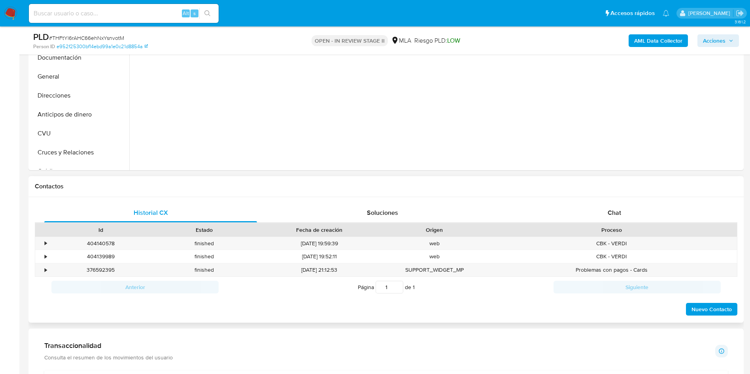
click at [596, 223] on div "Id Estado Fecha de creación Origen Proceso" at bounding box center [386, 230] width 702 height 14
click at [614, 213] on span "Chat" at bounding box center [613, 212] width 13 height 9
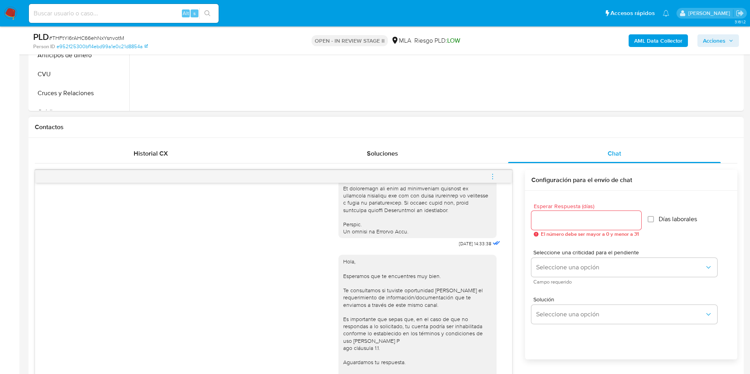
scroll to position [429, 0]
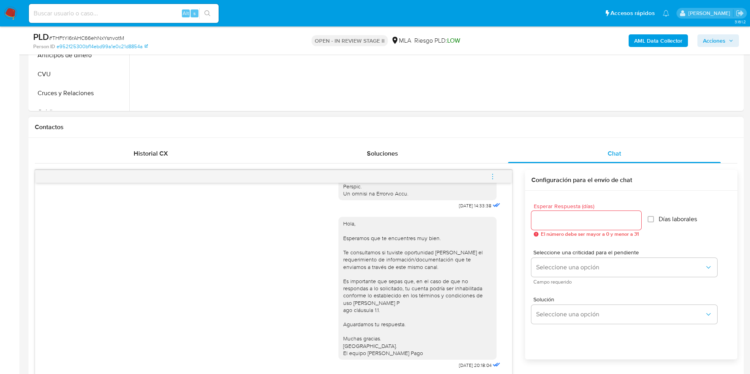
click at [495, 174] on icon "menu-action" at bounding box center [492, 176] width 7 height 7
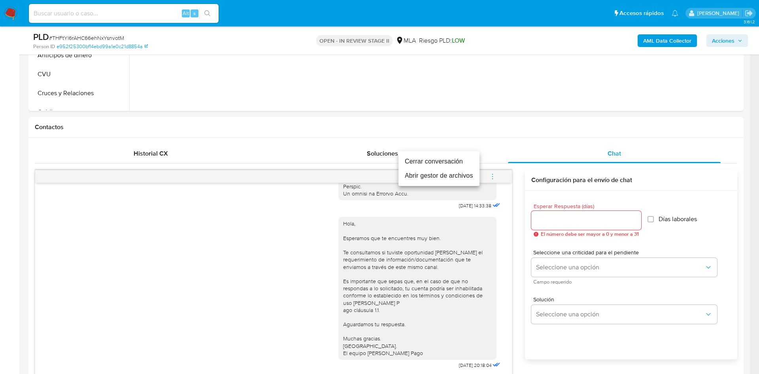
click at [177, 283] on div at bounding box center [379, 187] width 759 height 374
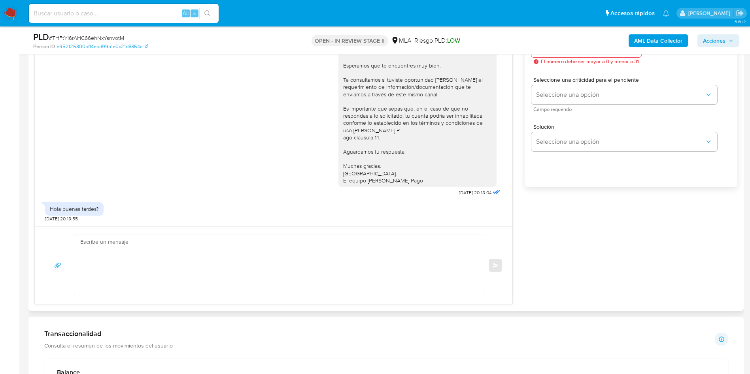
scroll to position [474, 0]
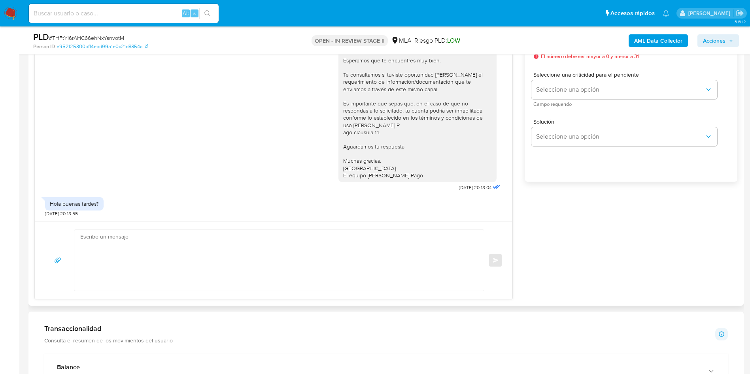
click at [77, 208] on div "Hola buenas tardes?" at bounding box center [74, 203] width 49 height 7
click at [77, 205] on div "Hola buenas tardes?" at bounding box center [74, 203] width 49 height 7
copy div "Hola buenas tardes?"
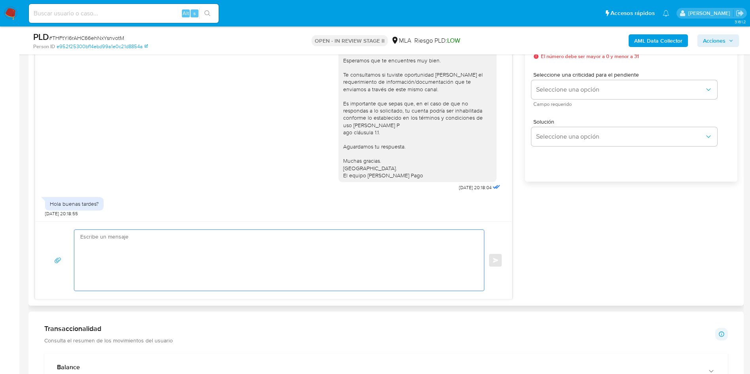
paste textarea "Hola, Muchas gracias por la respuesta. Analizamos tu caso y verificamos que la …"
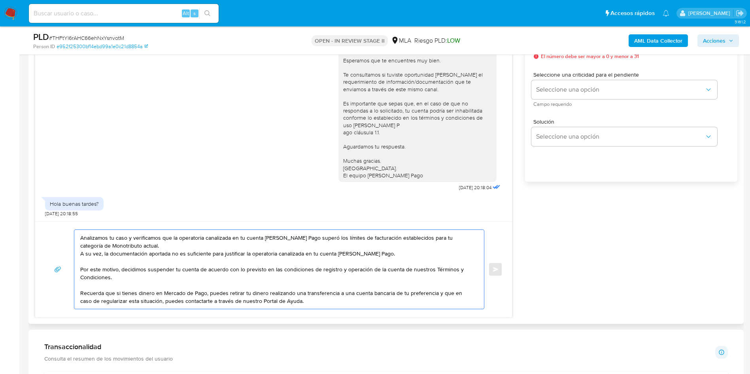
scroll to position [0, 0]
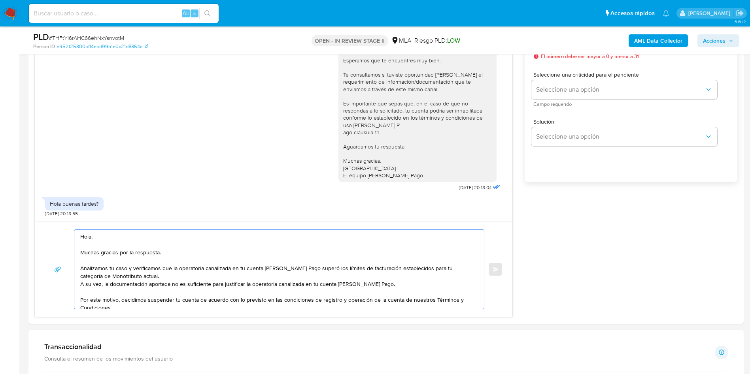
drag, startPoint x: 80, startPoint y: 288, endPoint x: 21, endPoint y: 283, distance: 59.5
click at [21, 283] on main "3.161.2 Asignado a yfacco Asignado el: 17/09/2025 10:33:31 Creado el: 12/09/202…" at bounding box center [375, 352] width 750 height 1653
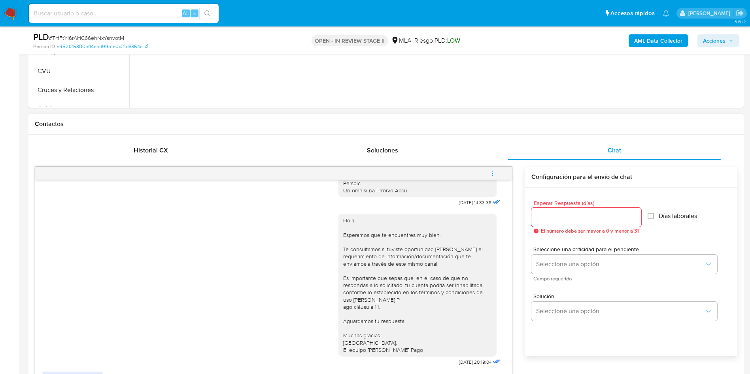
scroll to position [296, 0]
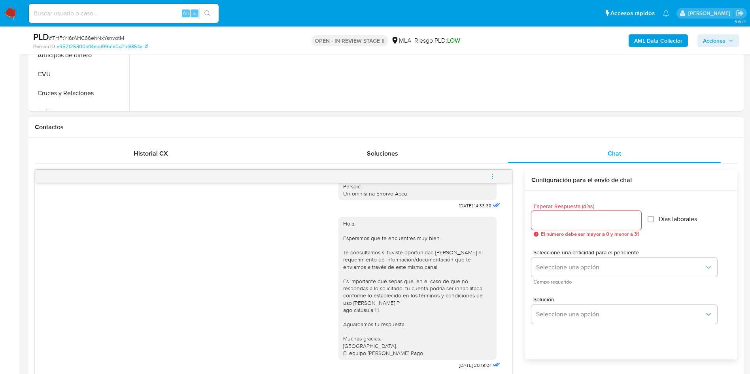
type textarea "Hola, Muchas gracias por la respuesta. Analizamos tu caso y verificamos que la …"
click at [567, 221] on input "Esperar Respuesta (días)" at bounding box center [586, 220] width 110 height 10
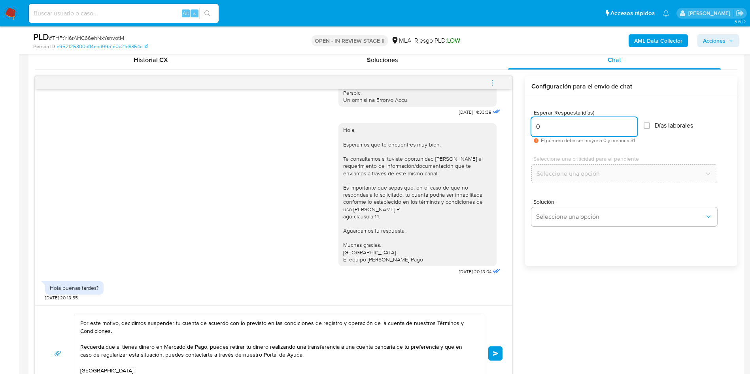
scroll to position [474, 0]
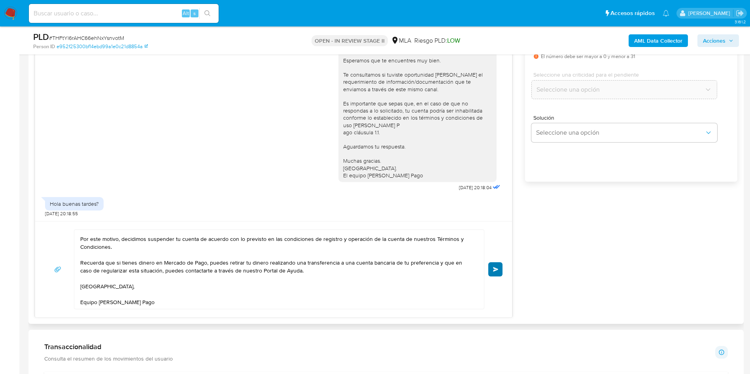
type input "0"
click at [492, 273] on button "Enviar" at bounding box center [495, 269] width 14 height 14
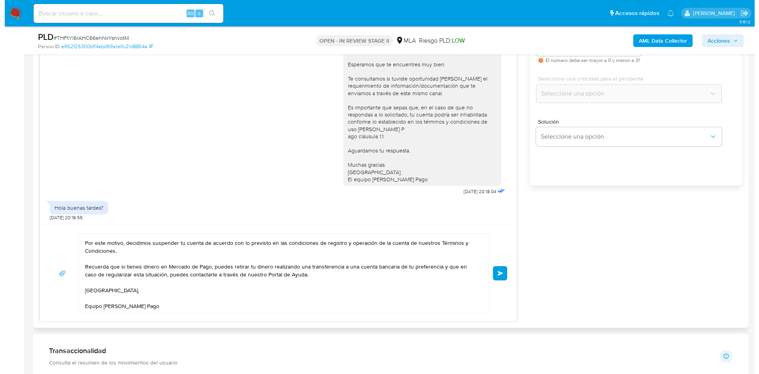
scroll to position [296, 0]
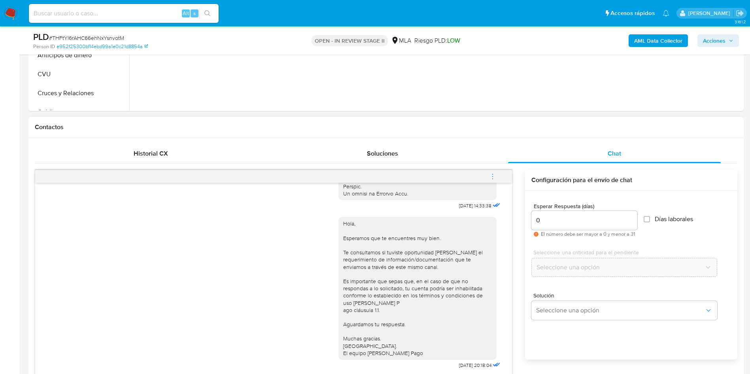
click at [495, 180] on icon "menu-action" at bounding box center [492, 176] width 7 height 7
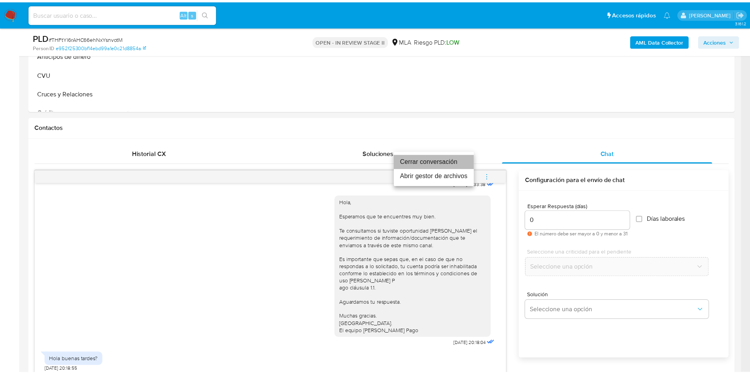
scroll to position [611, 0]
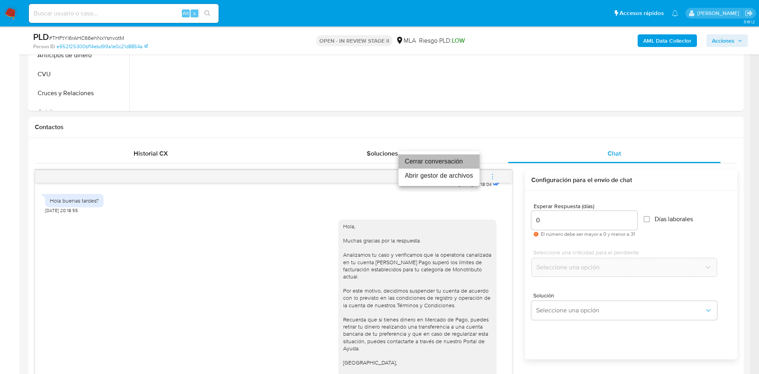
click at [456, 159] on li "Cerrar conversación" at bounding box center [438, 162] width 81 height 14
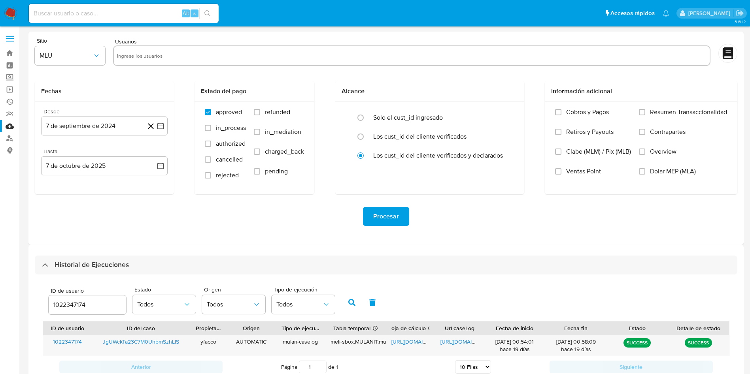
select select "10"
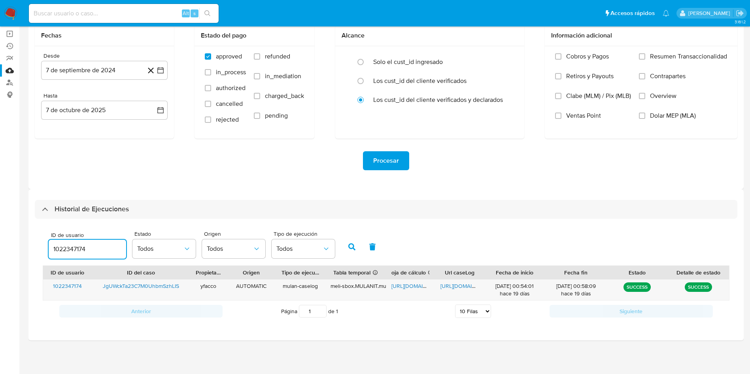
drag, startPoint x: 99, startPoint y: 250, endPoint x: 38, endPoint y: 238, distance: 61.9
click at [38, 238] on div "ID de usuario 1022347174 Estado Todos Origen Todos Tipo de ejecución Todos ID d…" at bounding box center [386, 274] width 702 height 111
type input "353777915"
click at [351, 245] on icon "button" at bounding box center [351, 246] width 7 height 7
click at [454, 283] on span "[URL][DOMAIN_NAME]" at bounding box center [467, 286] width 55 height 8
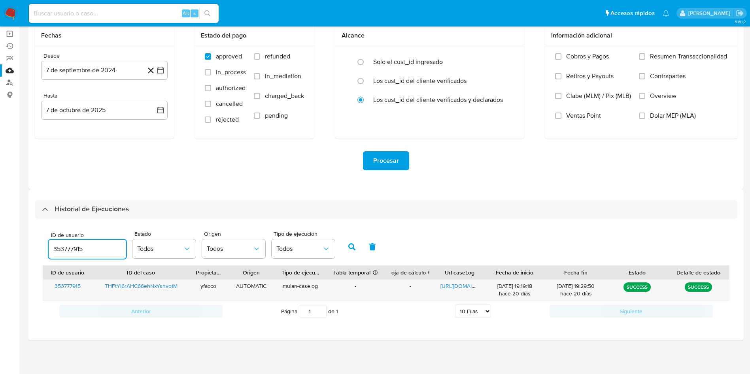
drag, startPoint x: 94, startPoint y: 253, endPoint x: 50, endPoint y: 245, distance: 45.4
click at [50, 245] on input "353777915" at bounding box center [87, 249] width 77 height 10
type input "131229575"
click at [344, 244] on button "button" at bounding box center [351, 247] width 21 height 19
click at [472, 285] on span "[URL][DOMAIN_NAME]" at bounding box center [467, 286] width 55 height 8
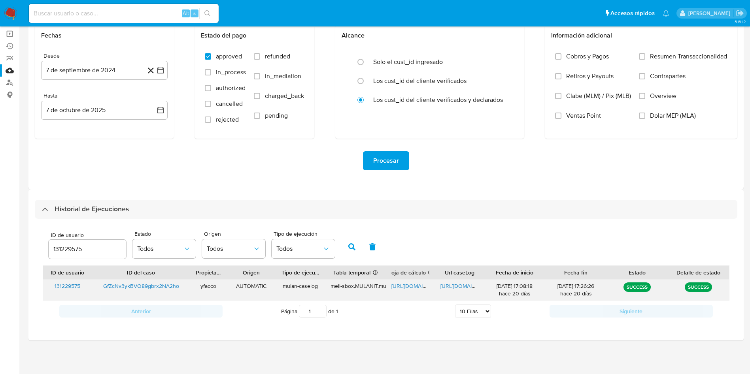
click at [402, 284] on span "[URL][DOMAIN_NAME]" at bounding box center [418, 286] width 55 height 8
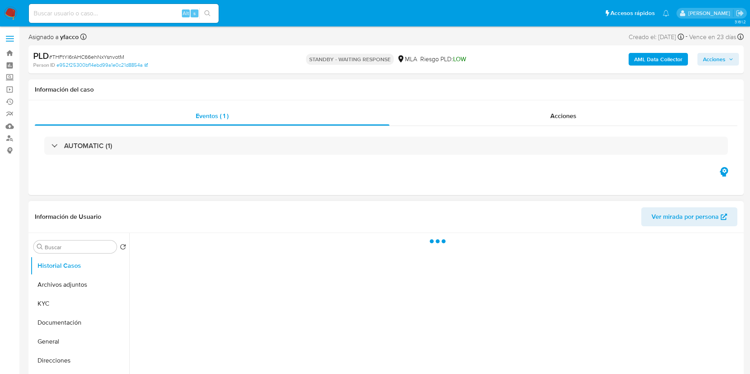
select select "10"
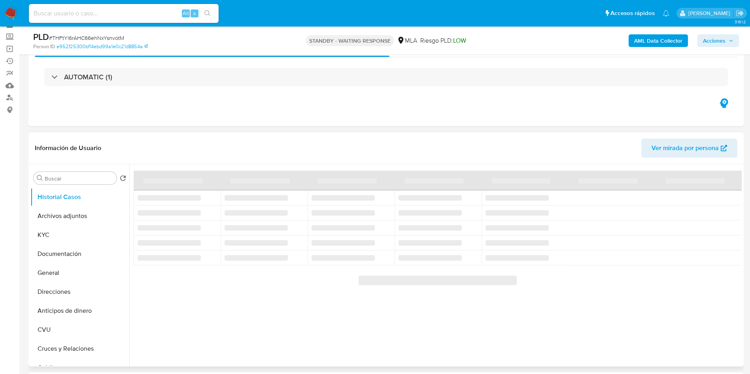
scroll to position [59, 0]
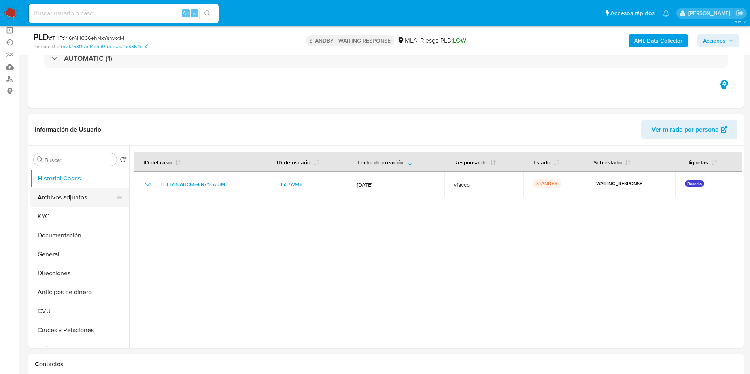
click at [69, 198] on button "Archivos adjuntos" at bounding box center [76, 197] width 92 height 19
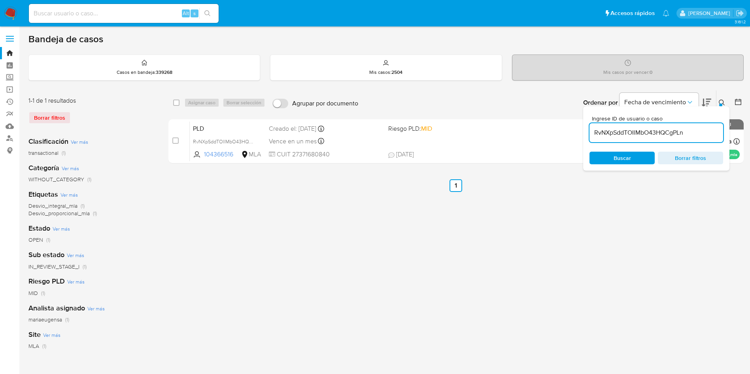
click at [685, 131] on input "RvNXpSddTOIlMbO43HQCgPLn" at bounding box center [656, 133] width 134 height 10
paste input "THFtYl6rAHC66ehNxYsnvotM"
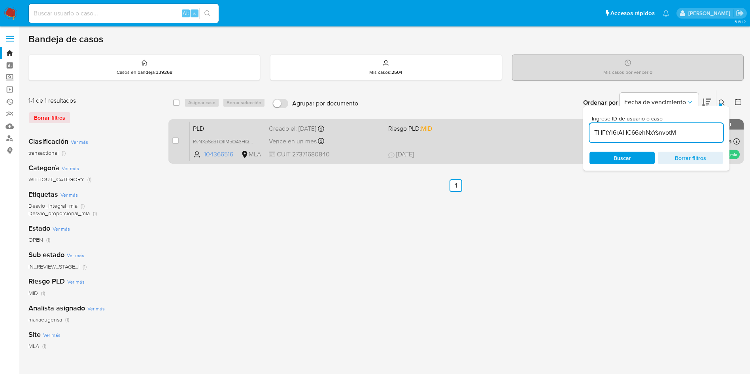
type input "THFtYl6rAHC66ehNxYsnvotM"
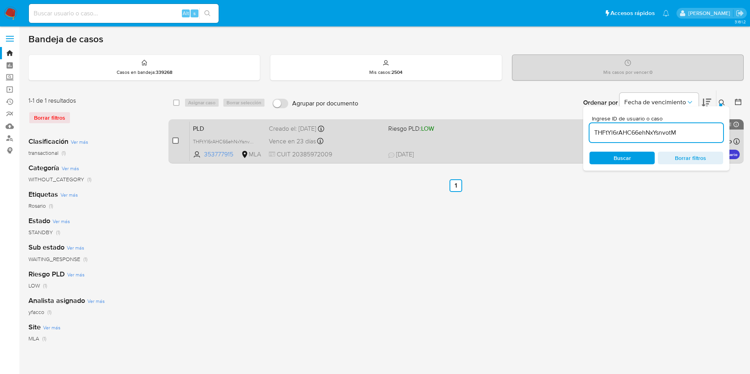
click at [175, 139] on input "checkbox" at bounding box center [175, 141] width 6 height 6
checkbox input "true"
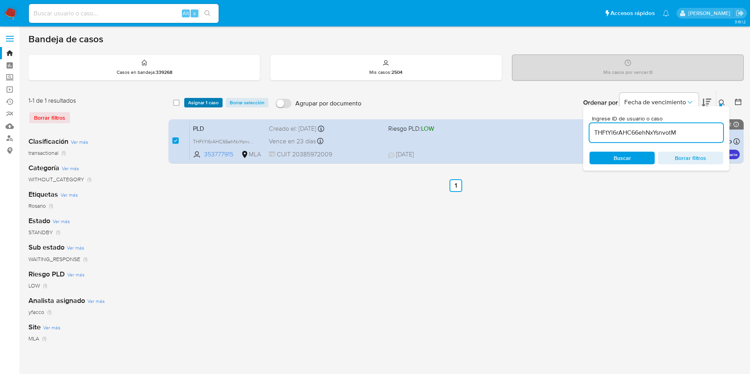
click at [194, 100] on span "Asignar 1 caso" at bounding box center [203, 103] width 30 height 8
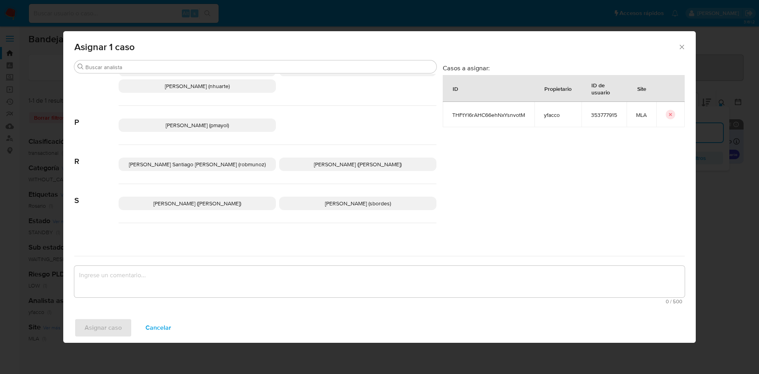
scroll to position [673, 0]
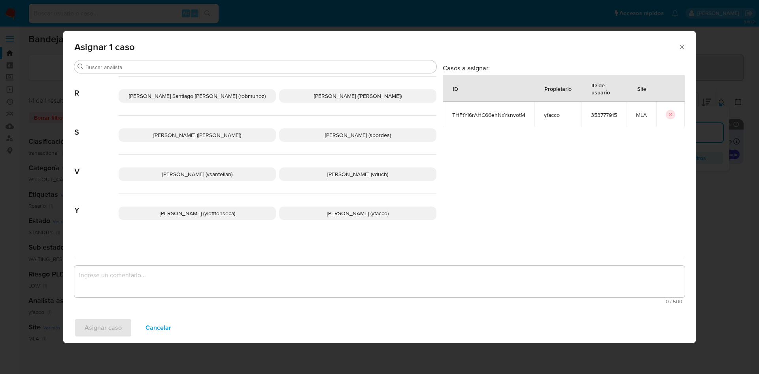
click at [311, 209] on p "[PERSON_NAME] (yfacco)" at bounding box center [357, 213] width 157 height 13
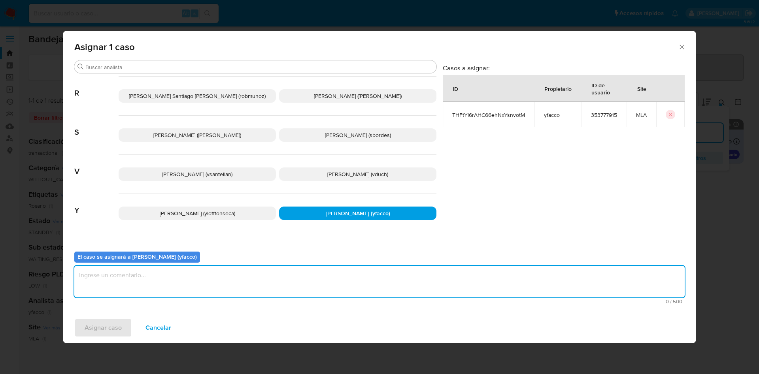
click at [255, 278] on textarea "assign-modal" at bounding box center [379, 282] width 610 height 32
click at [113, 327] on span "Asignar caso" at bounding box center [103, 327] width 37 height 17
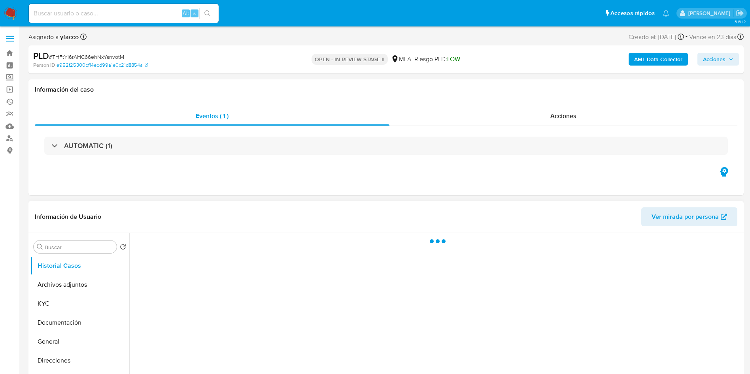
select select "10"
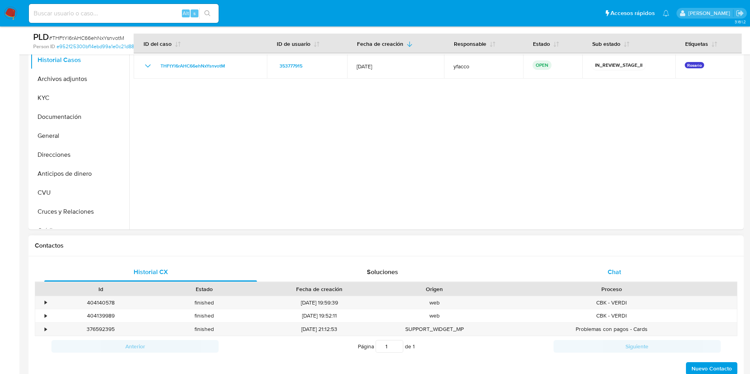
click at [634, 275] on div "Chat" at bounding box center [614, 272] width 213 height 19
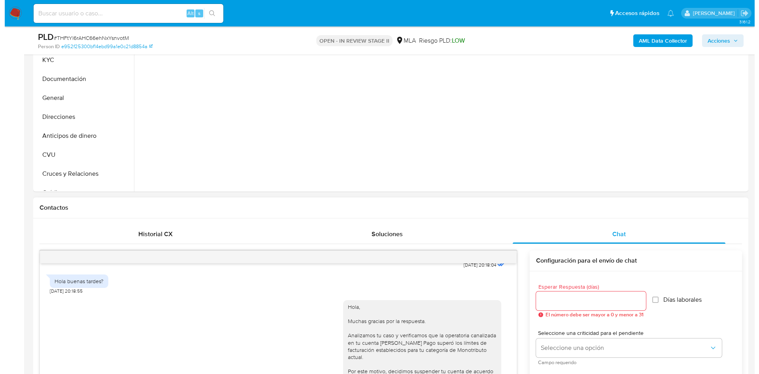
scroll to position [119, 0]
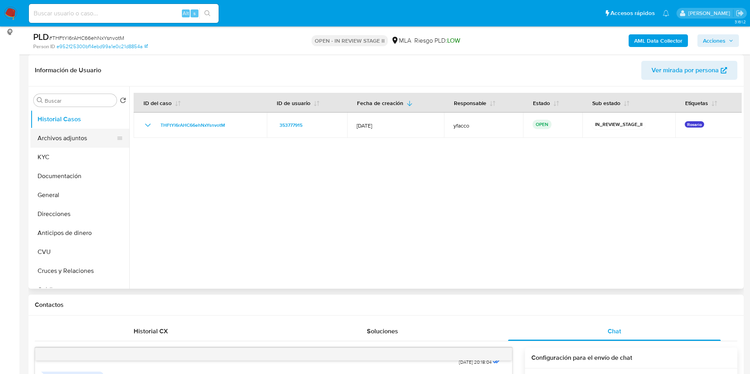
click at [53, 139] on button "Archivos adjuntos" at bounding box center [76, 138] width 92 height 19
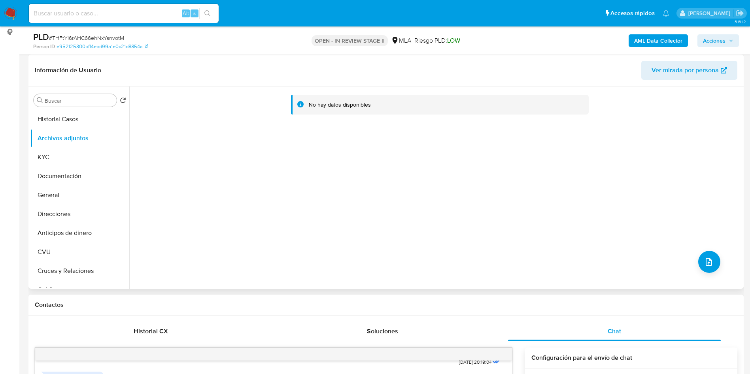
click at [694, 268] on div "No hay datos disponibles" at bounding box center [435, 188] width 612 height 202
click at [700, 260] on button "upload-file" at bounding box center [709, 262] width 22 height 22
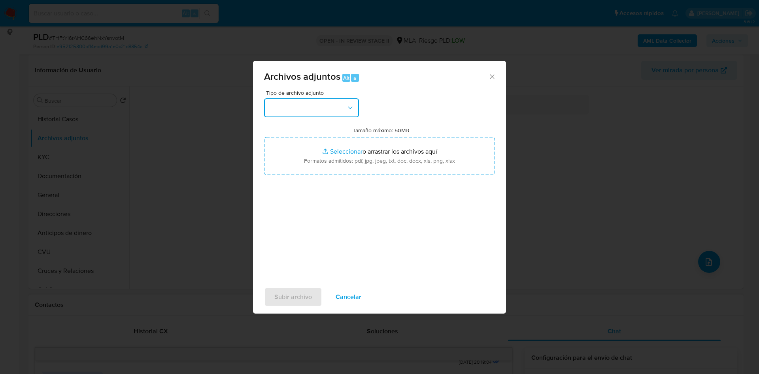
click at [305, 109] on button "button" at bounding box center [311, 107] width 95 height 19
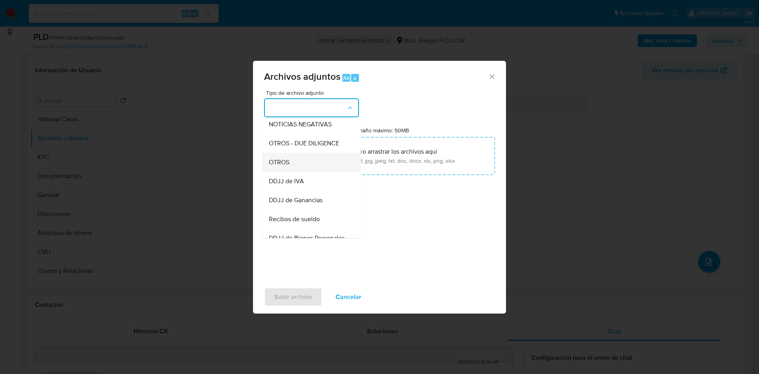
click at [279, 166] on span "OTROS" at bounding box center [279, 162] width 21 height 8
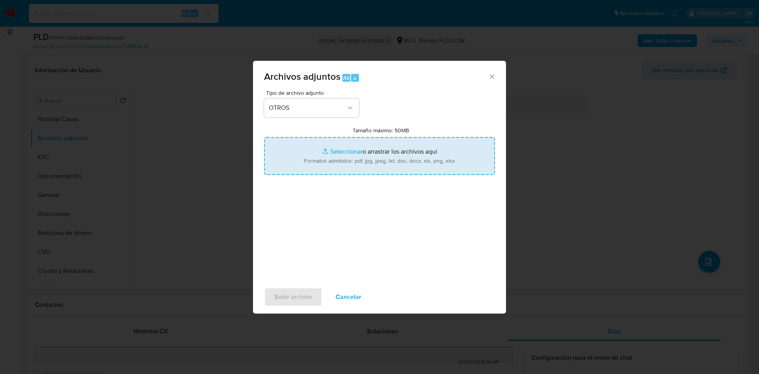
click at [340, 150] on input "Tamaño máximo: 50MB Seleccionar archivos" at bounding box center [379, 156] width 231 height 38
type input "C:\fakepath\Caselog THFtYl6rAHC66ehNxYsnvotM_2025_09_17_18_27_01.docx"
click at [345, 147] on input "Tamaño máximo: 50MB Seleccionar archivos" at bounding box center [379, 156] width 231 height 38
type input "C:\fakepath\Movimientos 353777915.xlsx"
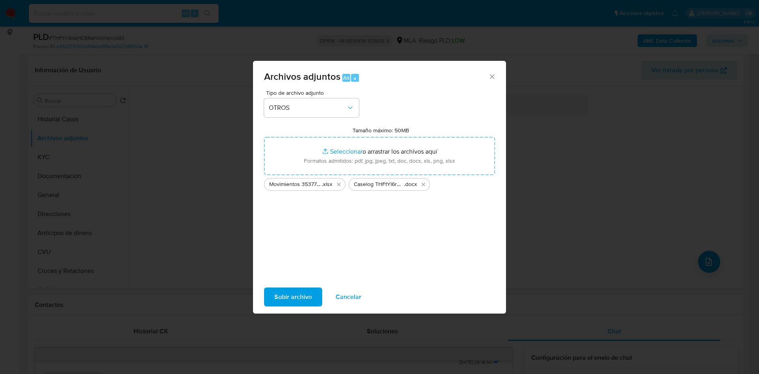
click at [291, 299] on span "Subir archivo" at bounding box center [293, 297] width 38 height 17
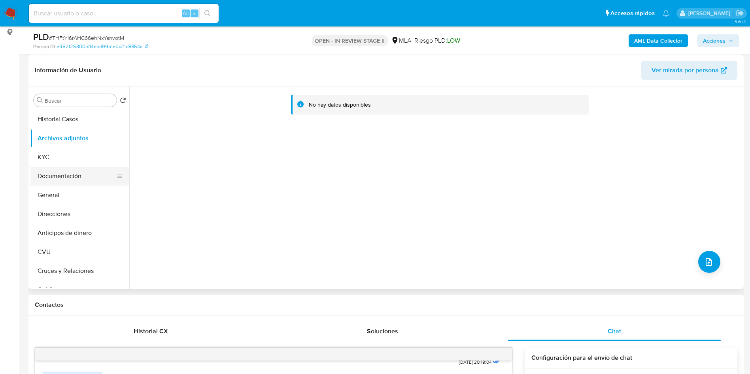
click at [79, 182] on button "Documentación" at bounding box center [76, 176] width 92 height 19
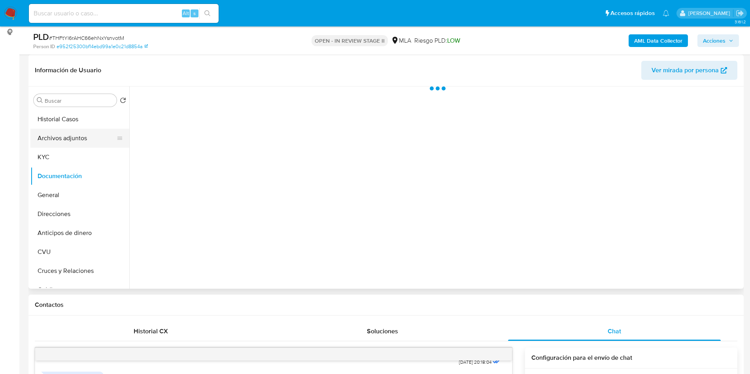
click at [81, 146] on button "Archivos adjuntos" at bounding box center [76, 138] width 92 height 19
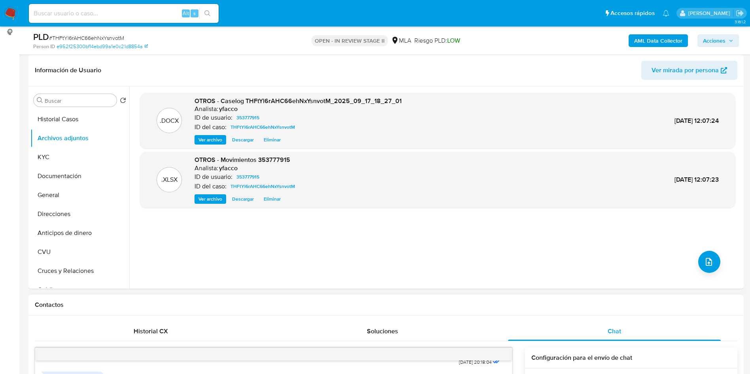
click at [650, 36] on b "AML Data Collector" at bounding box center [658, 40] width 48 height 13
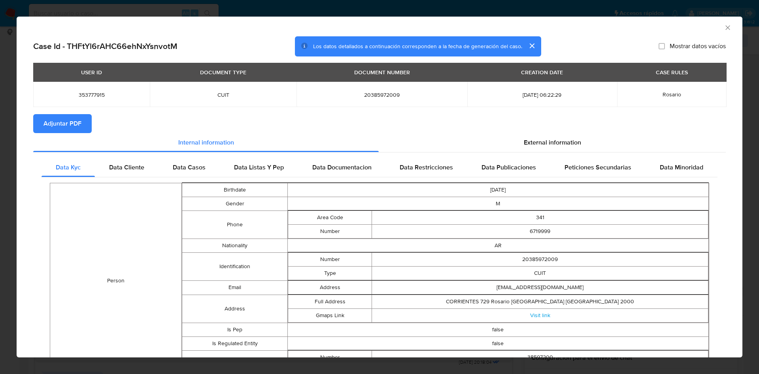
drag, startPoint x: 68, startPoint y: 118, endPoint x: 77, endPoint y: 121, distance: 9.6
click at [68, 117] on span "Adjuntar PDF" at bounding box center [62, 123] width 38 height 17
click at [725, 26] on icon "Cerrar ventana" at bounding box center [727, 27] width 4 height 4
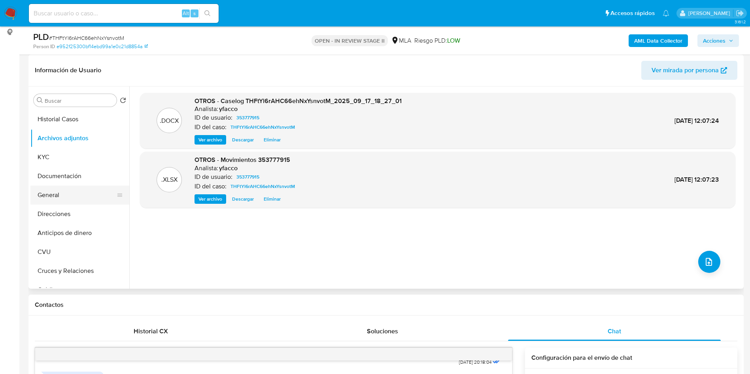
click at [57, 192] on button "General" at bounding box center [76, 195] width 92 height 19
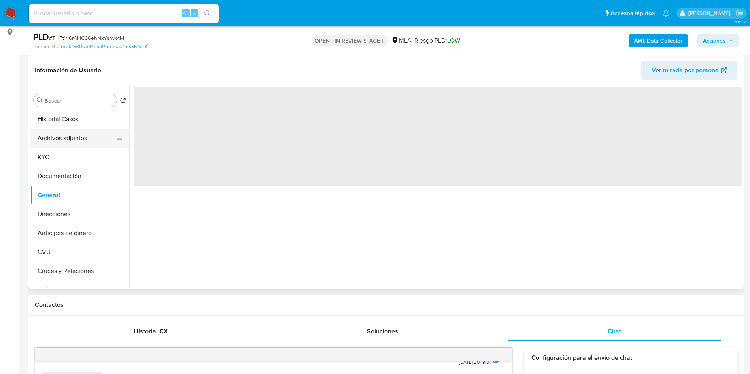
click at [64, 142] on button "Archivos adjuntos" at bounding box center [76, 138] width 92 height 19
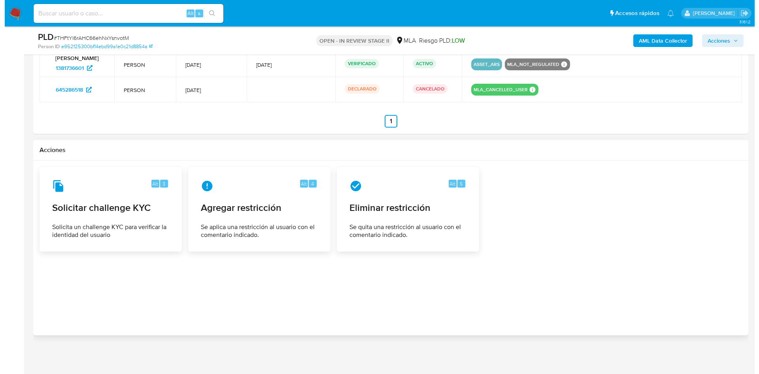
scroll to position [1260, 0]
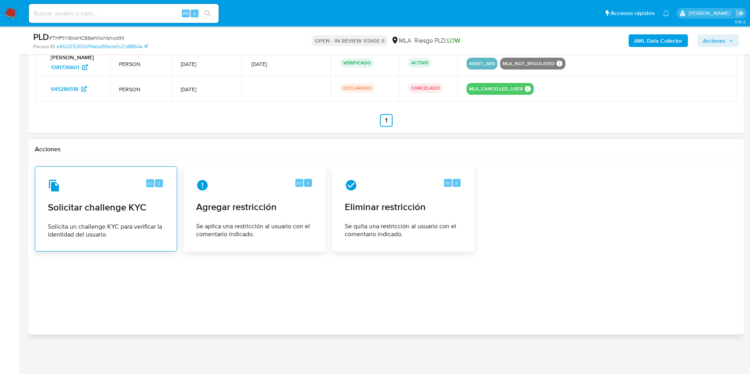
click at [176, 200] on div "Alt 3 Solicitar challenge KYC Solicita un challenge KYC para verificar la ident…" at bounding box center [106, 208] width 142 height 85
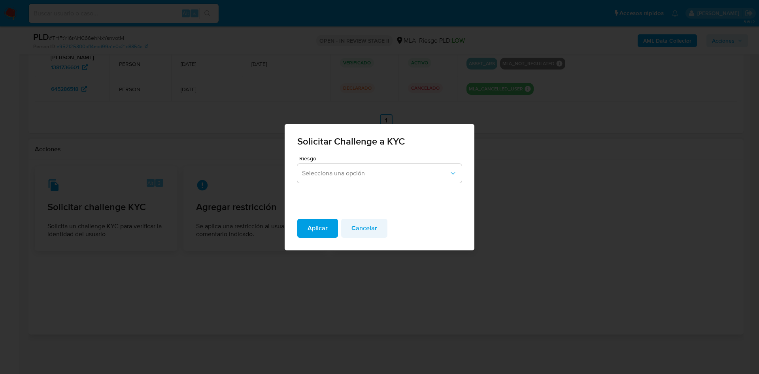
click at [373, 230] on span "Cancelar" at bounding box center [364, 228] width 26 height 17
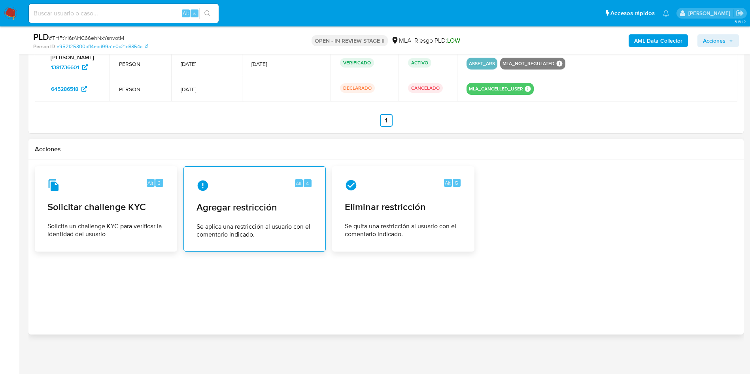
click at [268, 217] on div "Alt 4 Agregar restricción Se aplica una restricción al usuario con el comentari…" at bounding box center [254, 209] width 129 height 72
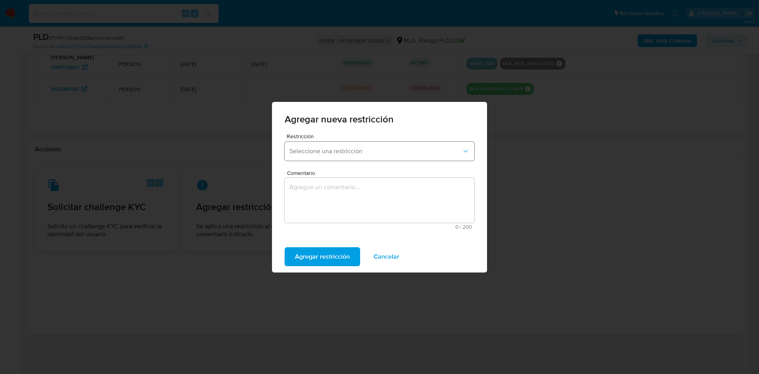
click at [392, 149] on span "Seleccione una restricción" at bounding box center [375, 151] width 172 height 8
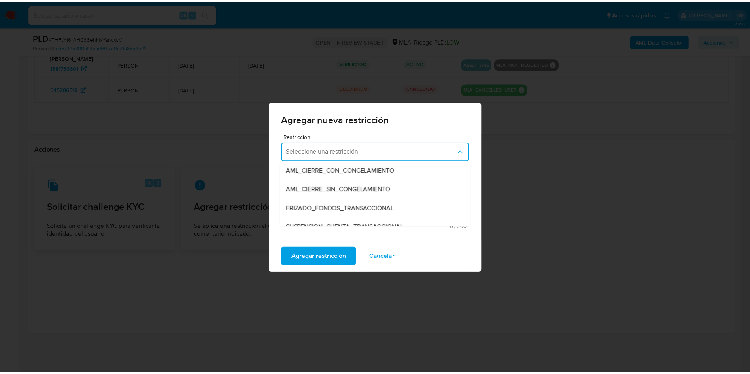
scroll to position [119, 0]
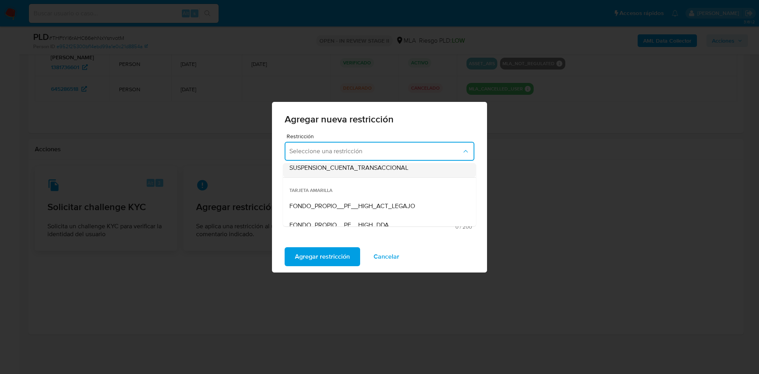
click at [354, 165] on span "SUSPENSION_CUENTA_TRANSACCIONAL" at bounding box center [348, 168] width 119 height 8
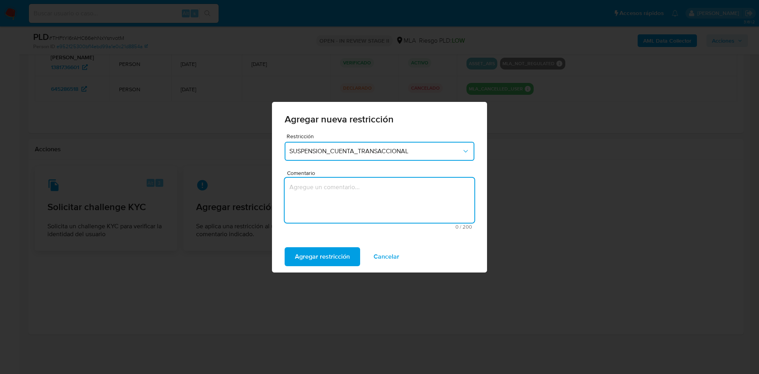
click at [355, 179] on textarea "Comentario" at bounding box center [380, 200] width 190 height 45
type textarea "AML"
click at [319, 256] on span "Agregar restricción" at bounding box center [322, 256] width 55 height 17
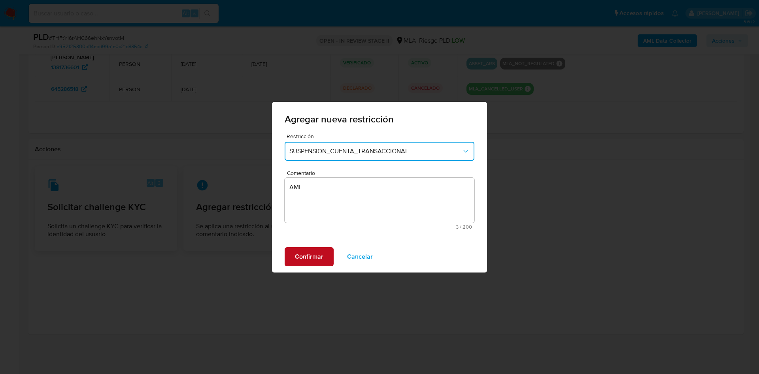
click at [317, 256] on span "Confirmar" at bounding box center [309, 256] width 28 height 17
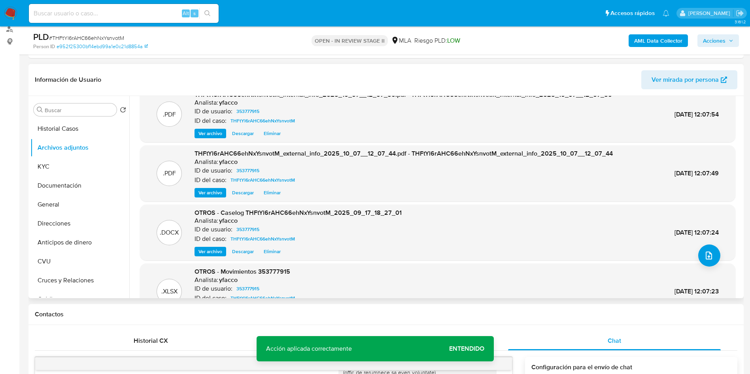
scroll to position [0, 0]
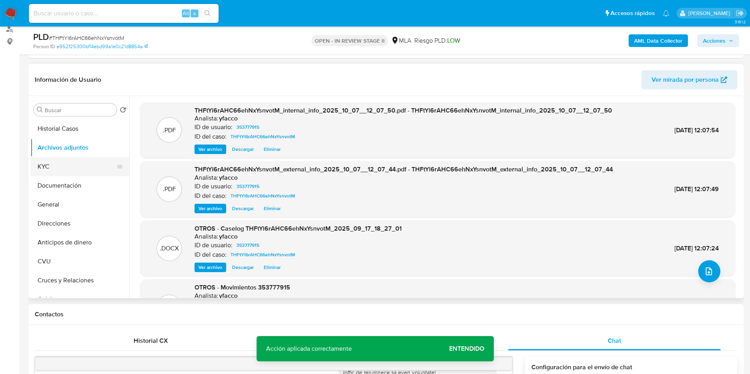
drag, startPoint x: 82, startPoint y: 177, endPoint x: 81, endPoint y: 172, distance: 5.7
click at [82, 177] on button "Documentación" at bounding box center [79, 185] width 99 height 19
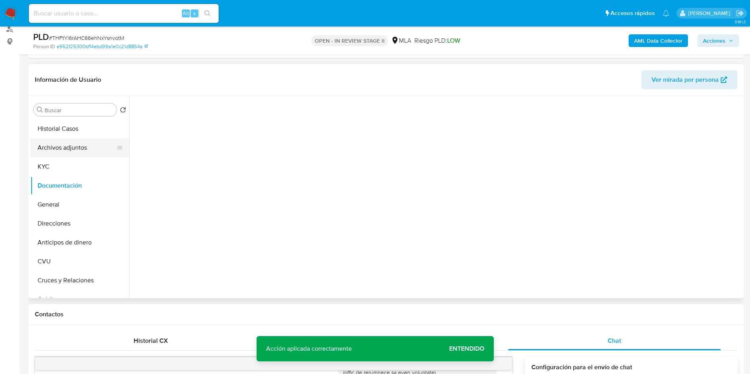
click at [74, 154] on button "Archivos adjuntos" at bounding box center [76, 147] width 92 height 19
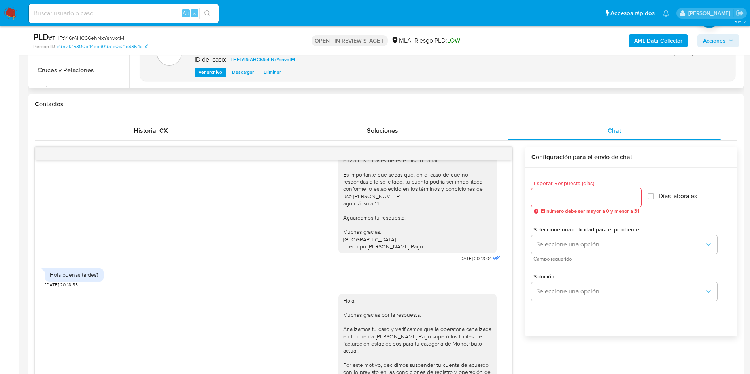
scroll to position [228, 0]
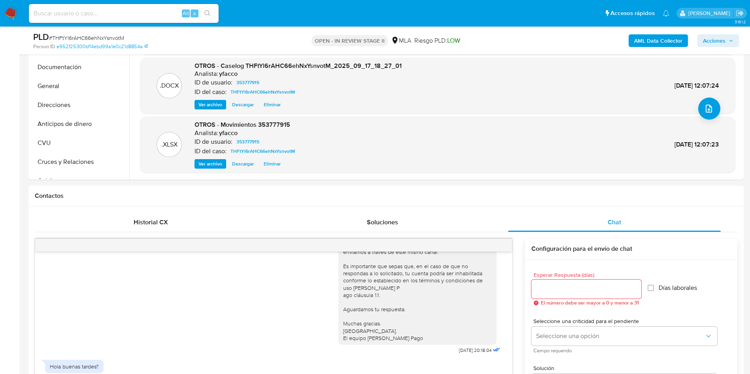
click at [704, 35] on span "Acciones" at bounding box center [714, 40] width 23 height 13
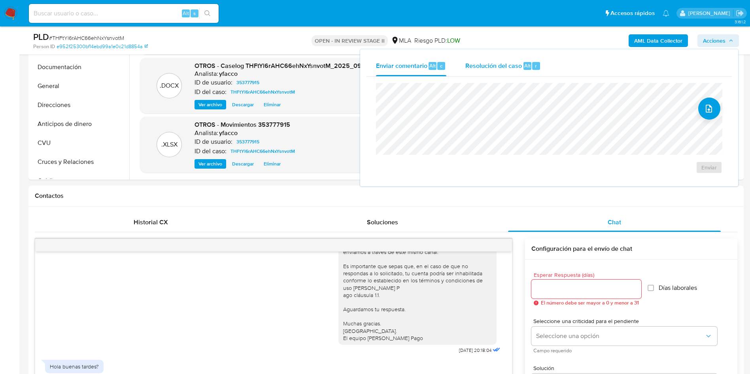
click at [515, 63] on span "Resolución del caso" at bounding box center [493, 65] width 57 height 9
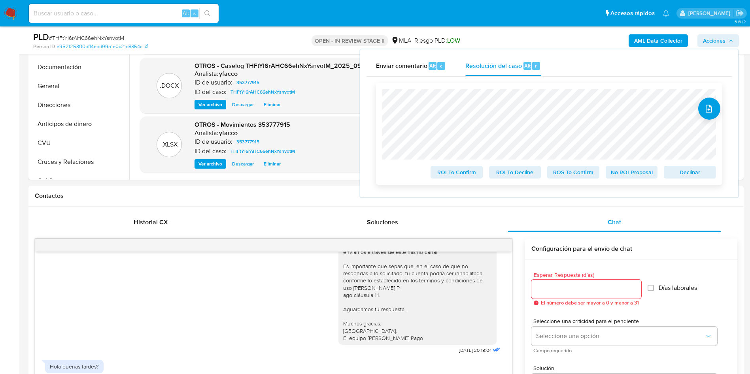
click at [569, 169] on span "ROS To Confirm" at bounding box center [573, 172] width 41 height 11
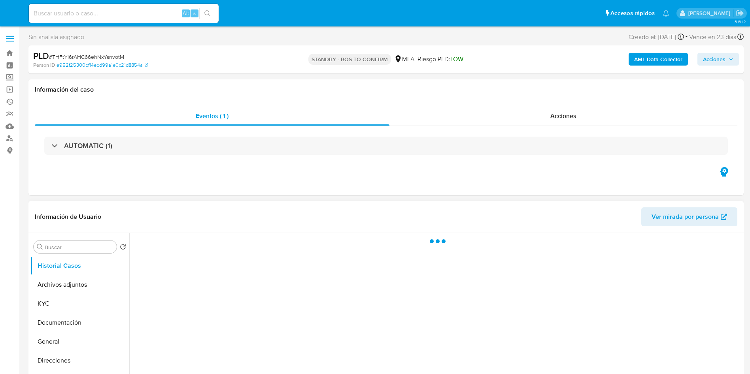
select select "10"
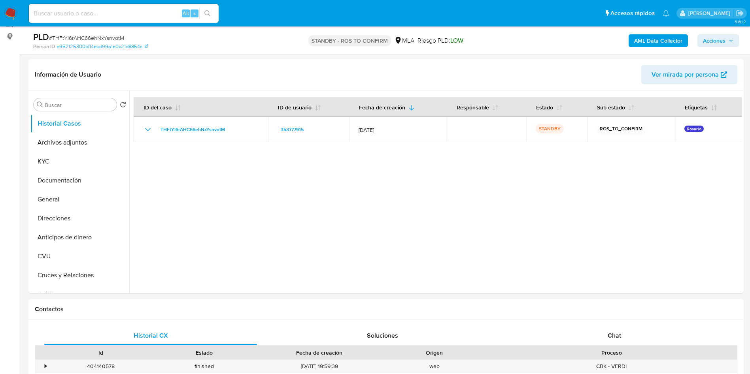
scroll to position [119, 0]
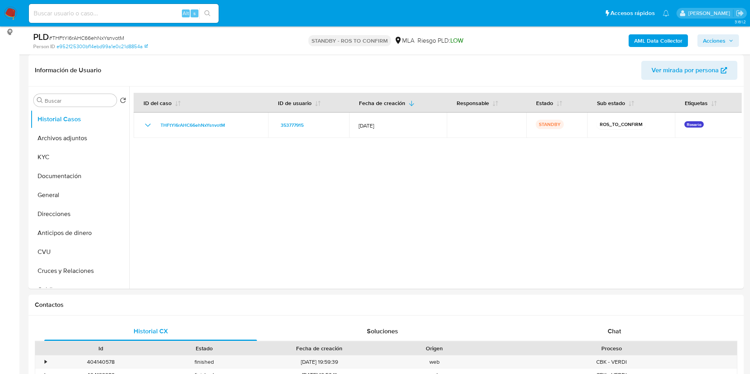
click at [169, 11] on input at bounding box center [124, 13] width 190 height 10
paste input "GfZcNv3ykBVO89gbrx2NA2ho"
type input "GfZcNv3ykBVO89gbrx2NA2ho"
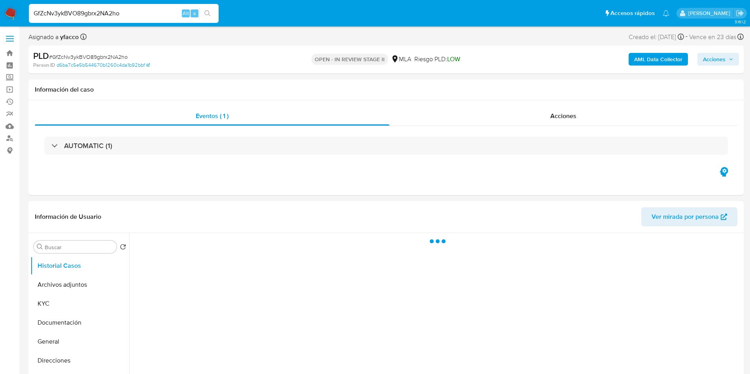
select select "10"
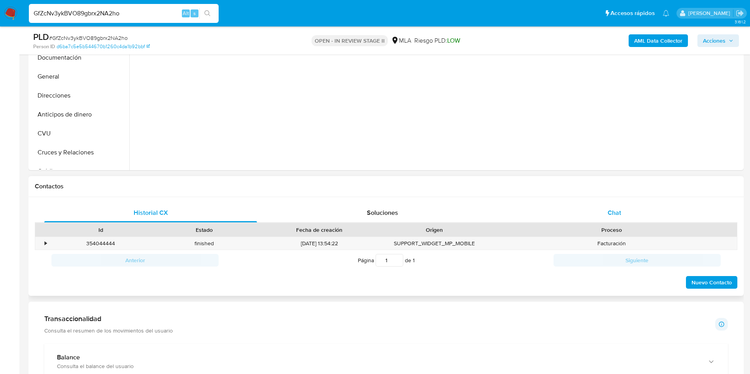
drag, startPoint x: 589, startPoint y: 218, endPoint x: 555, endPoint y: 207, distance: 35.5
click at [589, 218] on div "Chat" at bounding box center [614, 213] width 213 height 19
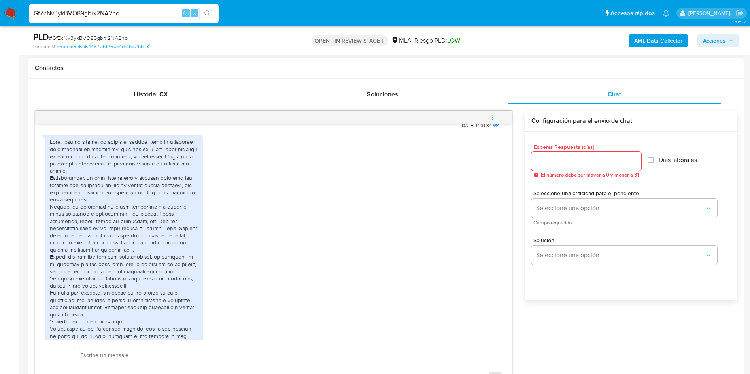
scroll to position [547, 0]
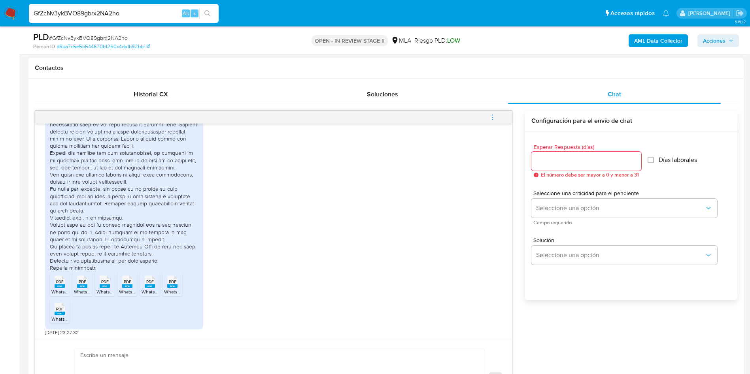
click at [53, 289] on span "WhatsApp Scan [DATE] 20.24.03.pdf" at bounding box center [89, 292] width 77 height 7
click at [79, 282] on span "PDF" at bounding box center [83, 281] width 8 height 5
click at [101, 286] on rect at bounding box center [105, 287] width 10 height 4
click at [127, 287] on rect at bounding box center [127, 287] width 10 height 4
click at [148, 288] on rect at bounding box center [150, 287] width 10 height 4
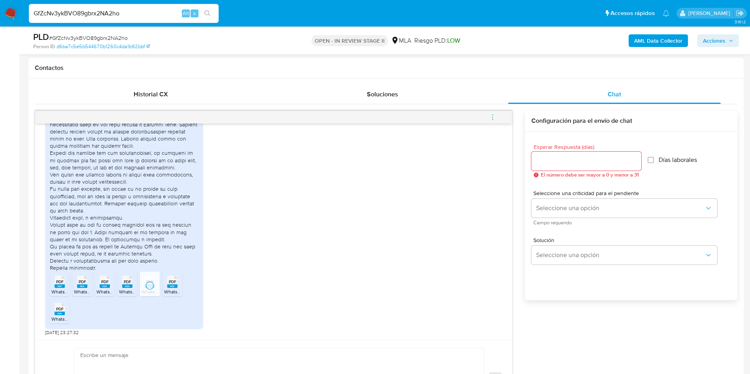
click at [172, 292] on span "WhatsApp Scan [DATE] 20.22.37.pdf" at bounding box center [202, 292] width 76 height 7
click at [50, 319] on li "PDF PDF WhatsApp Scan [DATE] 20.22.10.pdf" at bounding box center [60, 311] width 20 height 25
